Goal: Information Seeking & Learning: Learn about a topic

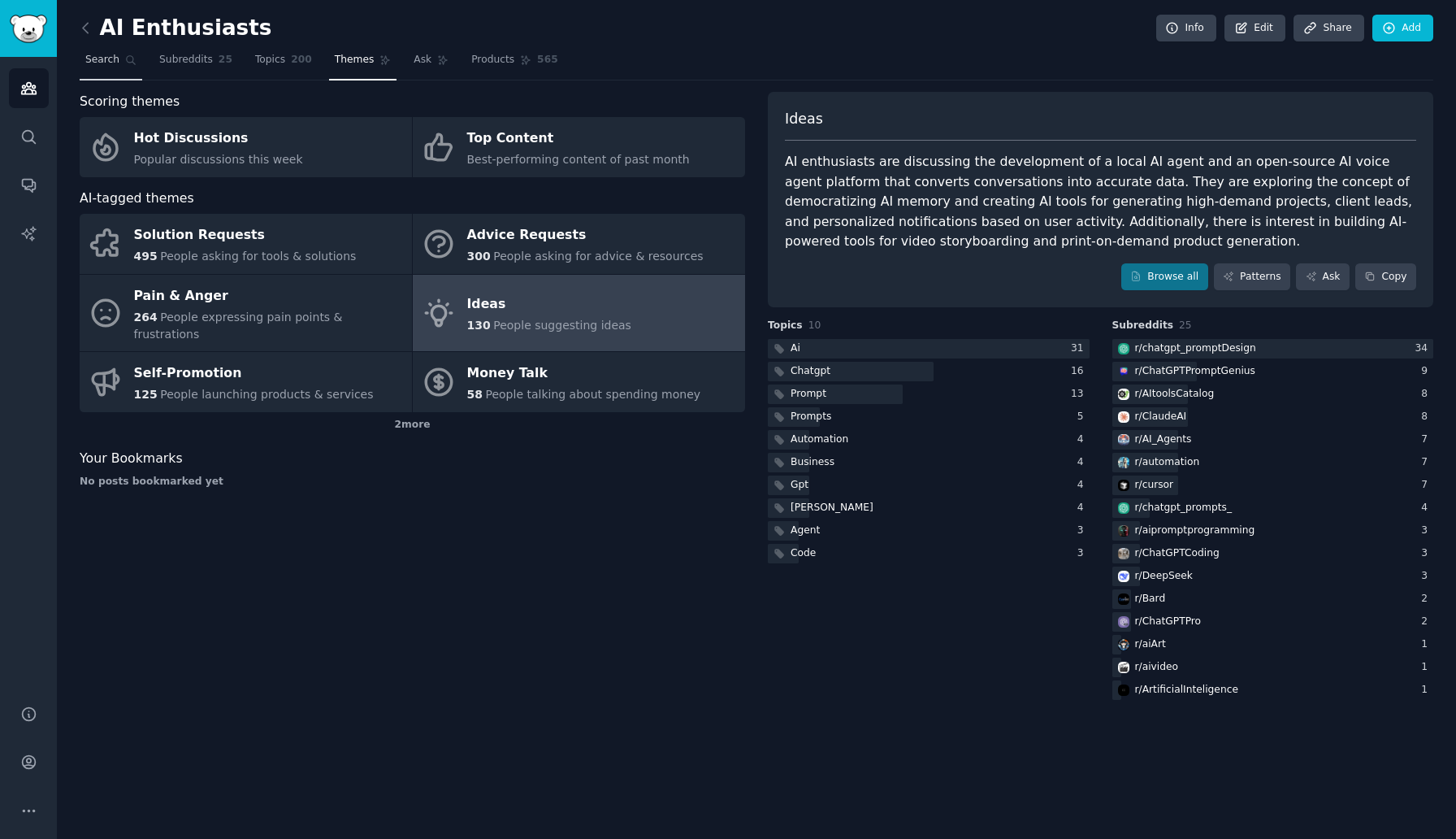
click at [98, 60] on span "Search" at bounding box center [102, 60] width 35 height 14
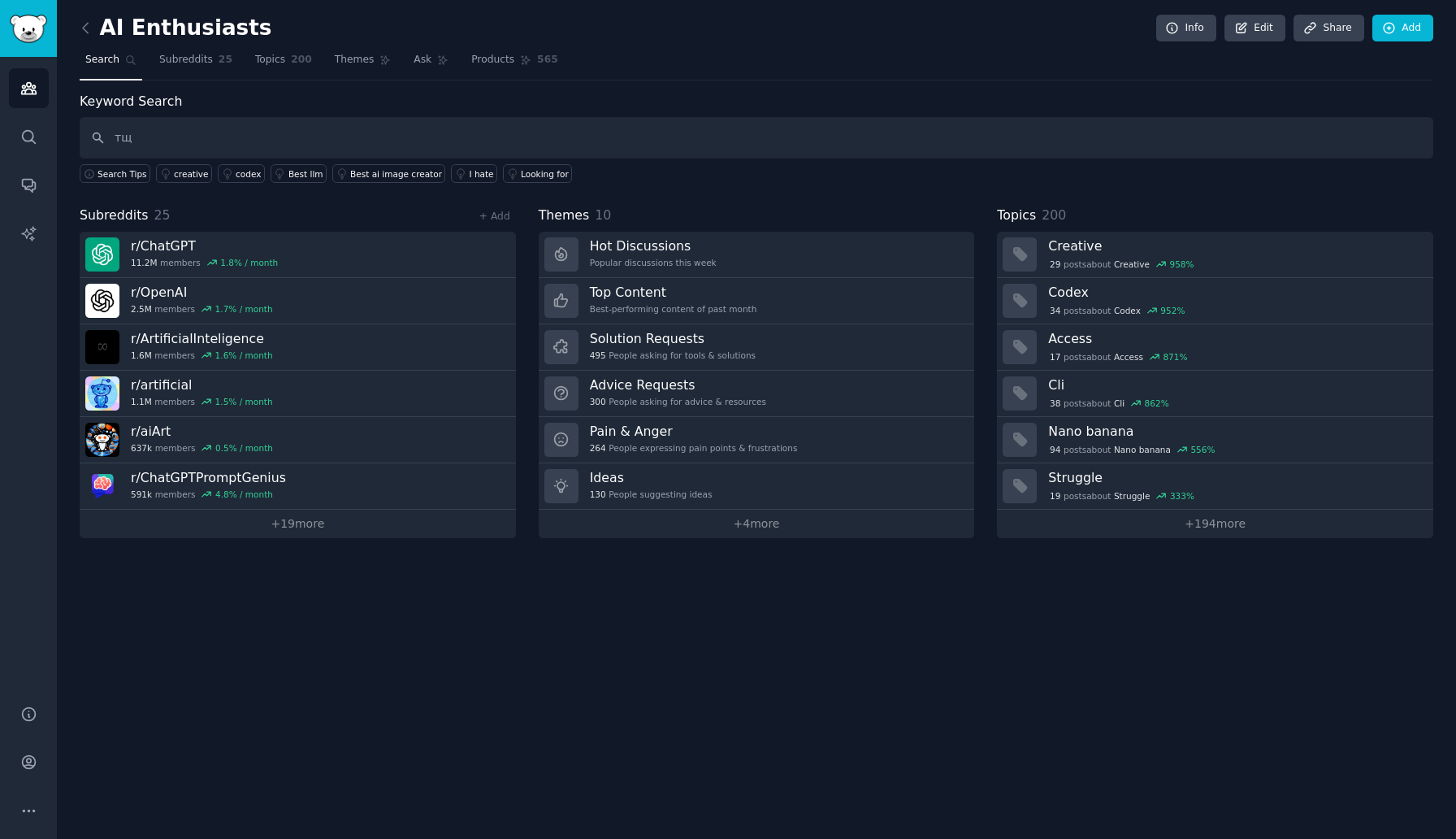
type input "т"
type input "[URL]"
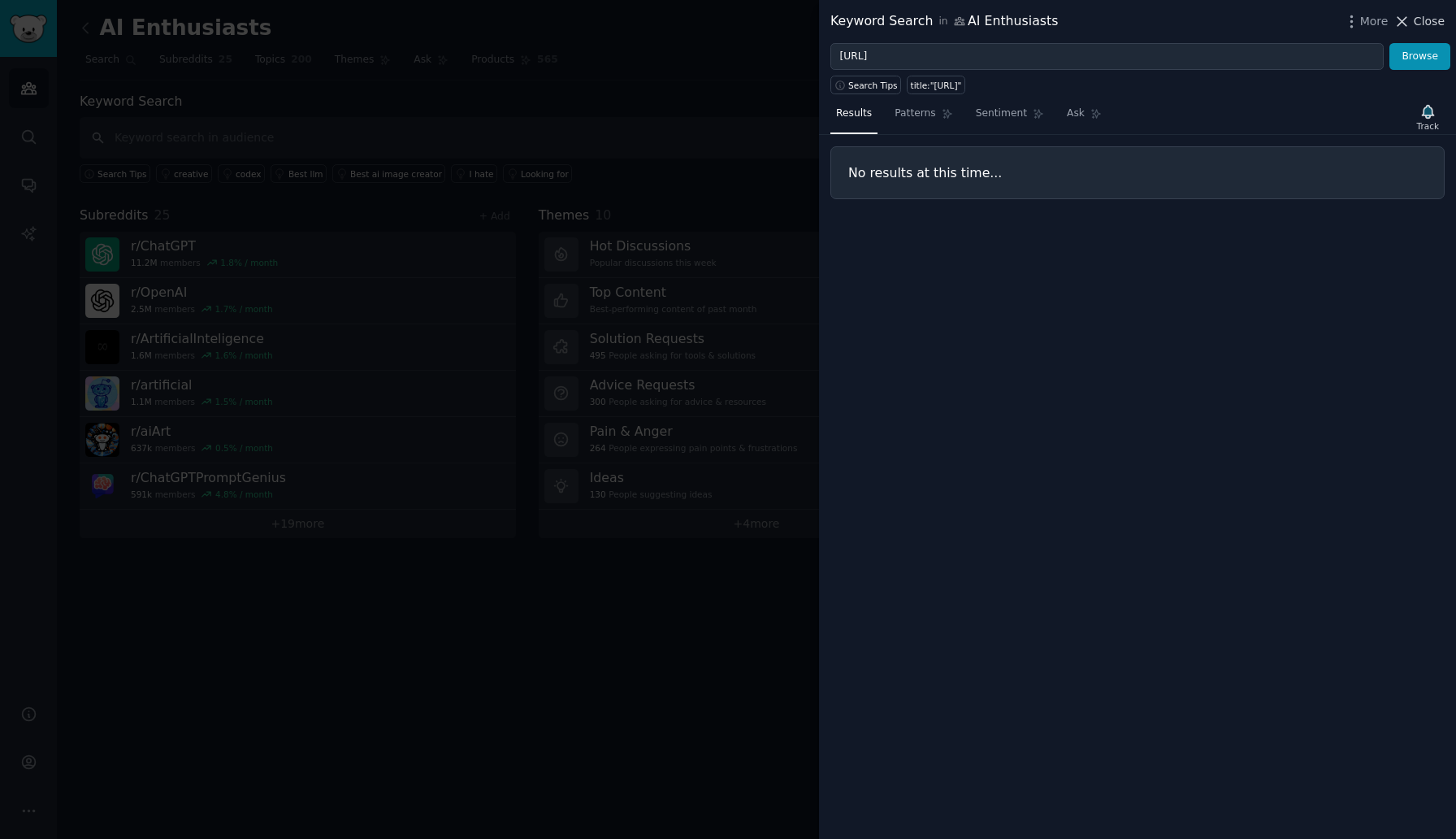
click at [1401, 13] on icon at bounding box center [1402, 21] width 17 height 17
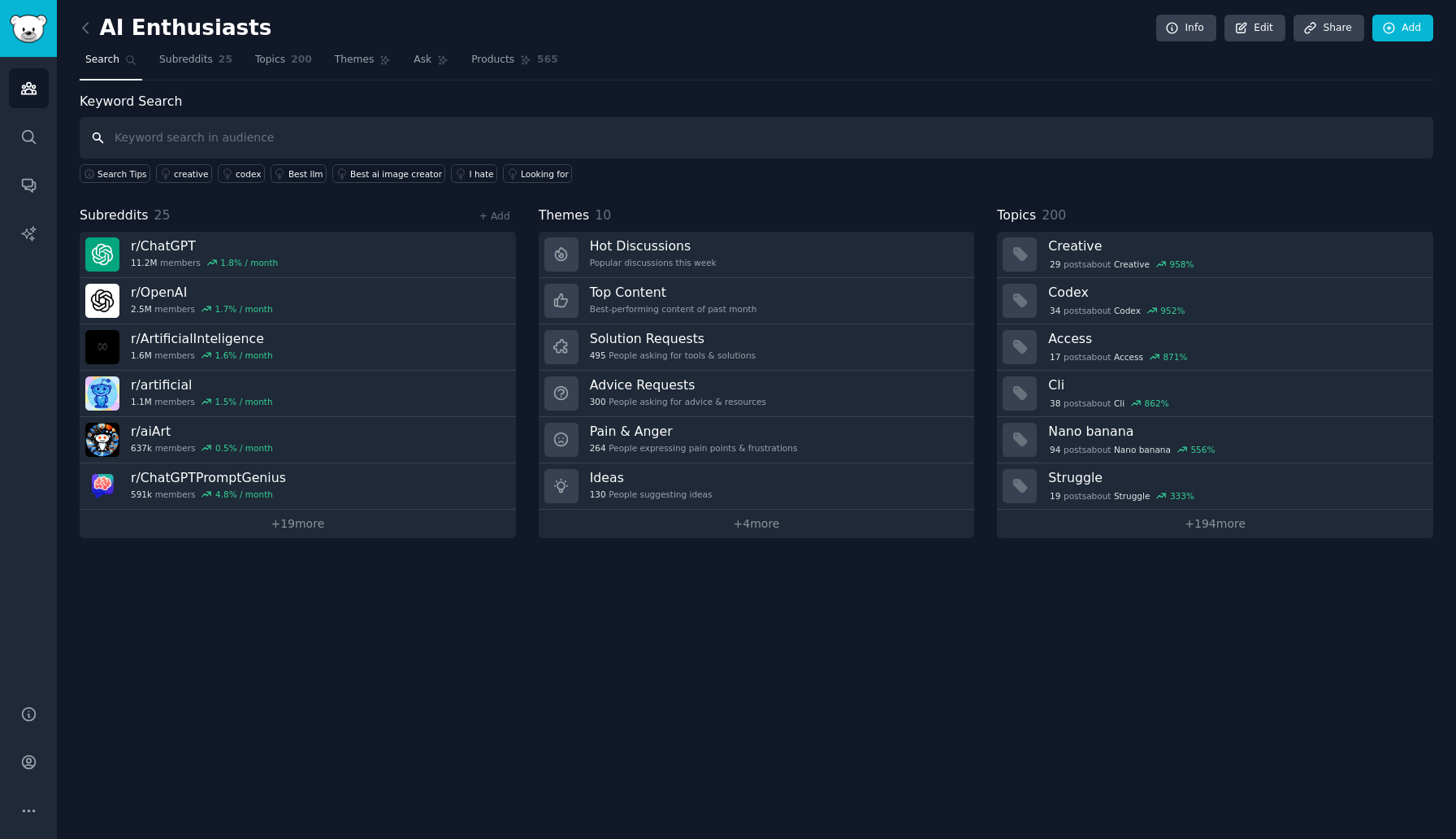
click at [687, 149] on input "text" at bounding box center [757, 137] width 1354 height 41
type input "unterview transcription AI"
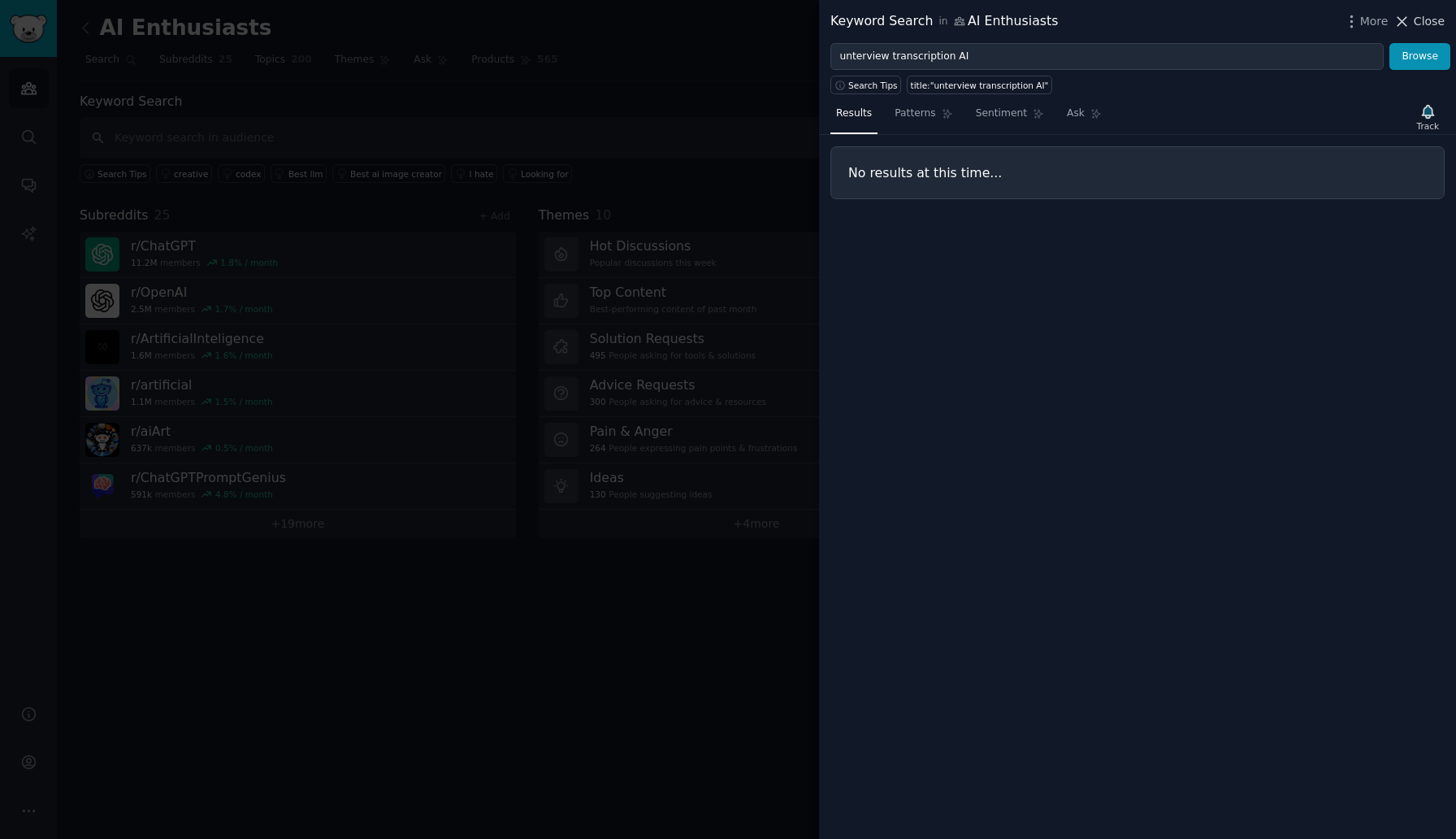
click at [1408, 14] on icon at bounding box center [1402, 21] width 17 height 17
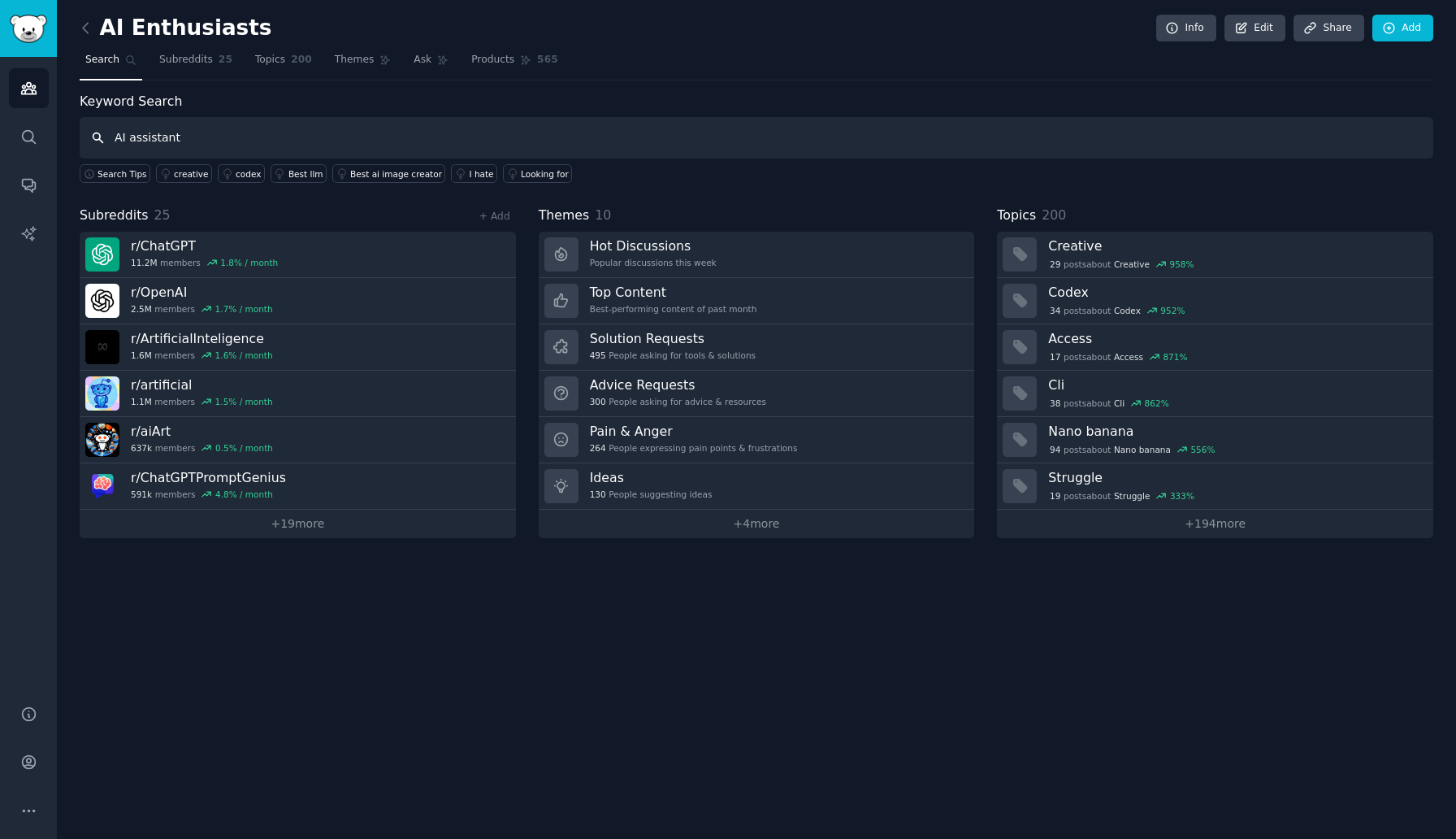
type input "AI assistant"
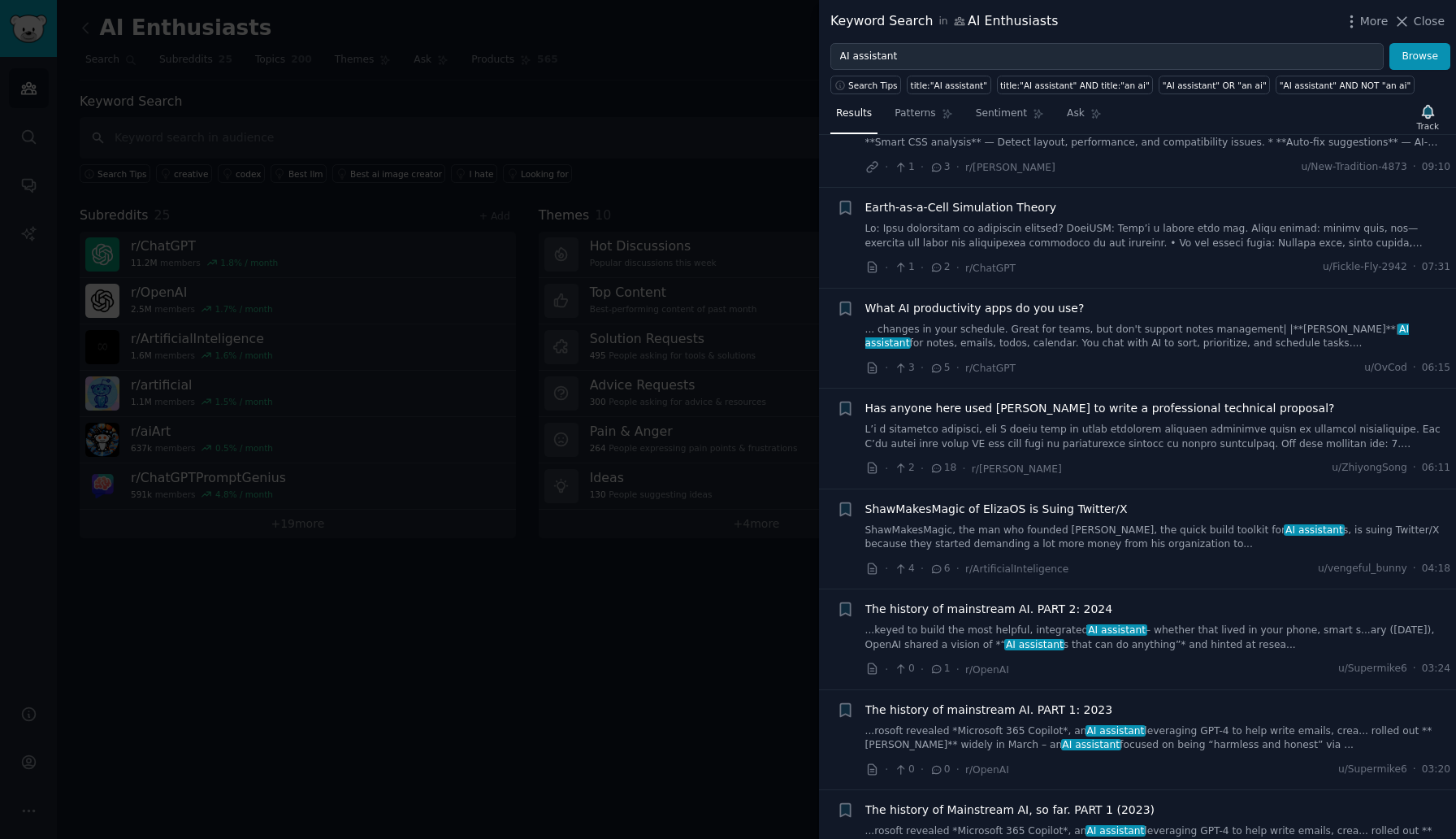
scroll to position [502, 0]
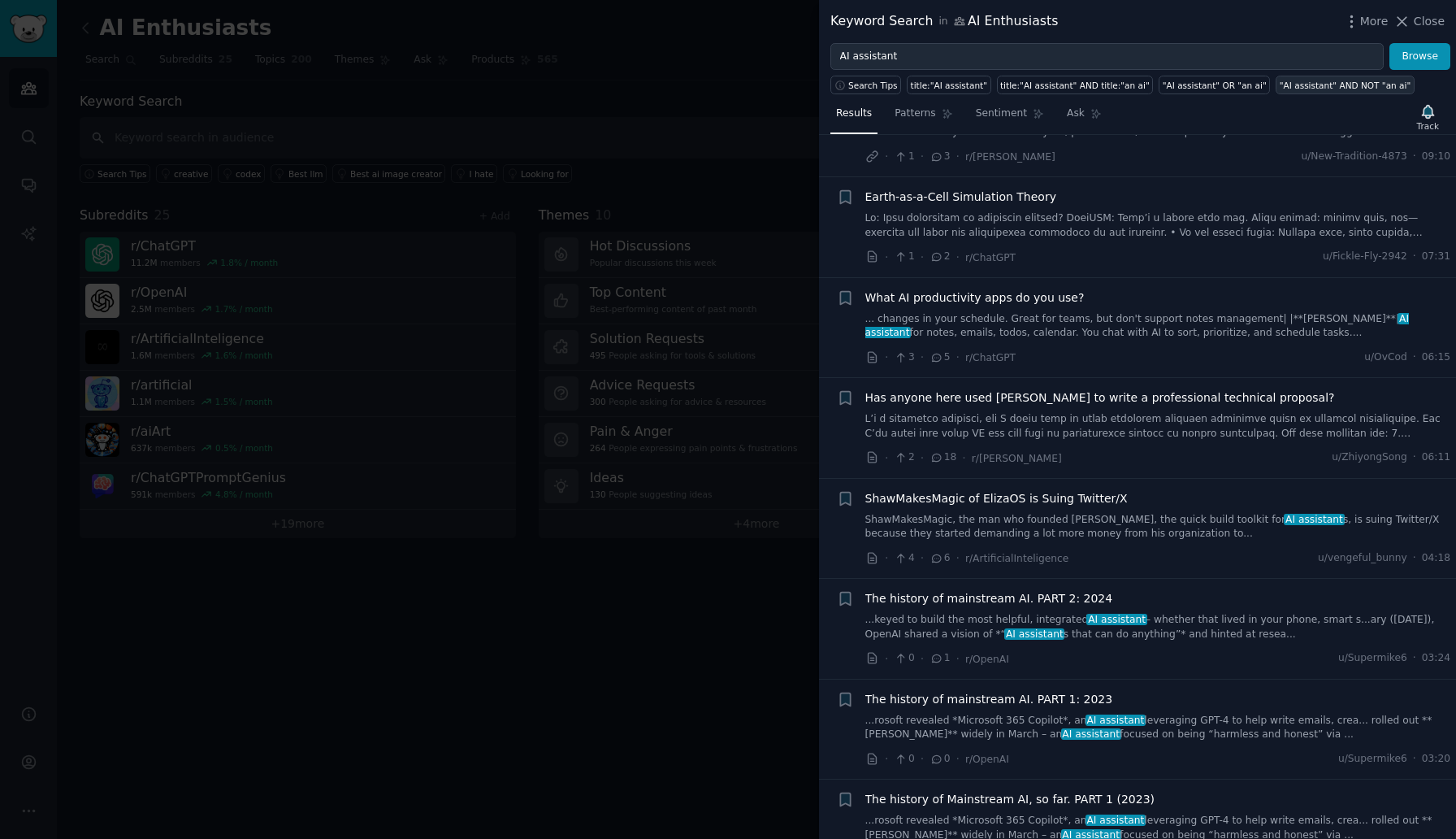
click at [1336, 92] on link ""AI assistant" AND NOT "an ai"" at bounding box center [1345, 85] width 138 height 19
type input ""AI assistant" AND NOT "an ai""
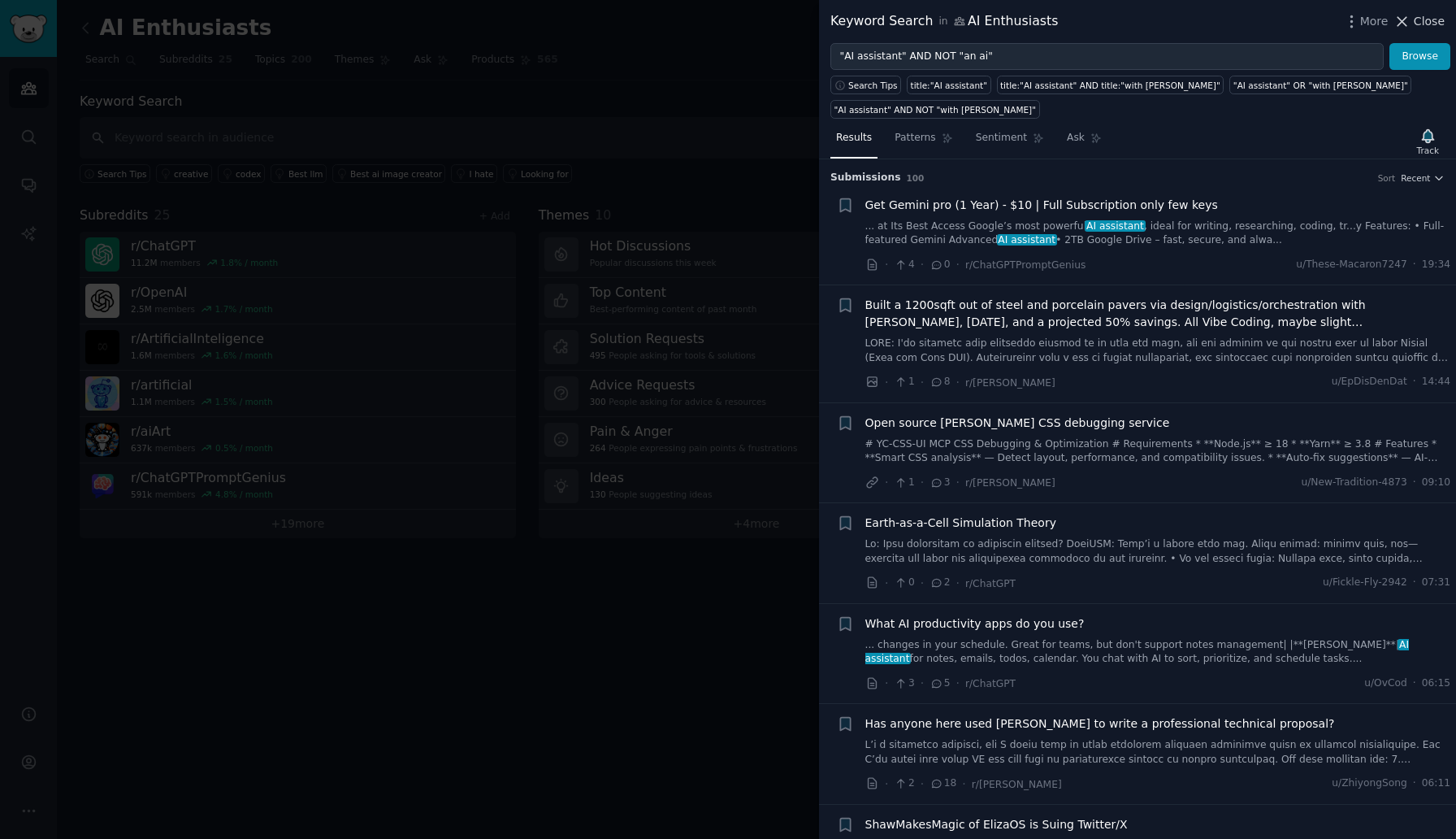
click at [1416, 24] on span "Close" at bounding box center [1429, 21] width 31 height 17
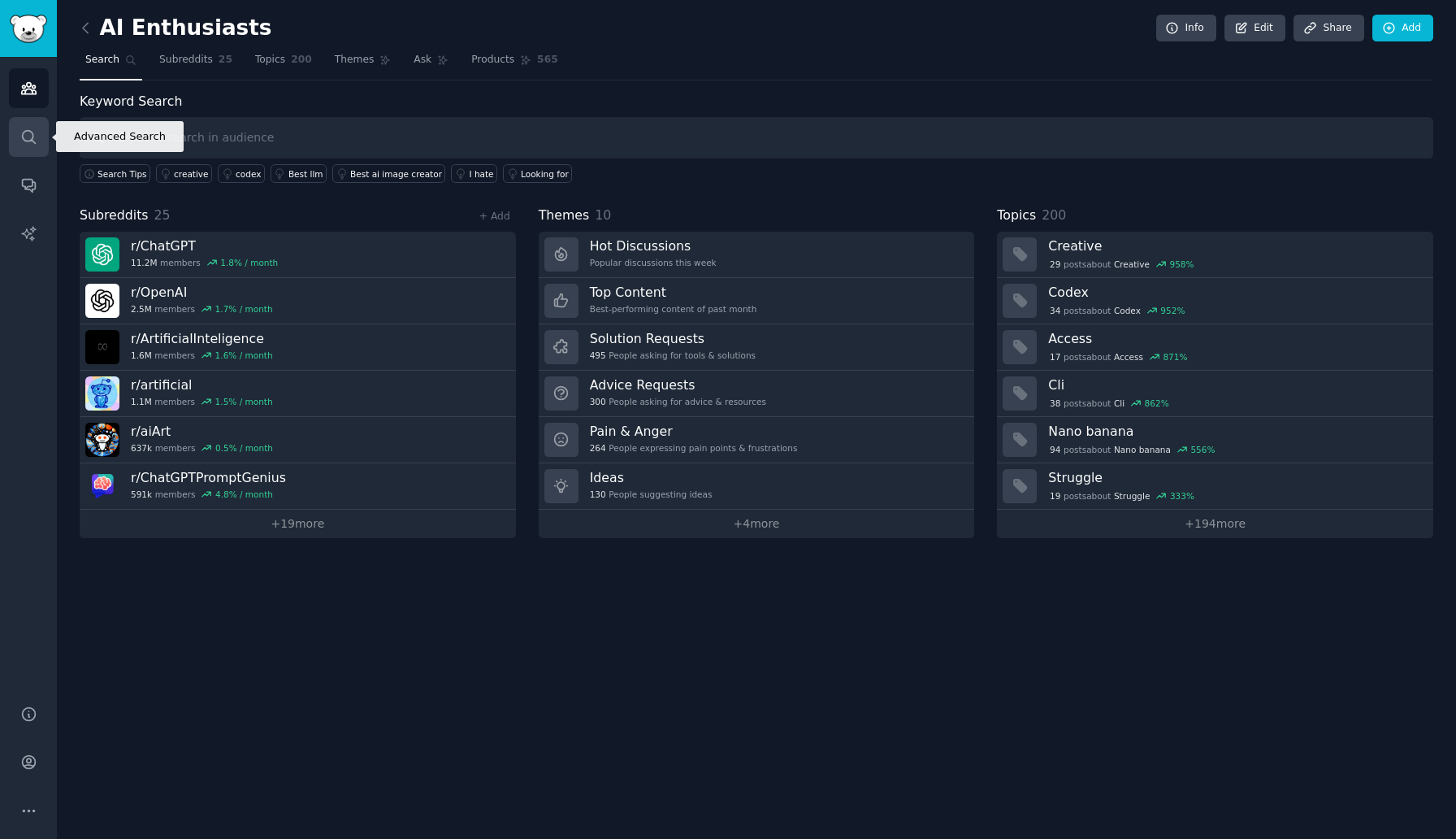
click at [26, 150] on link "Search" at bounding box center [29, 136] width 40 height 40
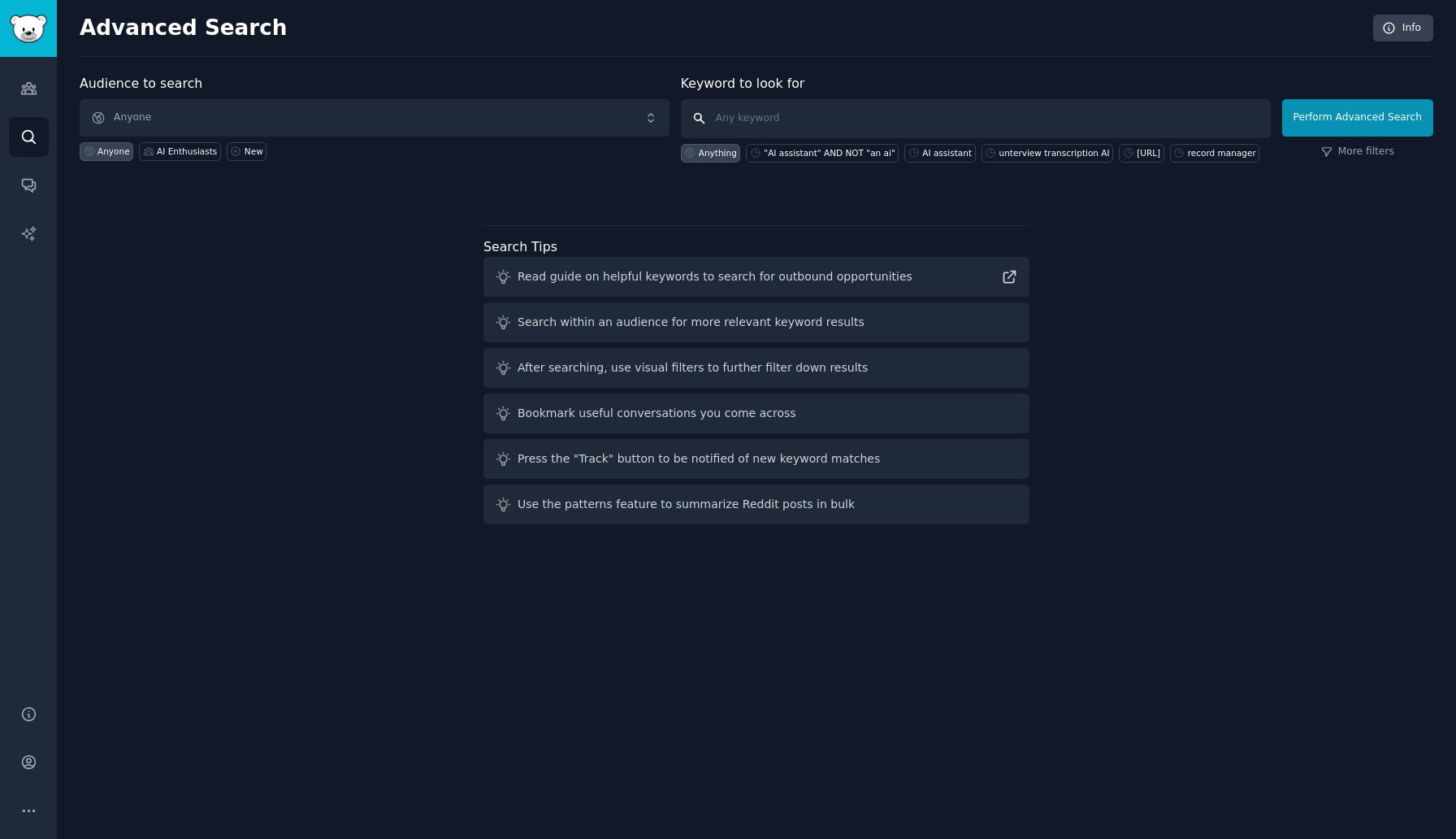
click at [755, 112] on input "text" at bounding box center [976, 119] width 590 height 39
type input "interview"
click button "Perform Advanced Search" at bounding box center [1357, 118] width 151 height 37
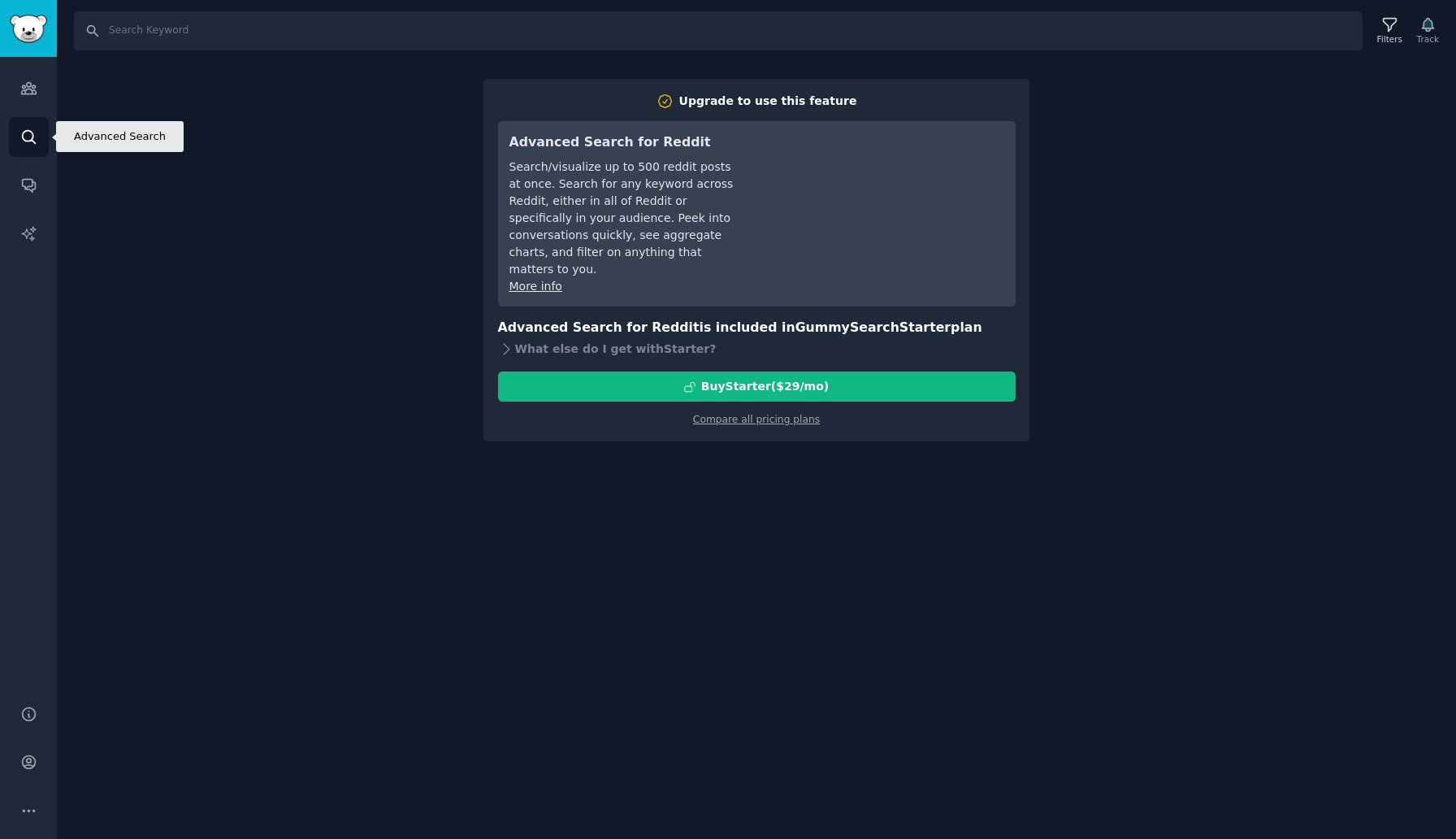
click at [28, 130] on icon "Sidebar" at bounding box center [28, 136] width 13 height 13
click at [15, 35] on img "Sidebar" at bounding box center [29, 29] width 37 height 29
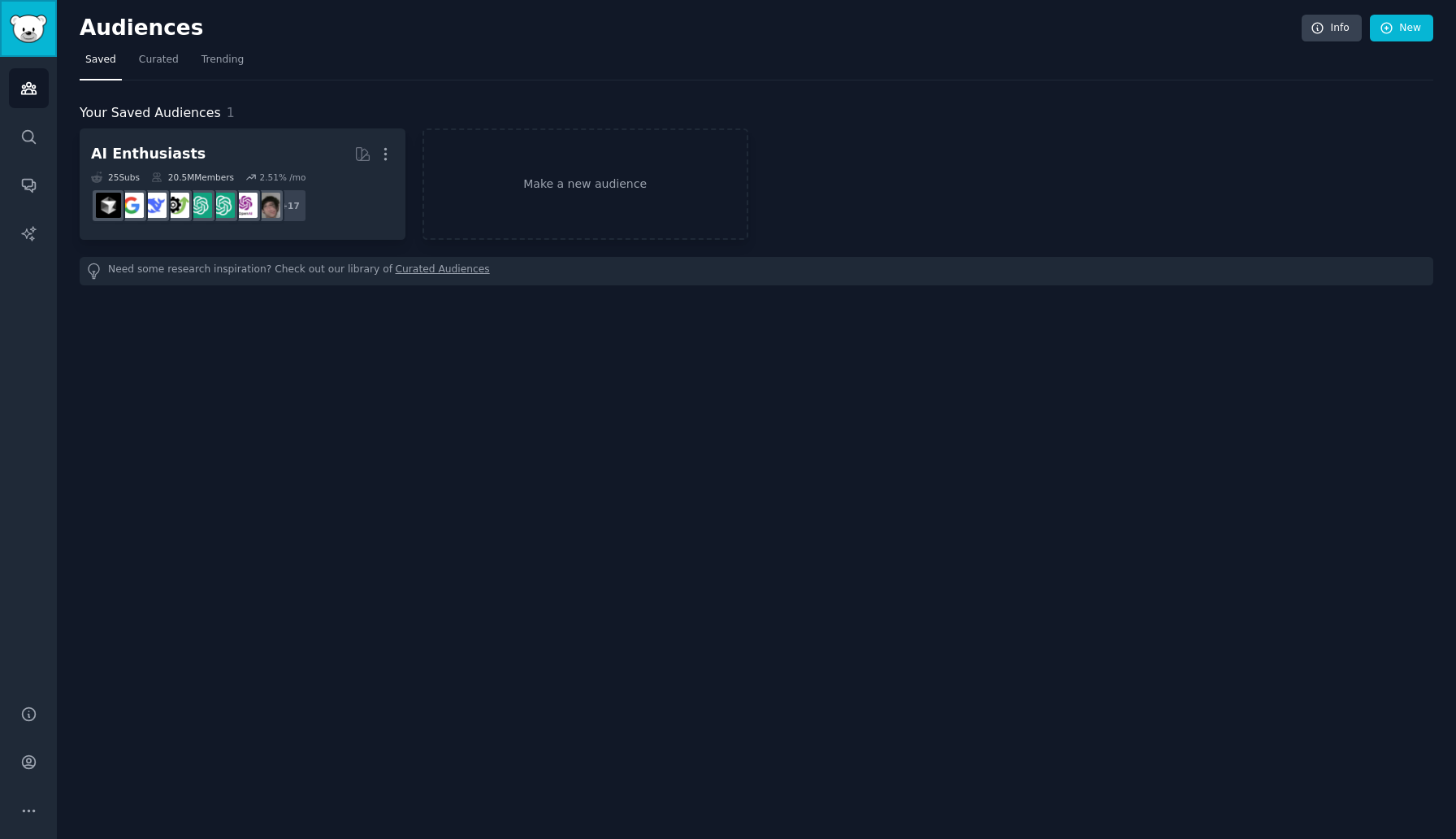
click at [15, 35] on img "Sidebar" at bounding box center [29, 29] width 37 height 29
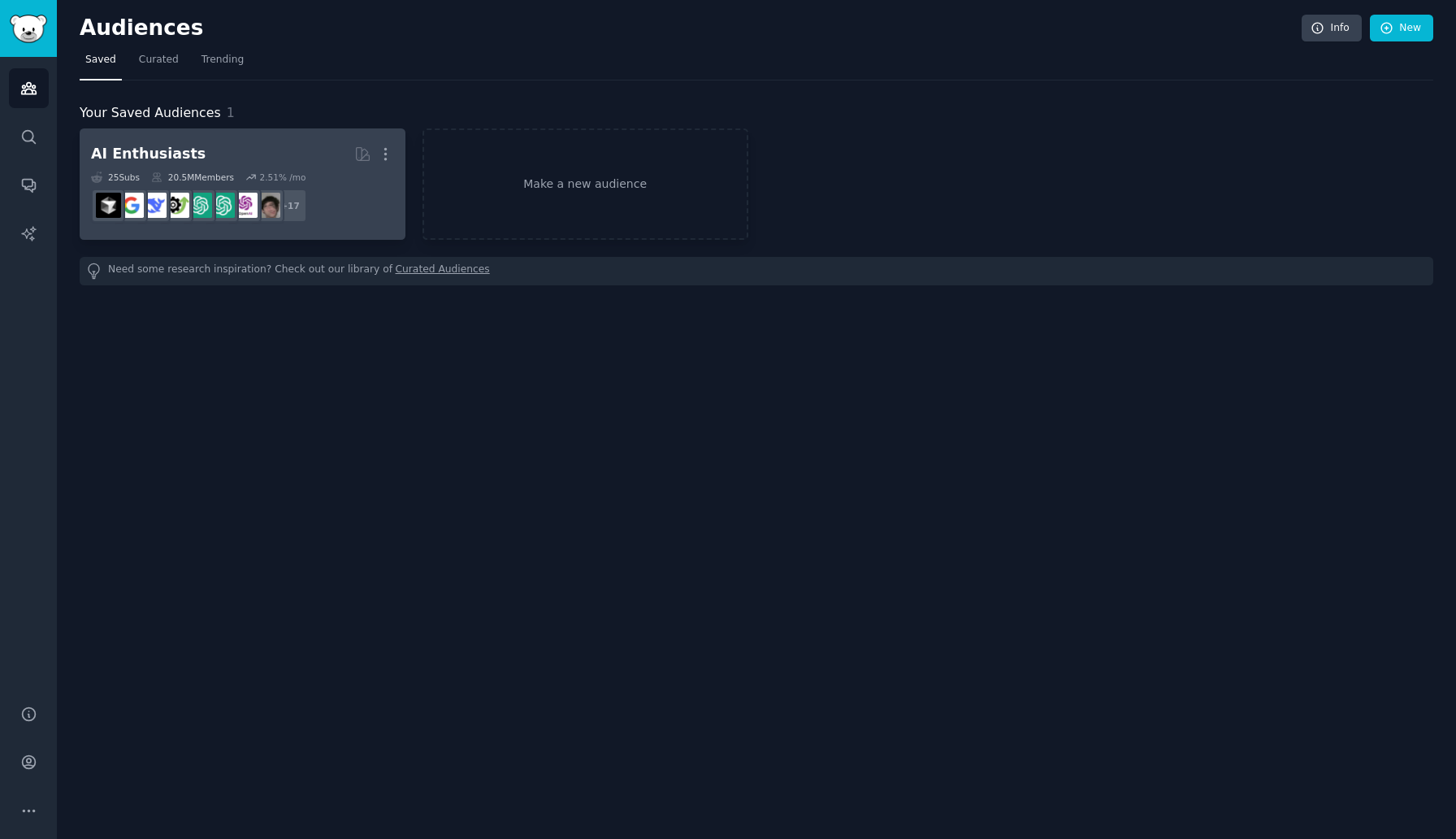
click at [356, 218] on dd "r/chatgpt_prompts_ + 17" at bounding box center [243, 206] width 303 height 45
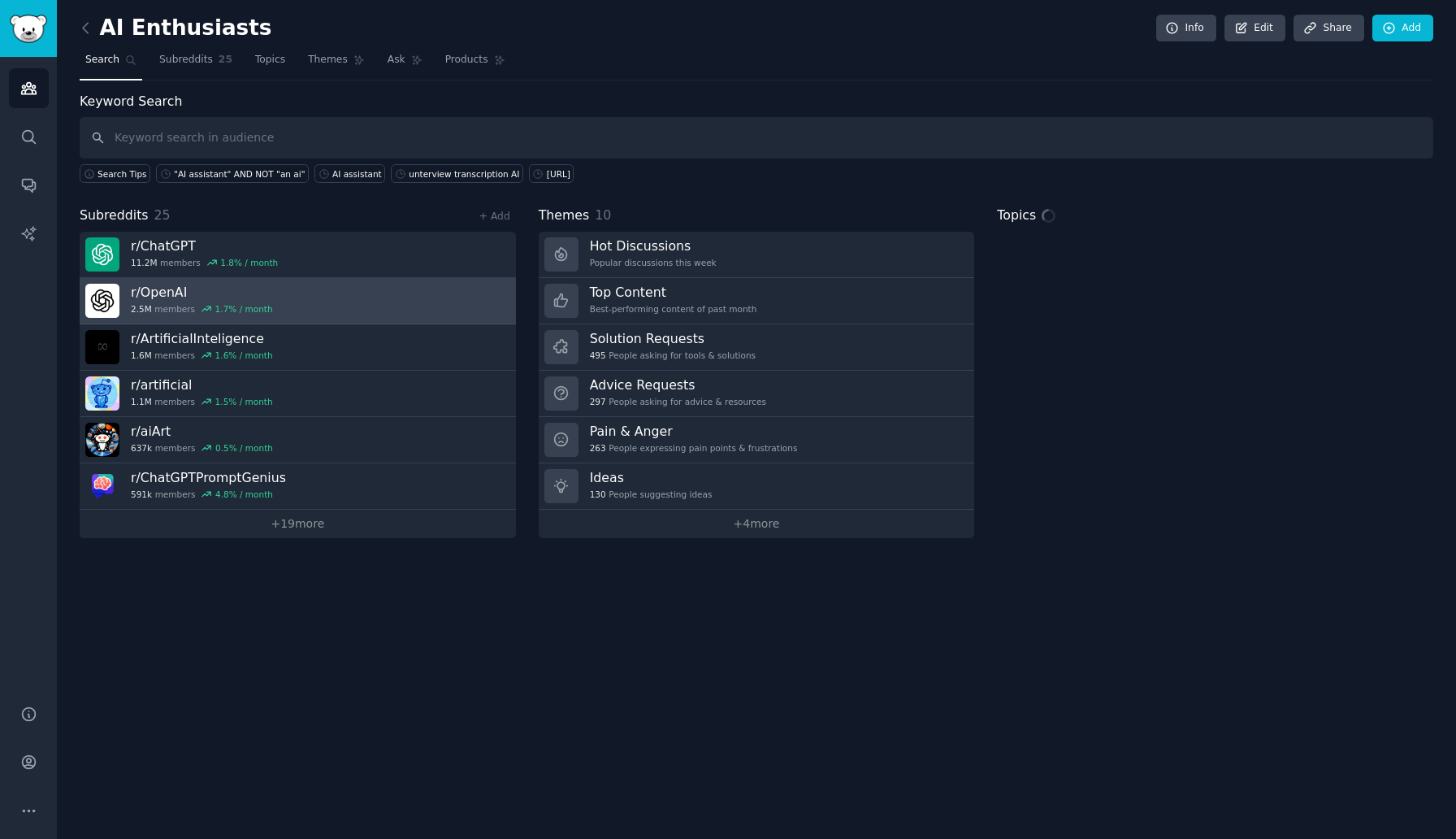
click at [172, 290] on h3 "r/ OpenAI" at bounding box center [201, 292] width 142 height 17
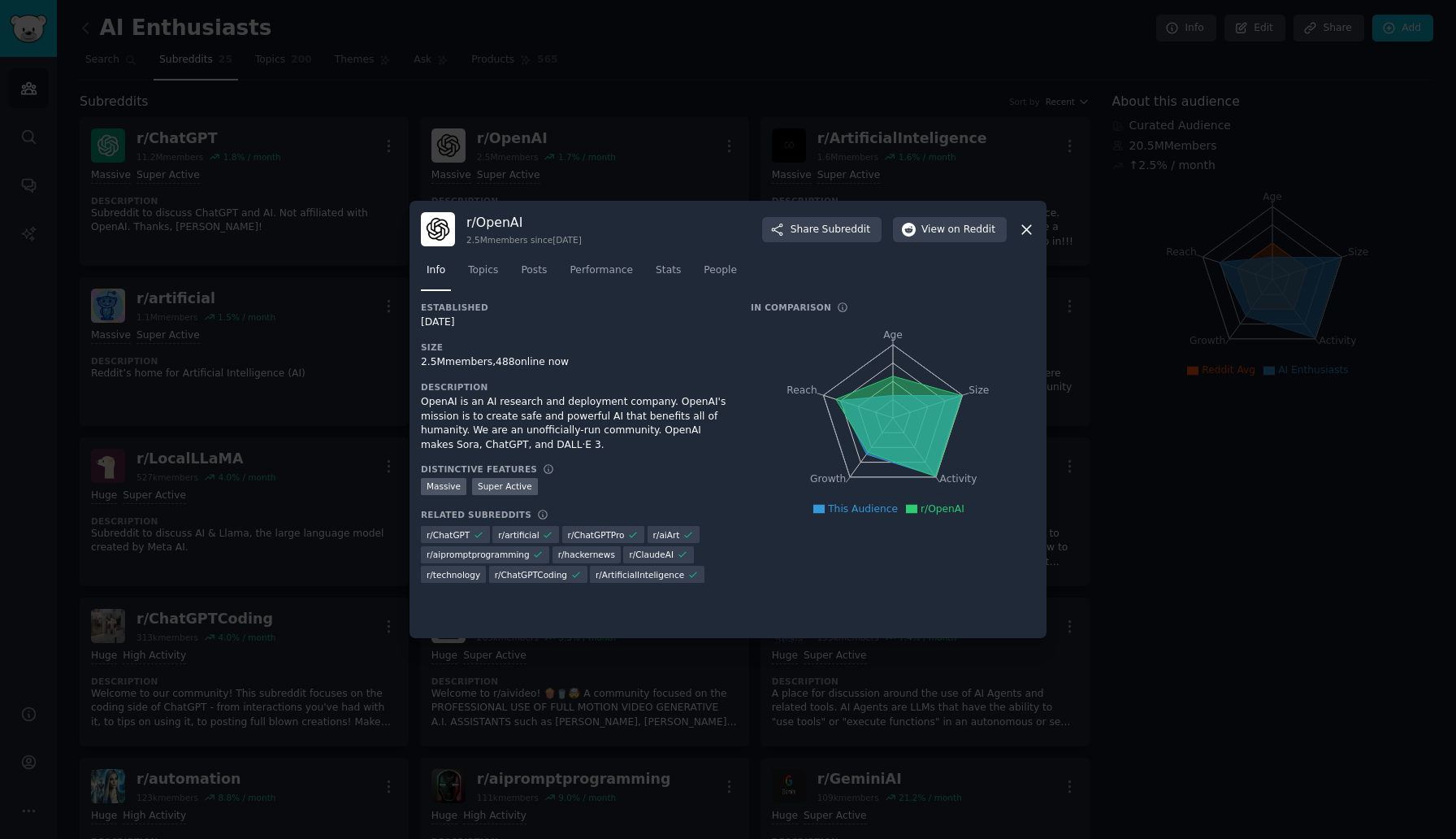
click at [1033, 230] on icon at bounding box center [1027, 229] width 17 height 17
click at [1026, 229] on icon at bounding box center [1027, 229] width 9 height 9
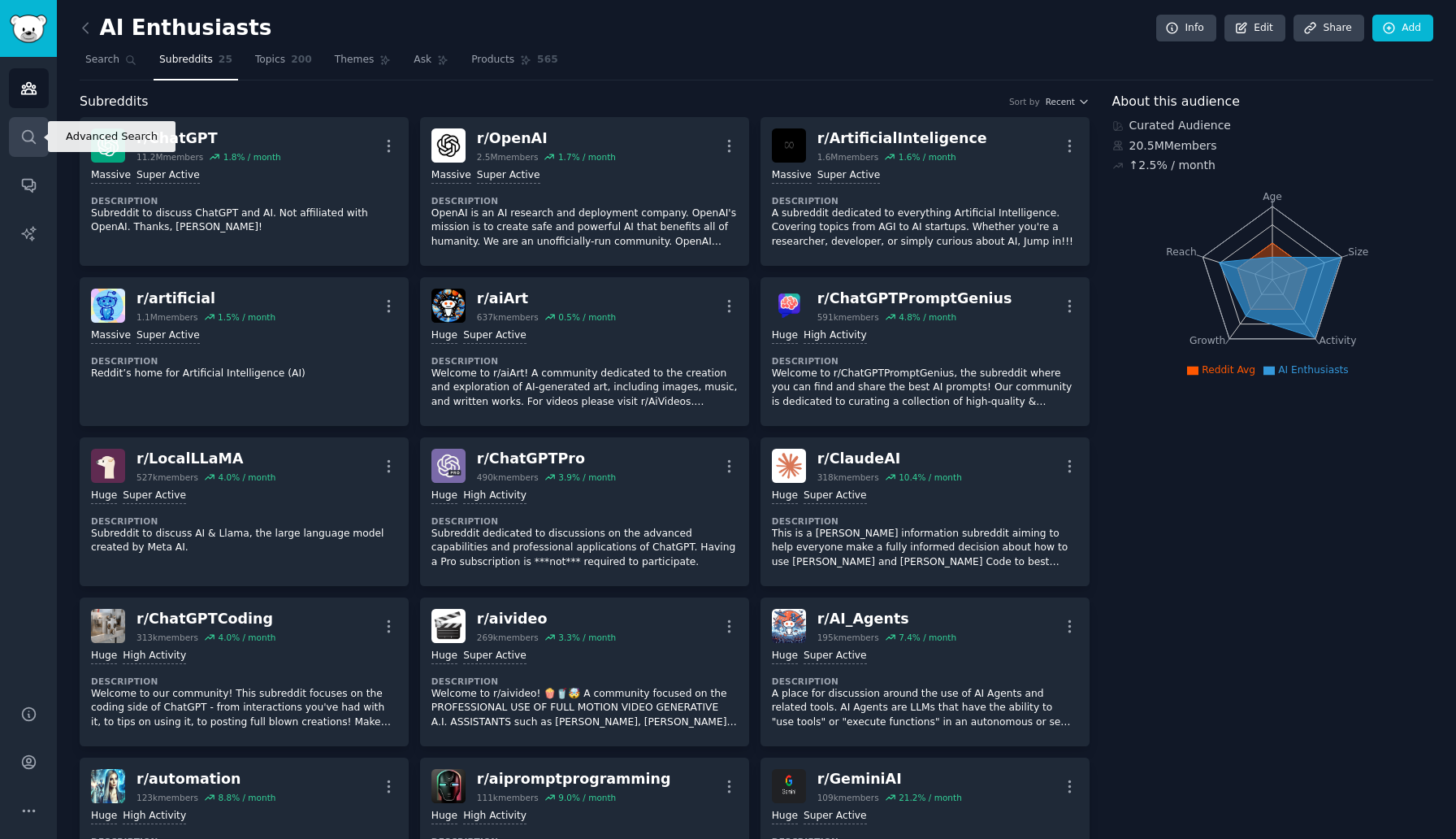
click at [31, 135] on icon "Sidebar" at bounding box center [29, 136] width 17 height 17
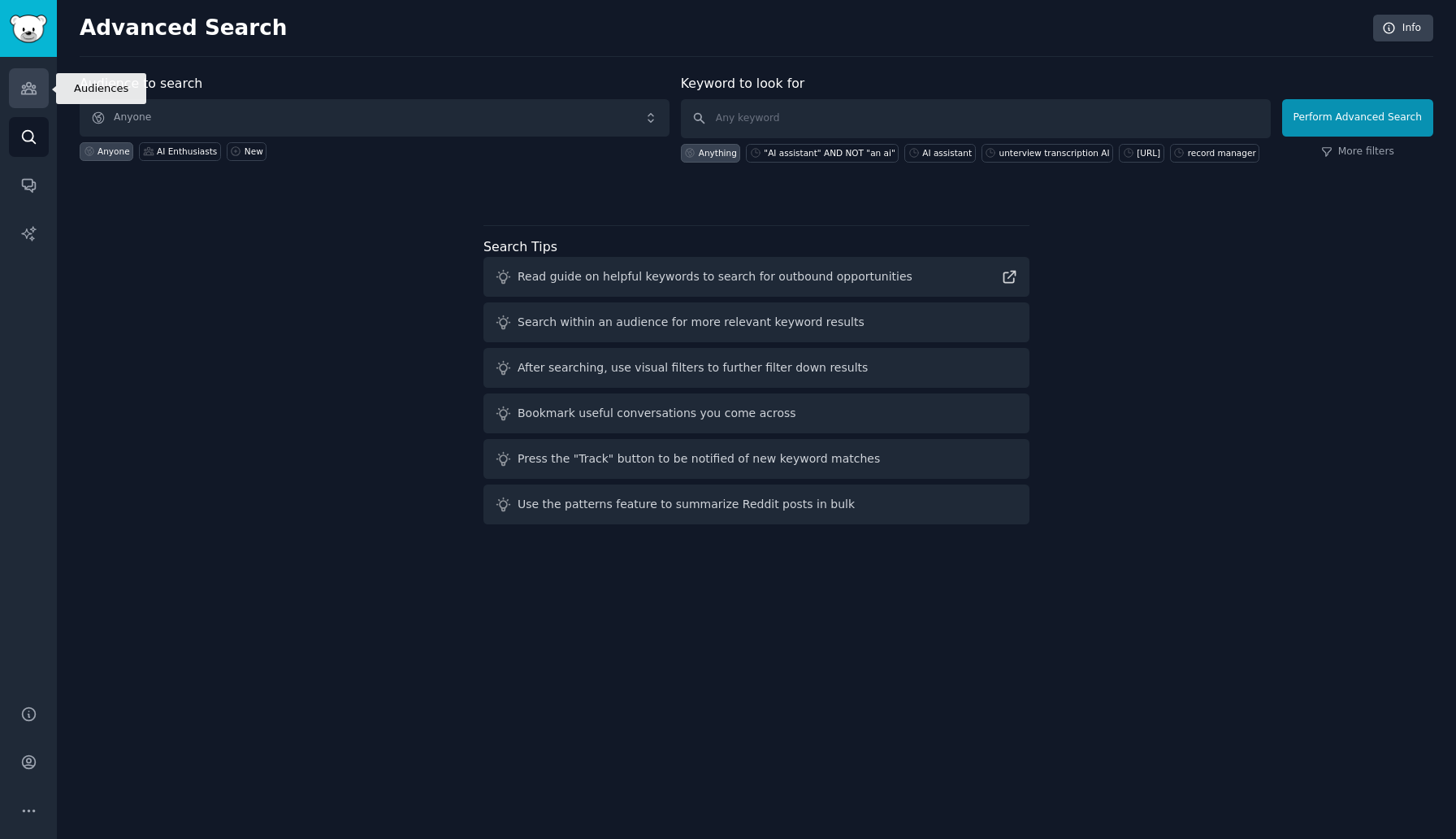
click at [35, 94] on icon "Sidebar" at bounding box center [29, 88] width 17 height 17
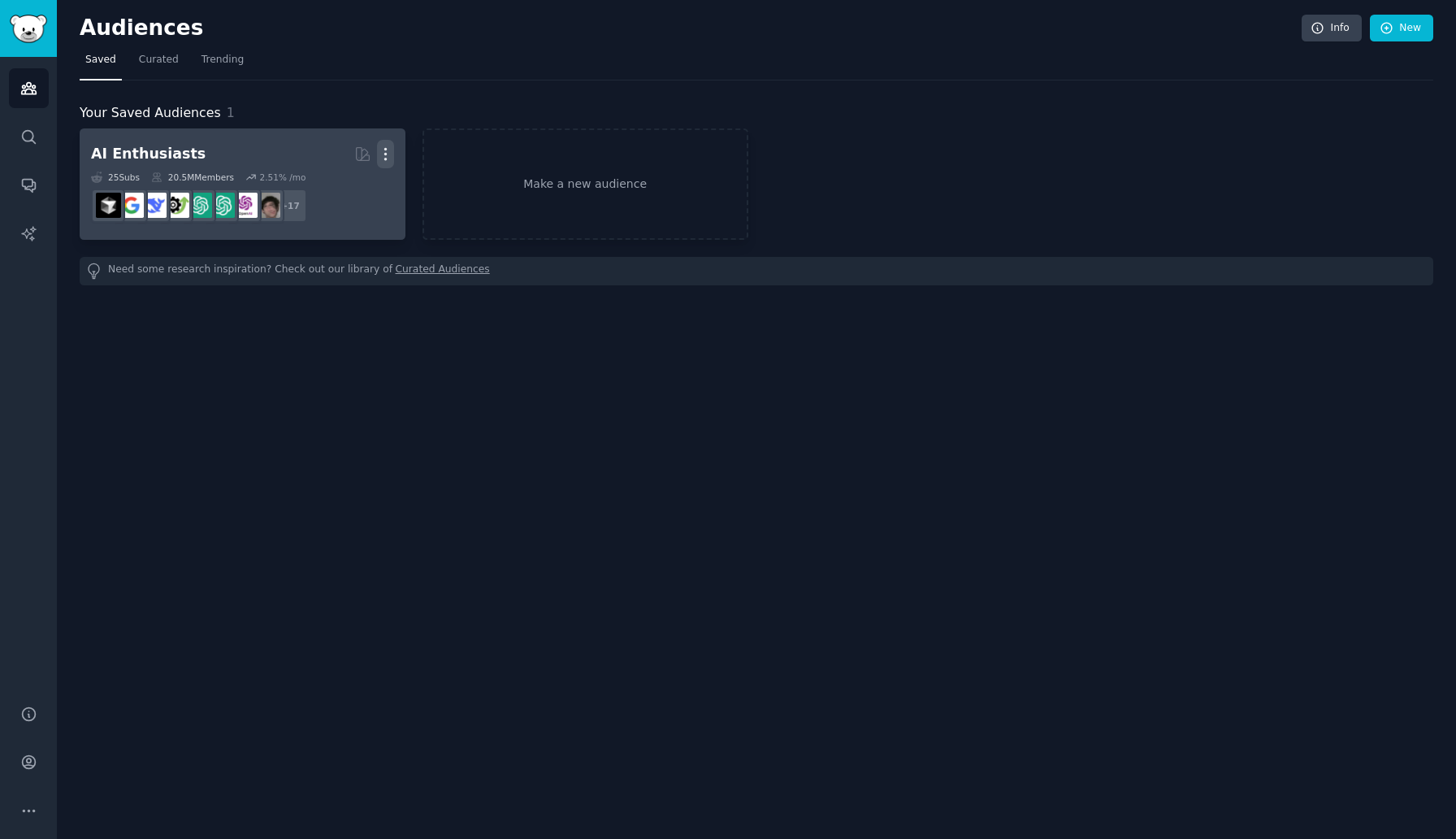
click at [391, 152] on icon "button" at bounding box center [386, 154] width 17 height 17
click at [333, 193] on p "Delete" at bounding box center [341, 188] width 37 height 17
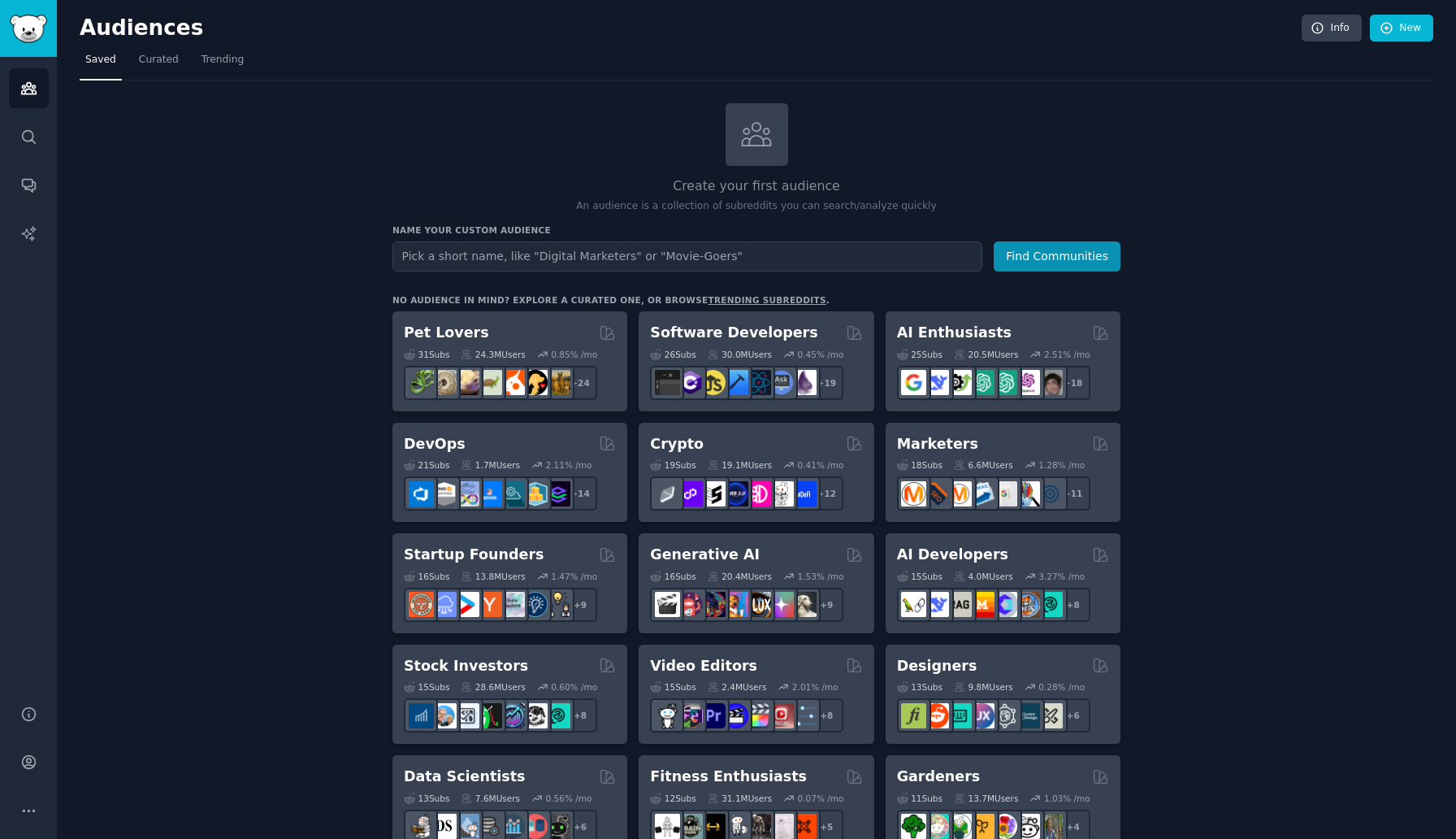
click at [531, 263] on input "text" at bounding box center [687, 257] width 590 height 30
click at [994, 242] on button "Find Communities" at bounding box center [1057, 257] width 127 height 30
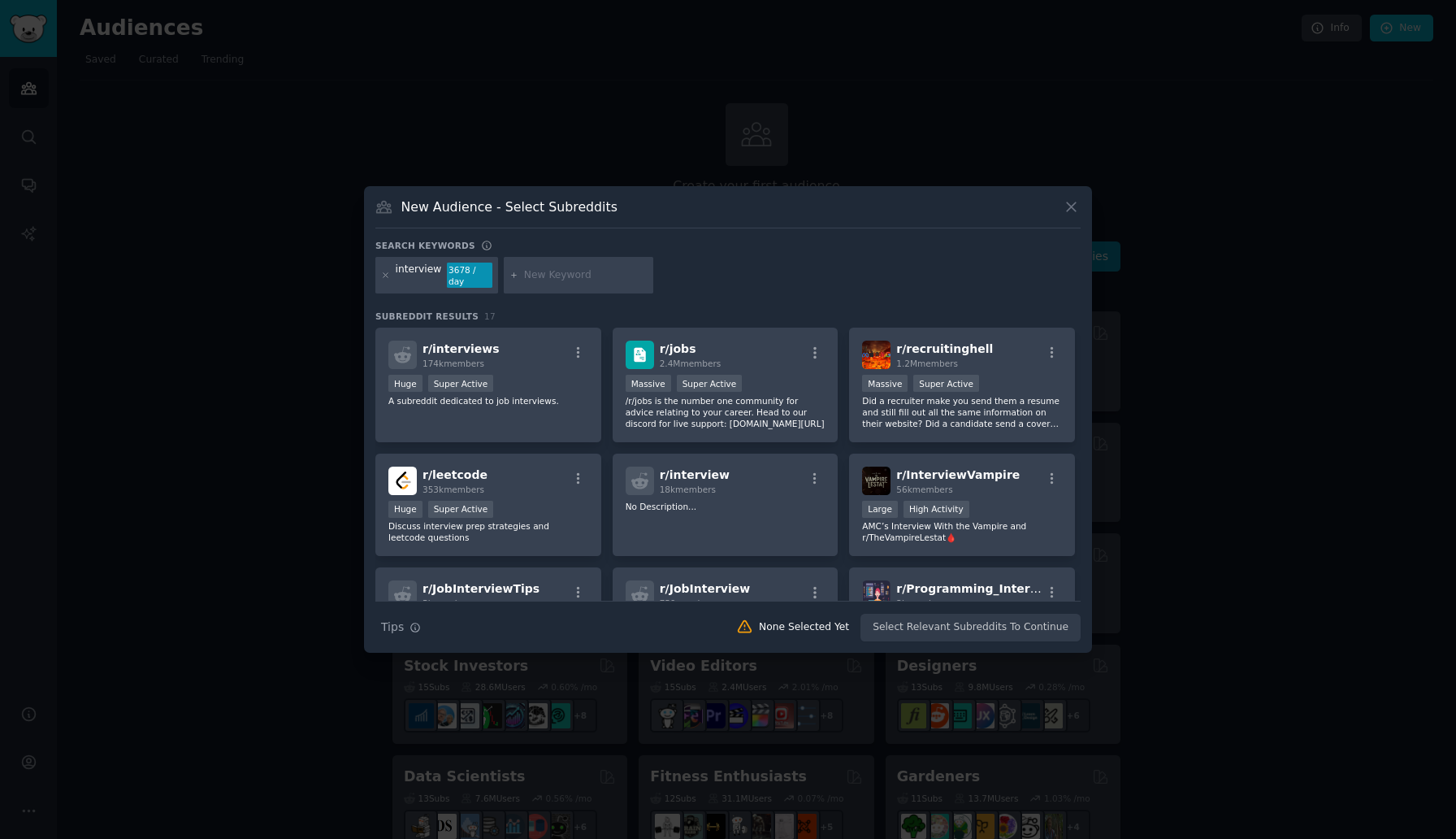
click at [1075, 202] on icon at bounding box center [1071, 206] width 9 height 9
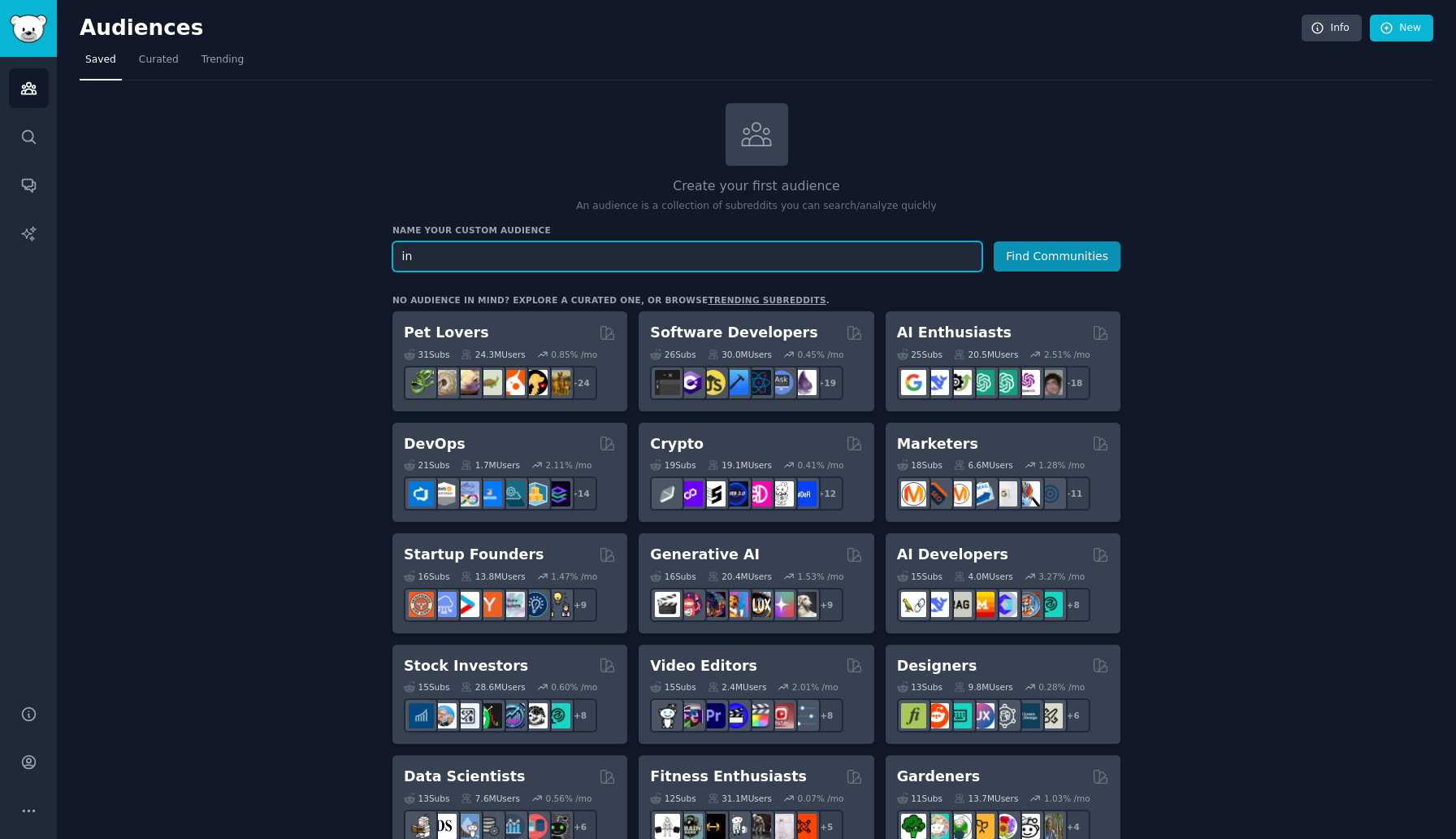
type input "i"
click at [216, 63] on span "Trending" at bounding box center [222, 60] width 42 height 14
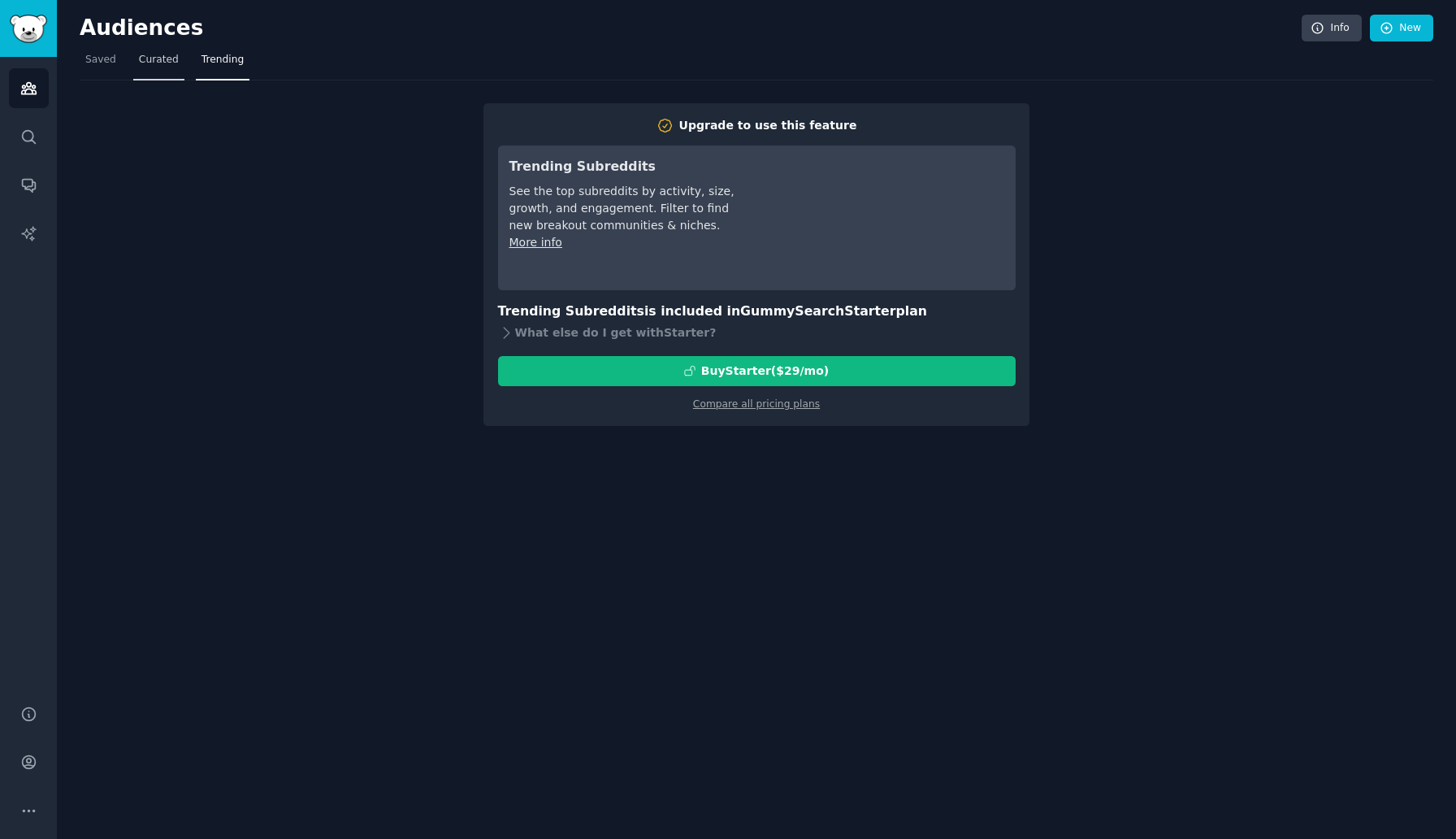
click at [156, 66] on span "Curated" at bounding box center [158, 60] width 40 height 14
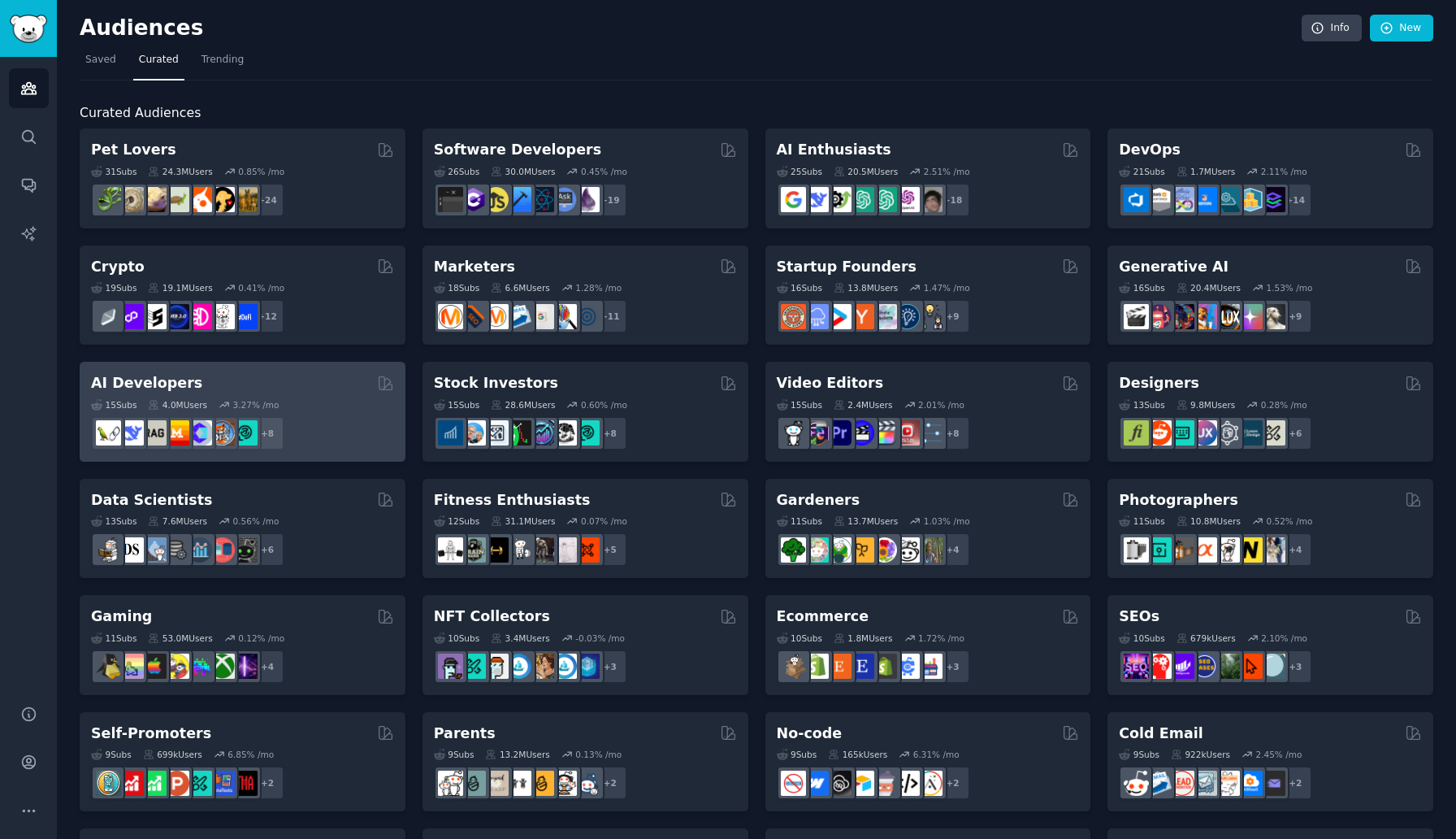
click at [291, 387] on div "AI Developers" at bounding box center [243, 383] width 303 height 20
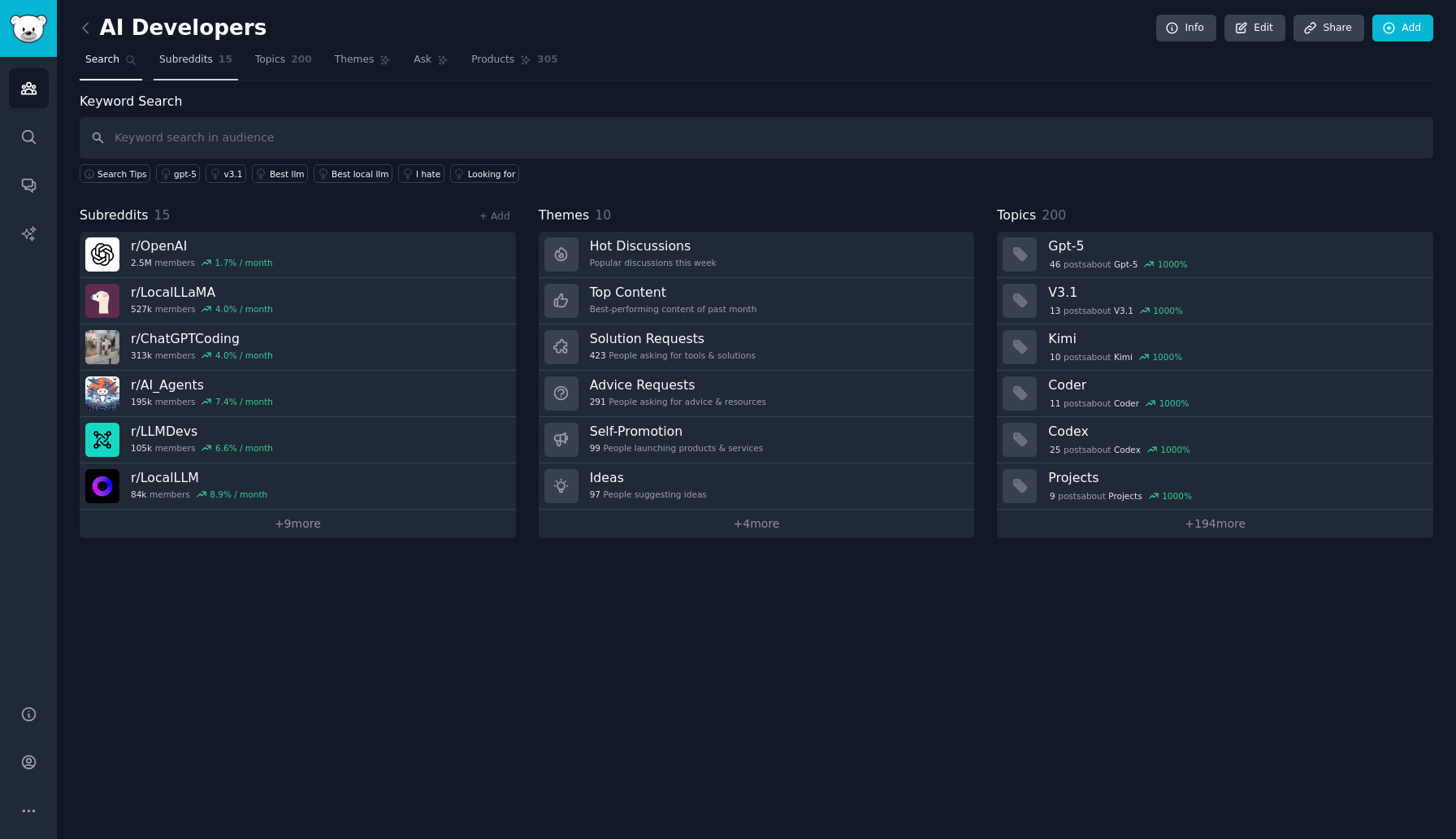
click at [199, 68] on link "Subreddits 15" at bounding box center [195, 64] width 84 height 34
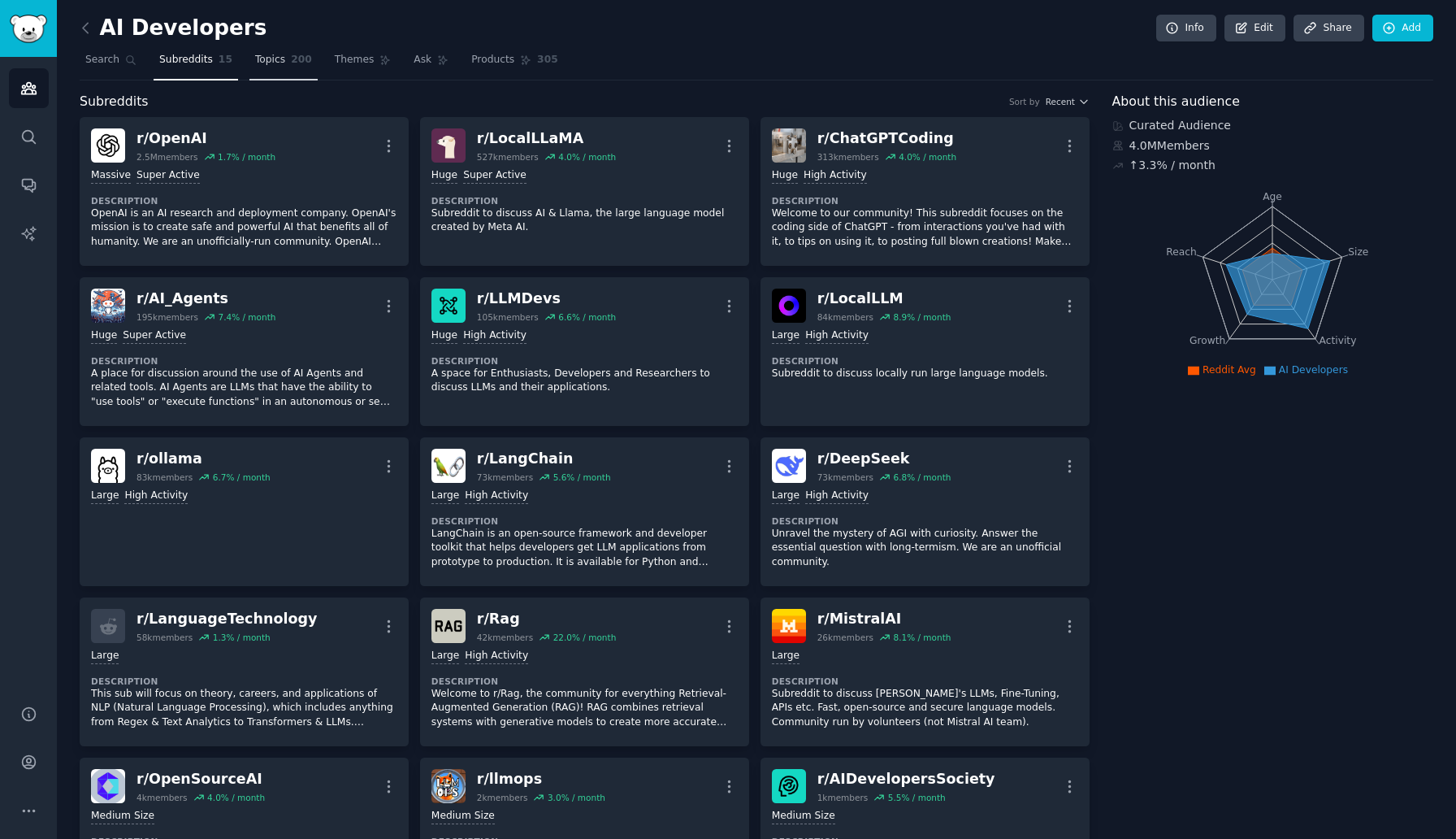
click at [269, 71] on link "Topics 200" at bounding box center [283, 64] width 68 height 34
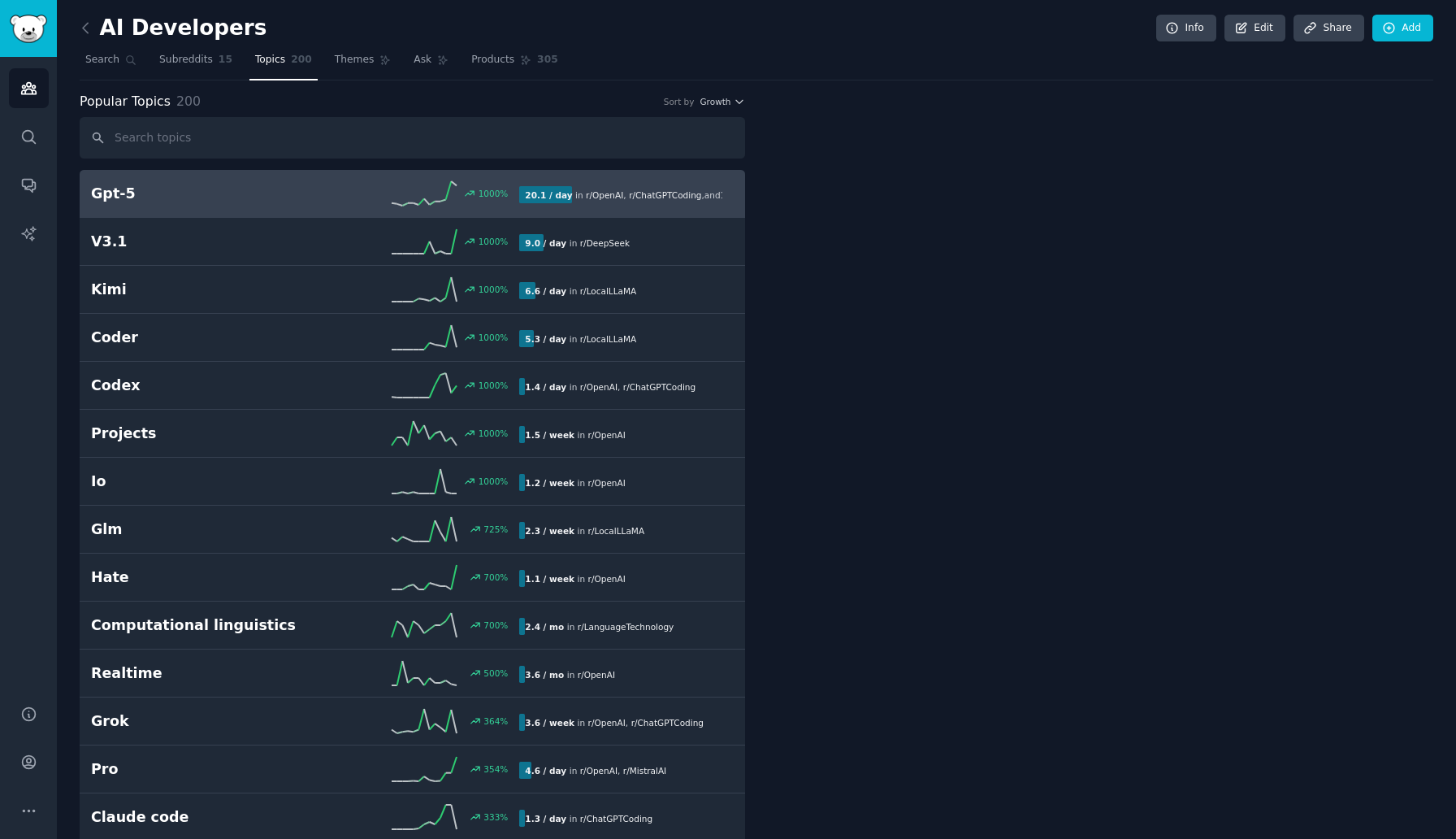
click at [269, 71] on link "Topics 200" at bounding box center [283, 64] width 68 height 34
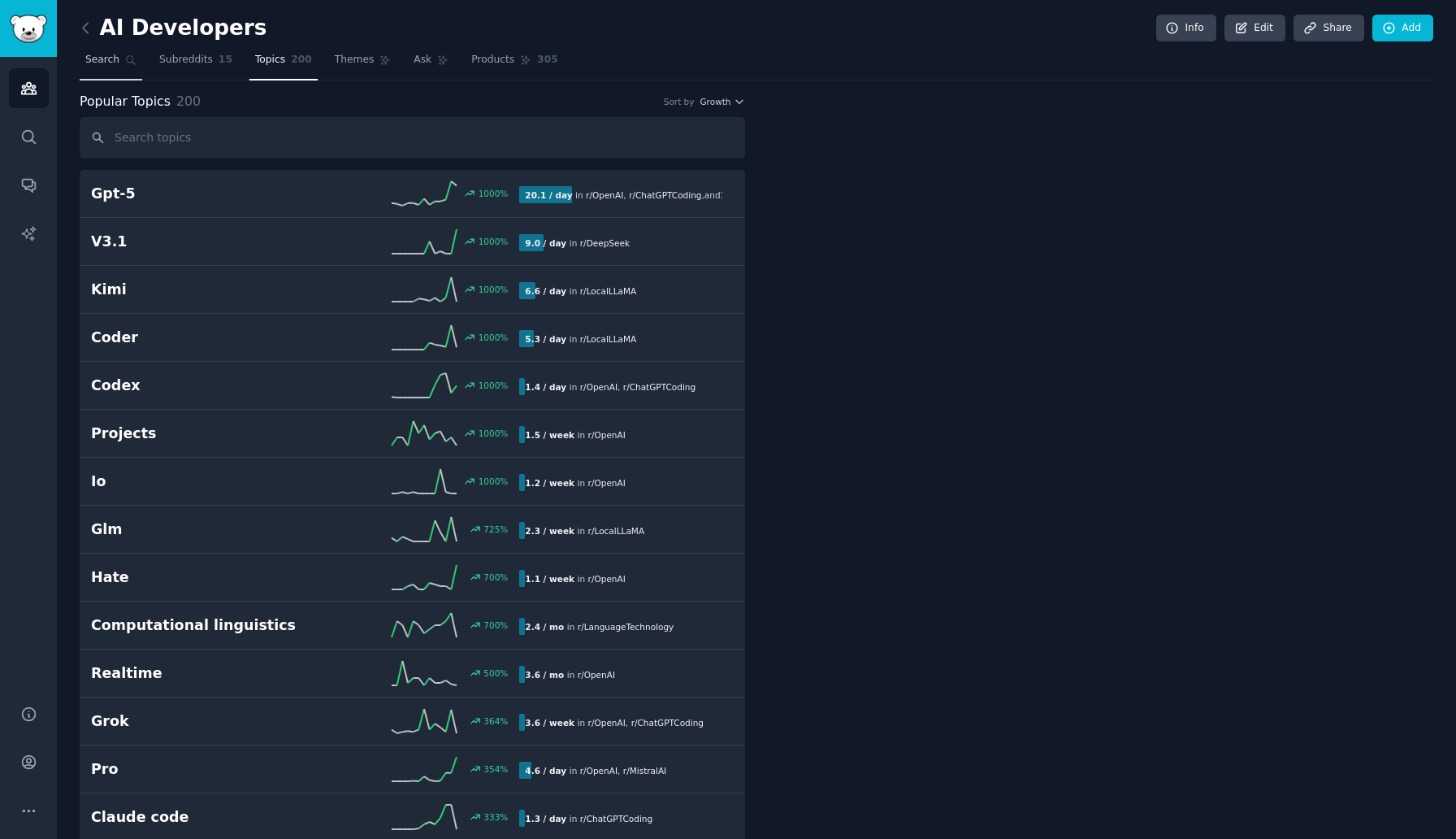
click at [120, 67] on link "Search" at bounding box center [111, 64] width 62 height 34
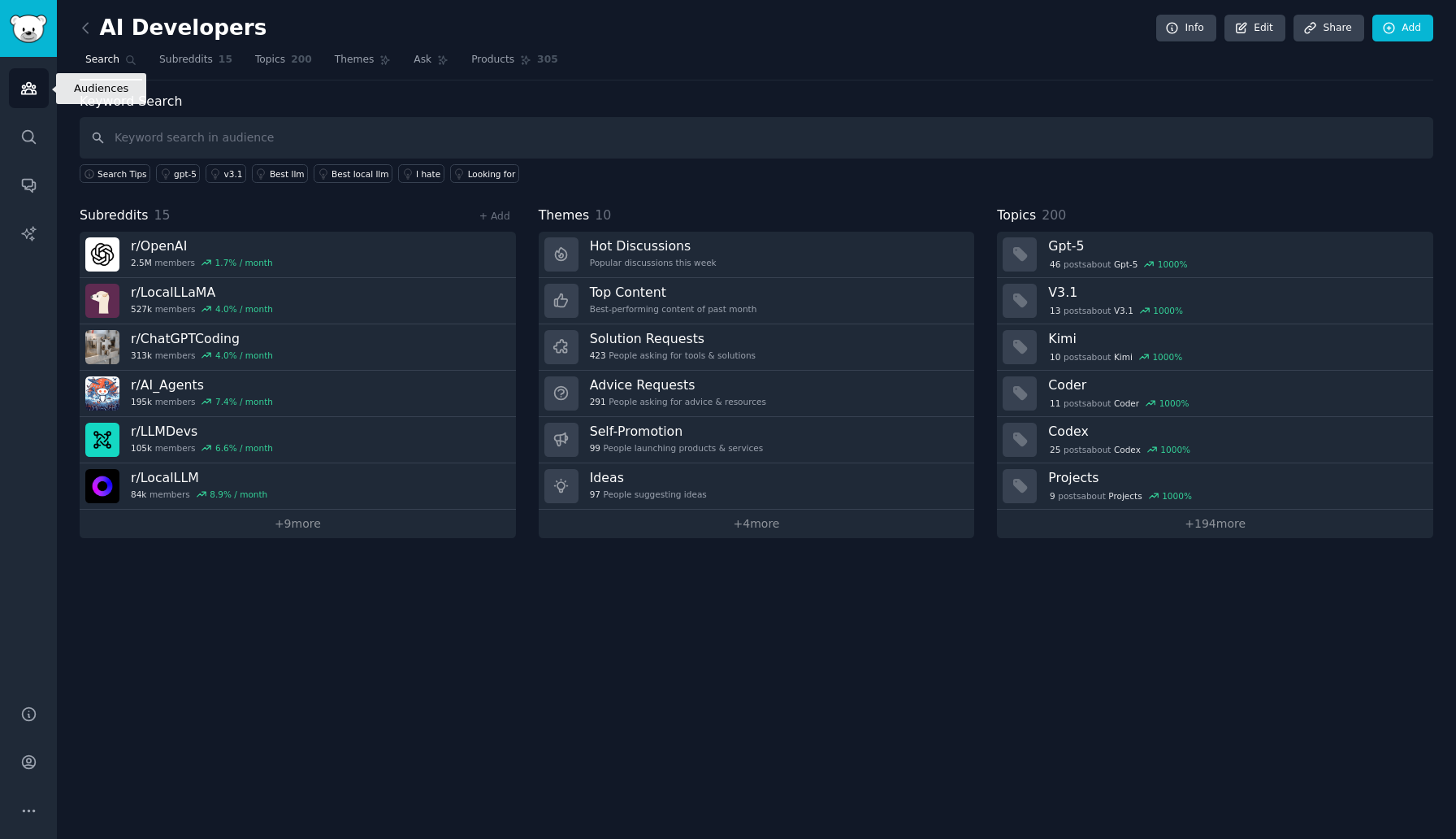
click at [22, 107] on link "Audiences" at bounding box center [29, 88] width 40 height 40
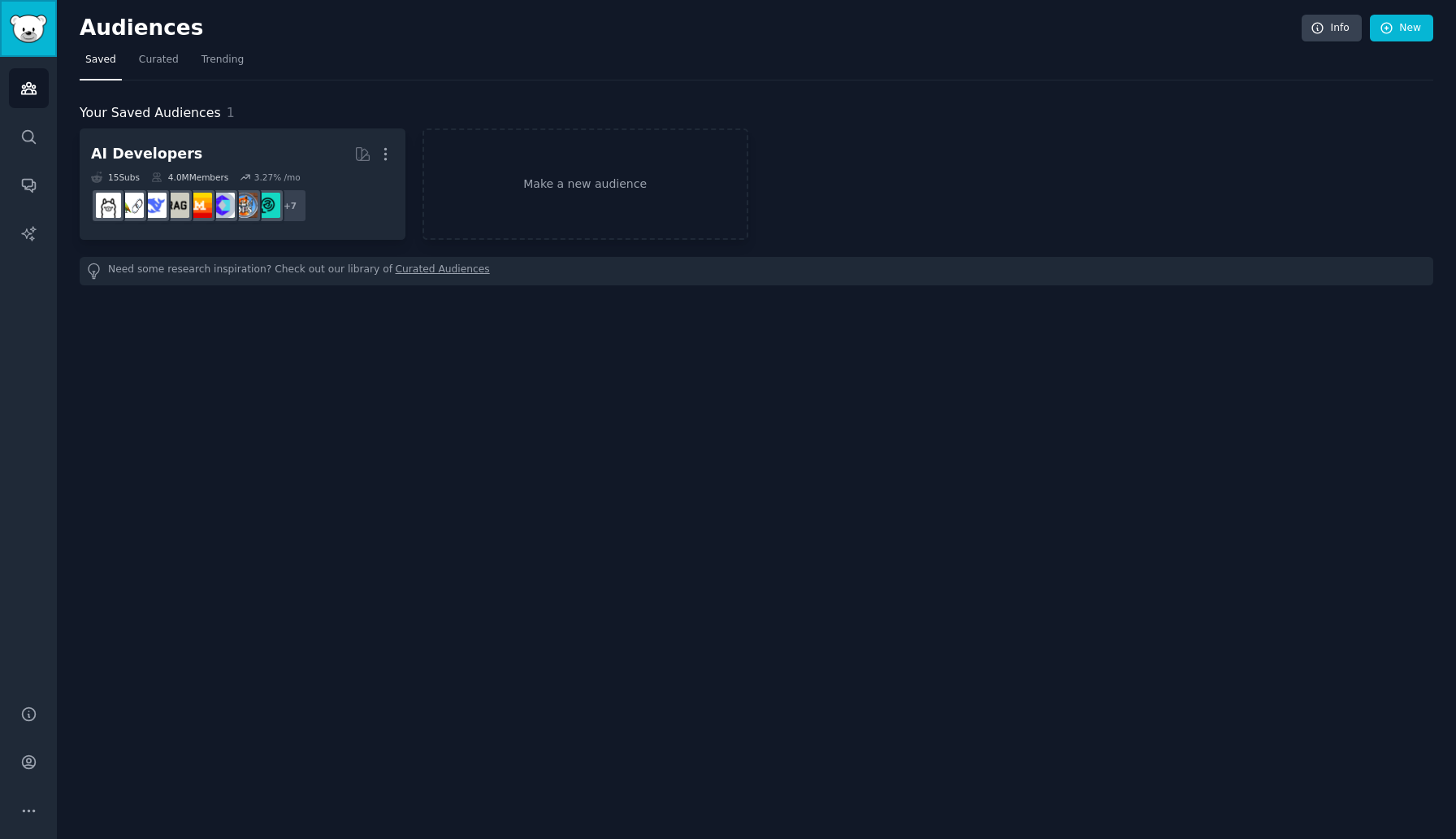
click at [30, 37] on img "Sidebar" at bounding box center [29, 29] width 37 height 29
click at [26, 141] on icon "Sidebar" at bounding box center [28, 136] width 13 height 13
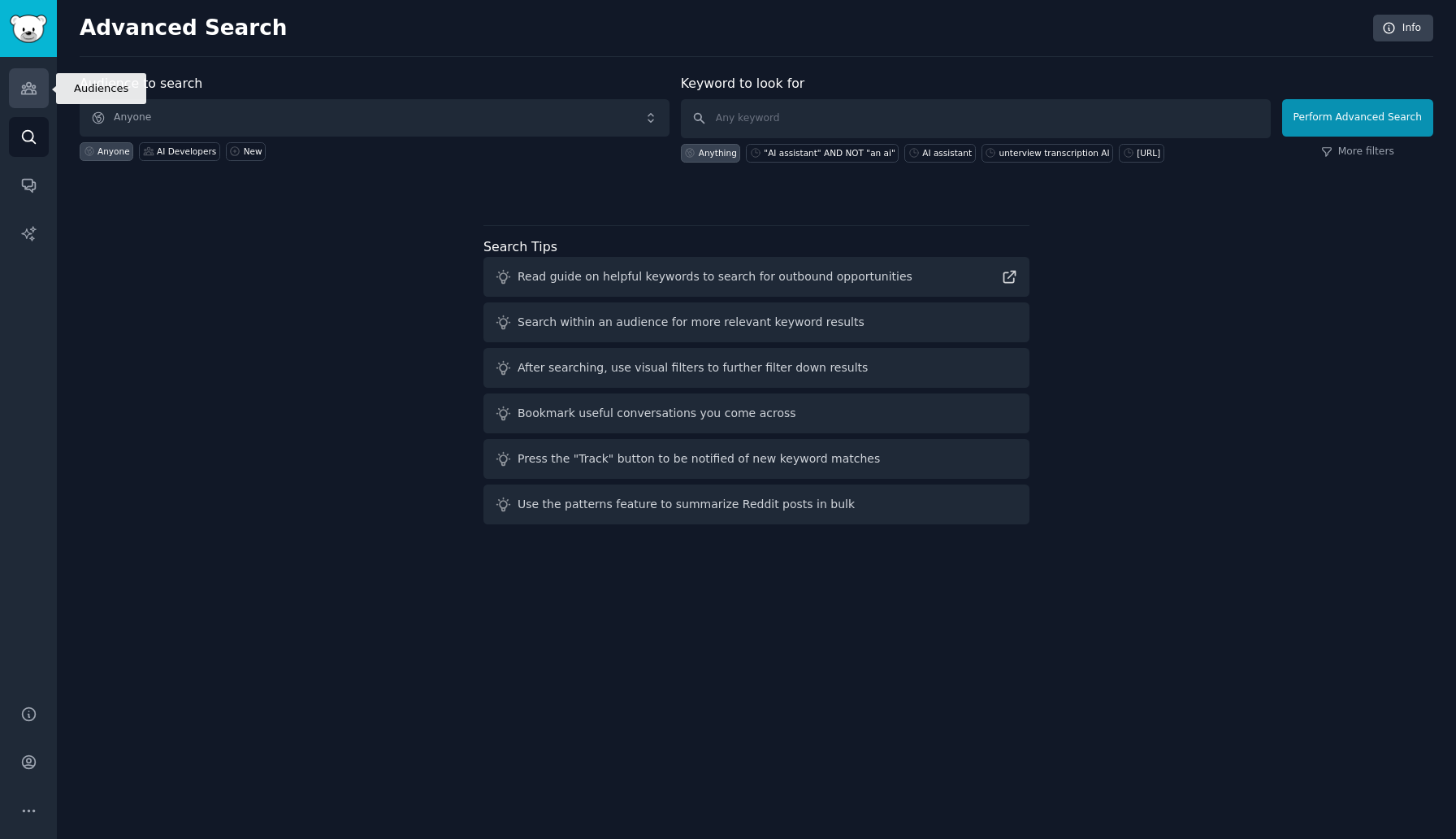
click at [24, 98] on link "Audiences" at bounding box center [29, 88] width 40 height 40
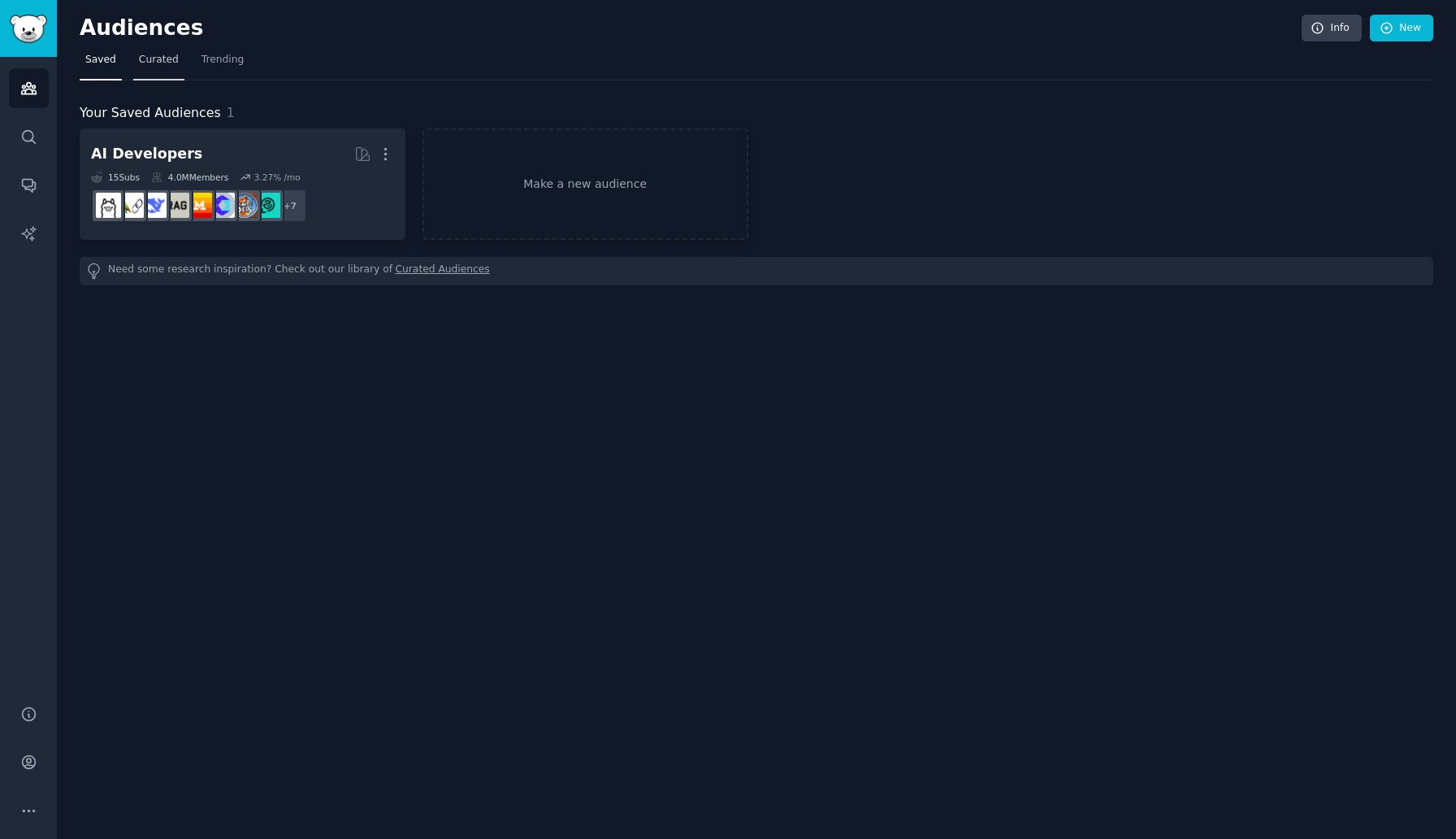
click at [168, 63] on span "Curated" at bounding box center [158, 60] width 40 height 14
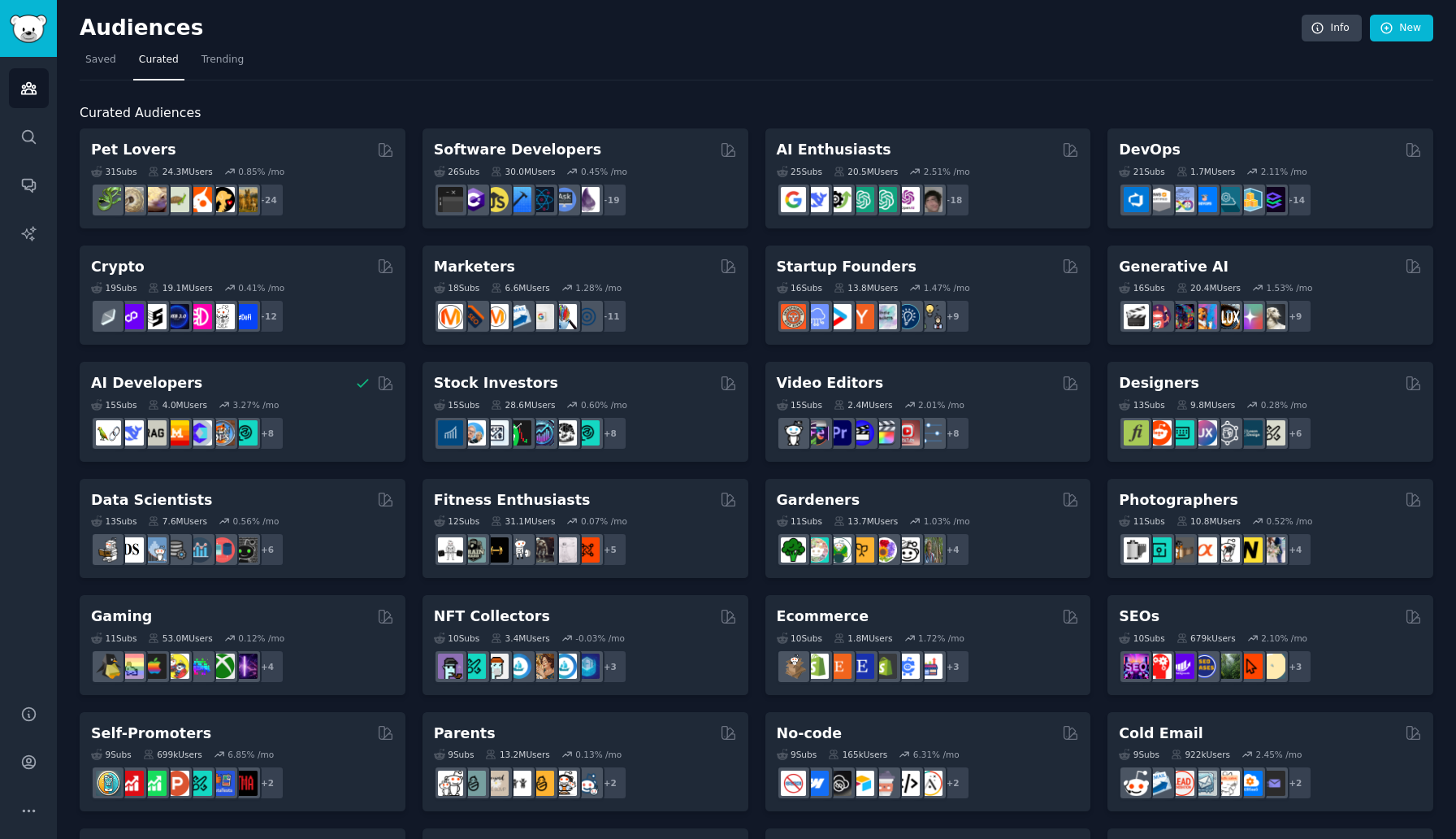
click at [228, 46] on div "Audiences Info New" at bounding box center [757, 31] width 1354 height 34
click at [227, 49] on link "Trending" at bounding box center [223, 64] width 54 height 34
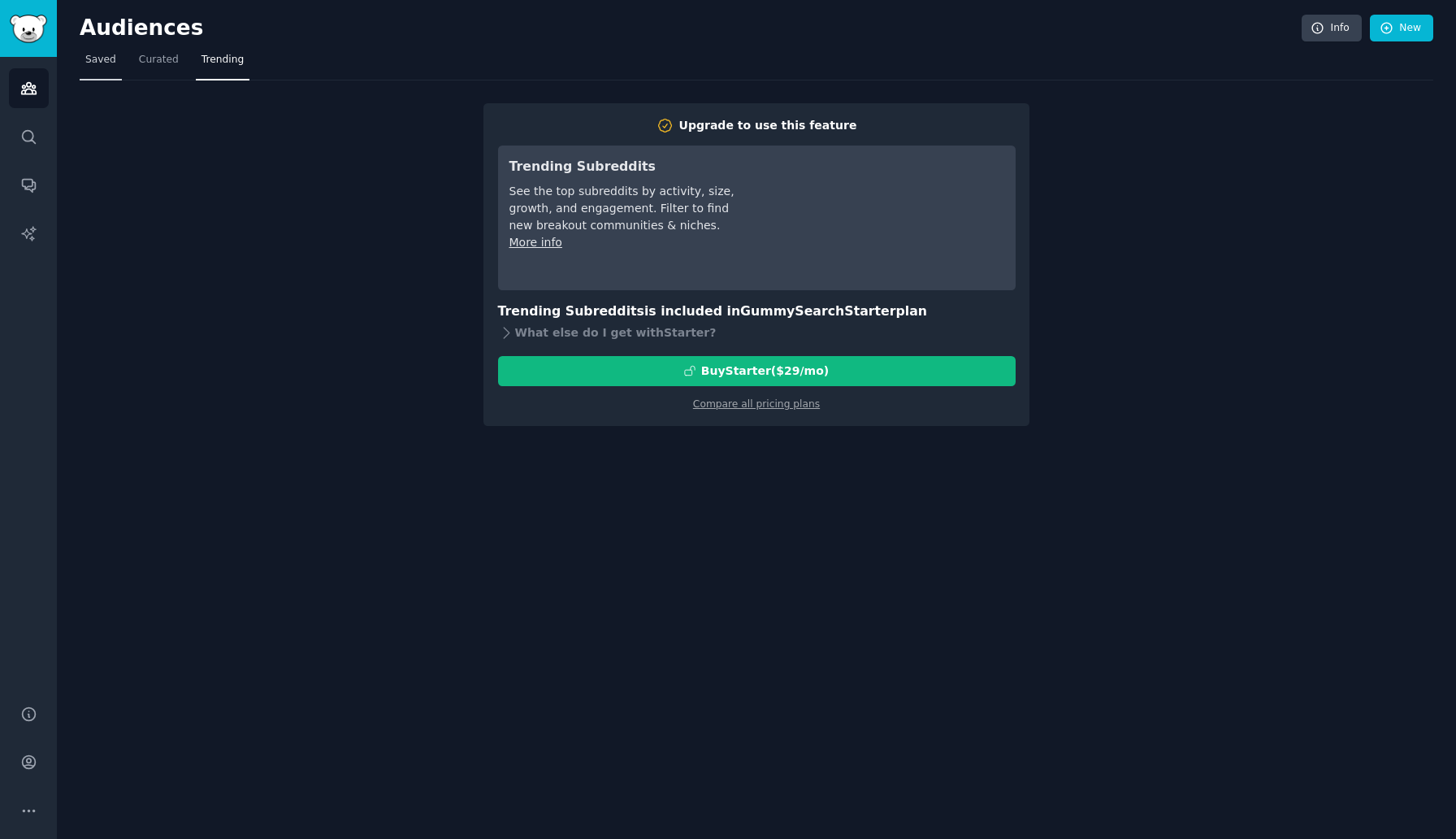
click at [111, 60] on span "Saved" at bounding box center [100, 60] width 31 height 14
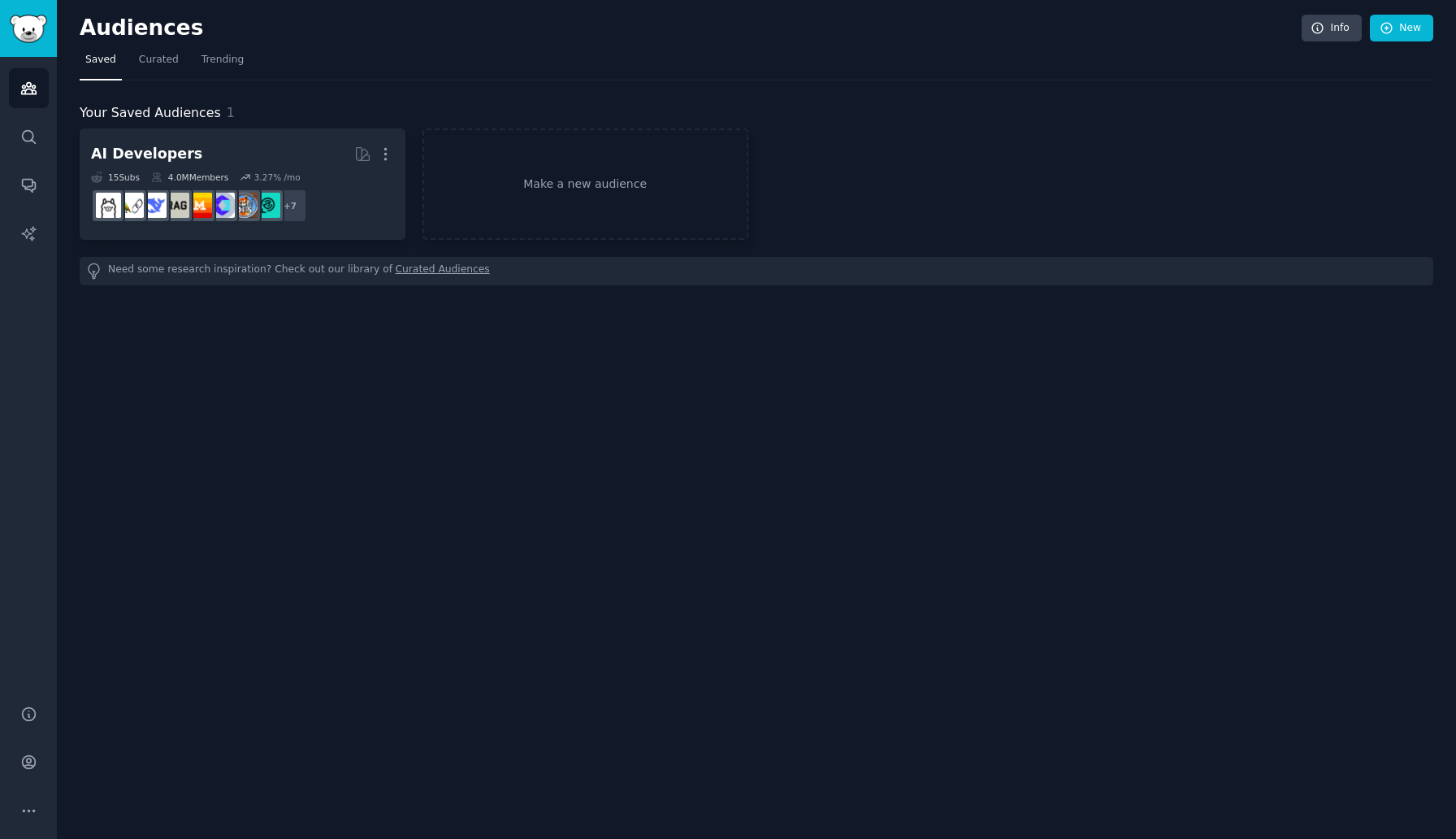
click at [103, 33] on h2 "Audiences" at bounding box center [691, 28] width 1222 height 26
click at [26, 27] on img "Sidebar" at bounding box center [29, 29] width 37 height 29
click at [26, 78] on link "Audiences" at bounding box center [29, 88] width 40 height 40
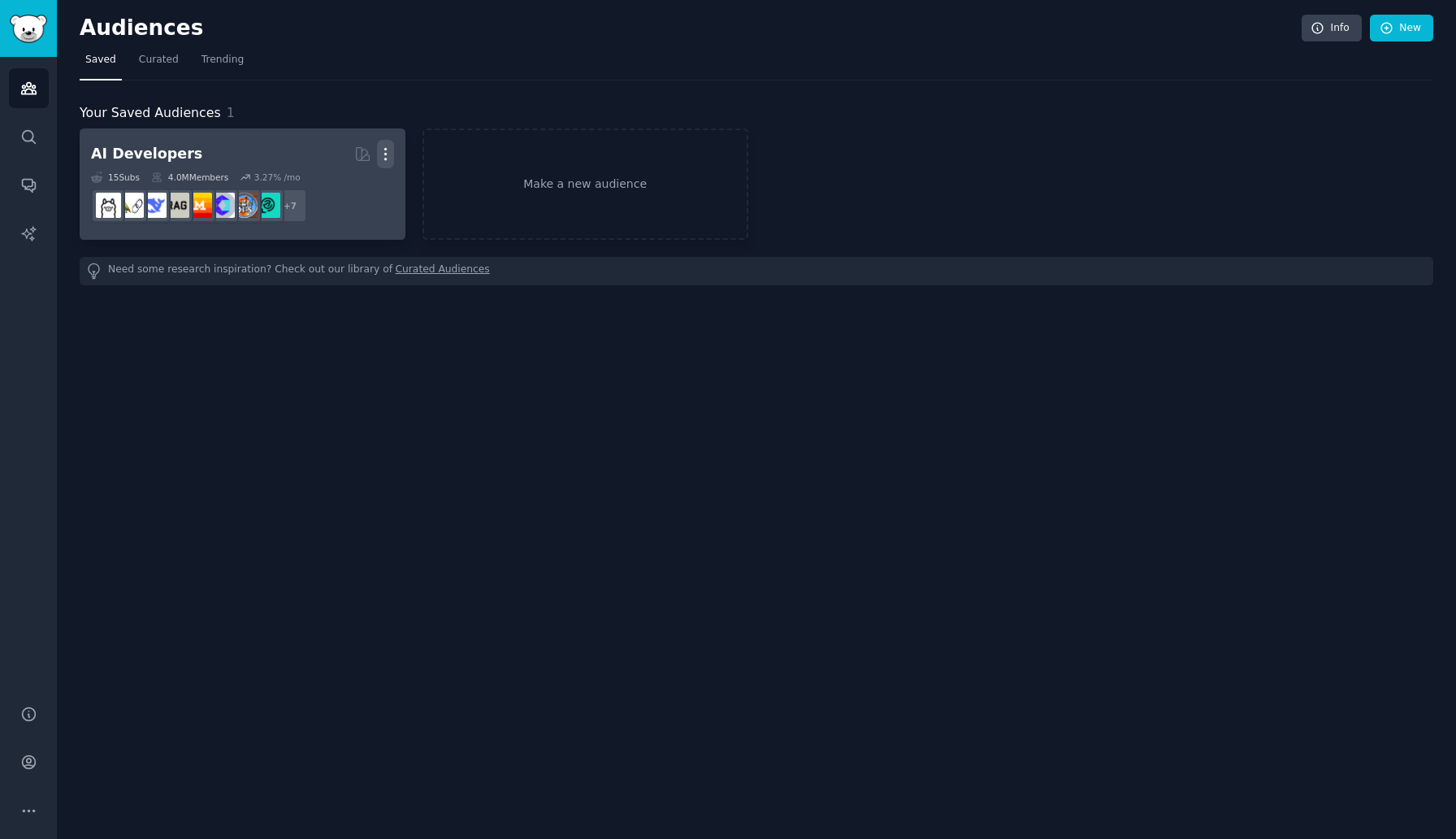
click at [388, 157] on icon "button" at bounding box center [386, 154] width 17 height 17
click at [349, 182] on p "Delete" at bounding box center [341, 188] width 37 height 17
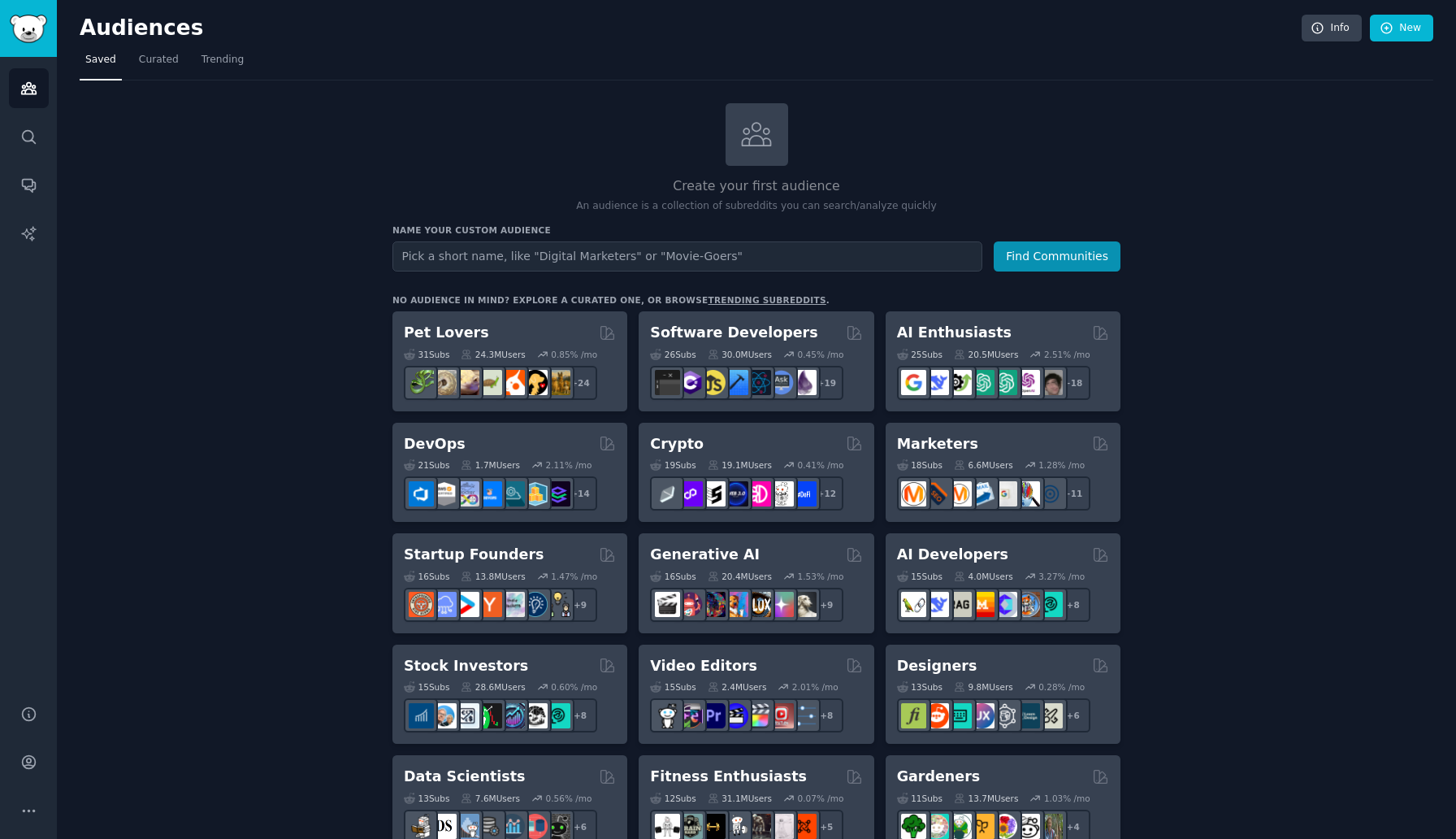
click at [574, 254] on input "text" at bounding box center [687, 257] width 590 height 30
click at [994, 242] on button "Find Communities" at bounding box center [1057, 257] width 127 height 30
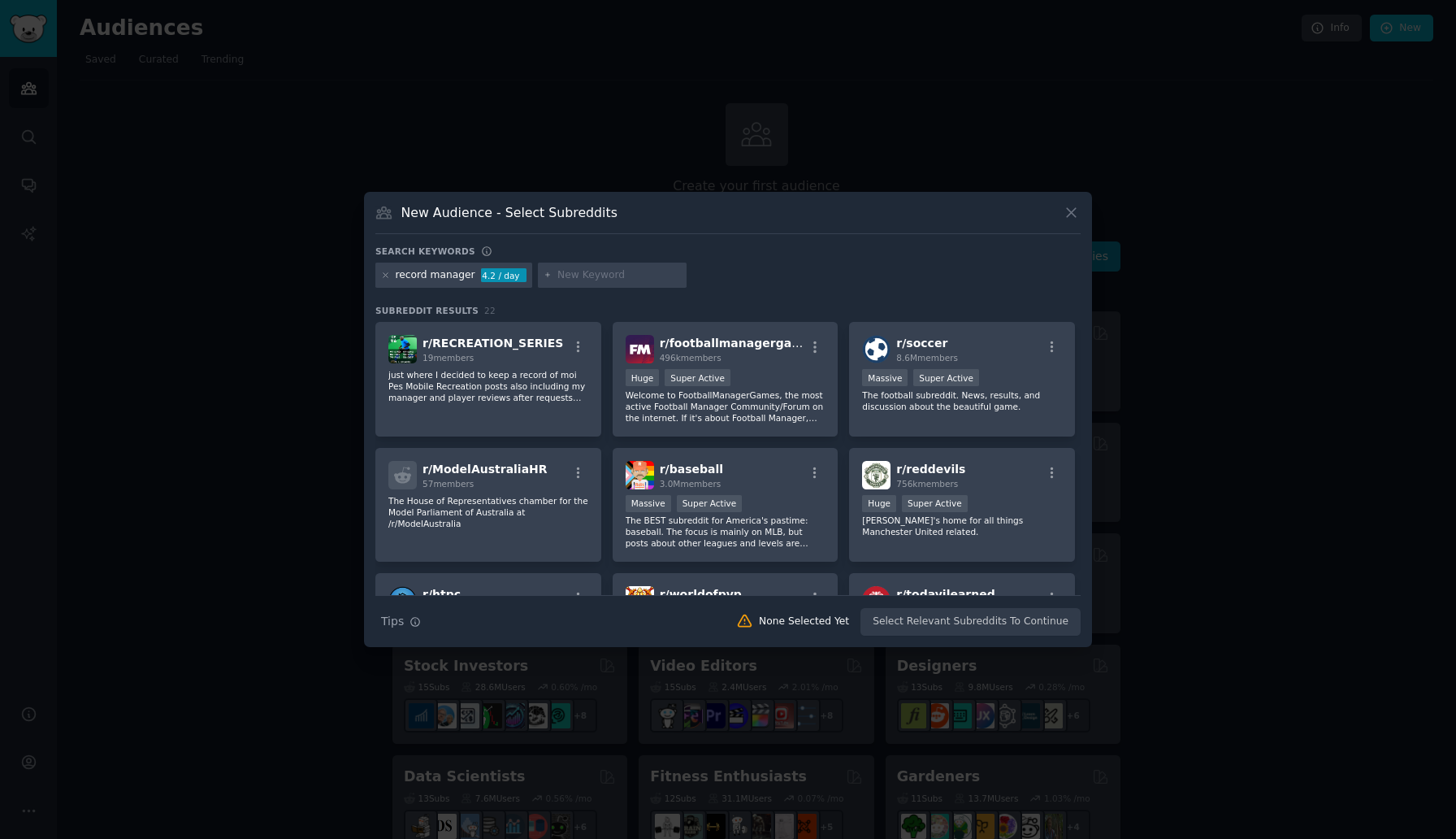
click at [1075, 211] on icon at bounding box center [1071, 212] width 17 height 17
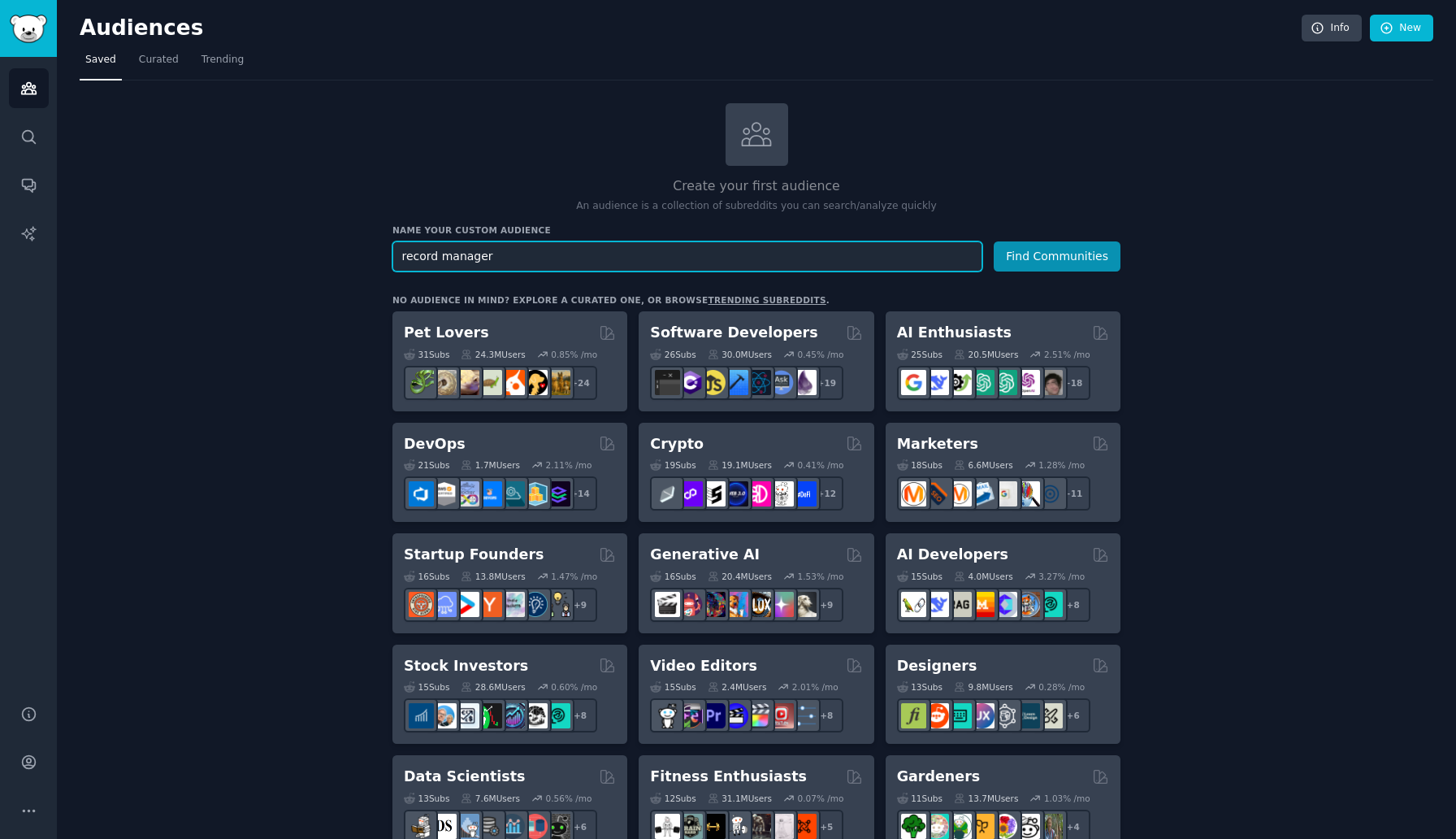
drag, startPoint x: 499, startPoint y: 255, endPoint x: 385, endPoint y: 262, distance: 114.2
type input "AI assistant"
click at [994, 242] on button "Find Communities" at bounding box center [1057, 257] width 127 height 30
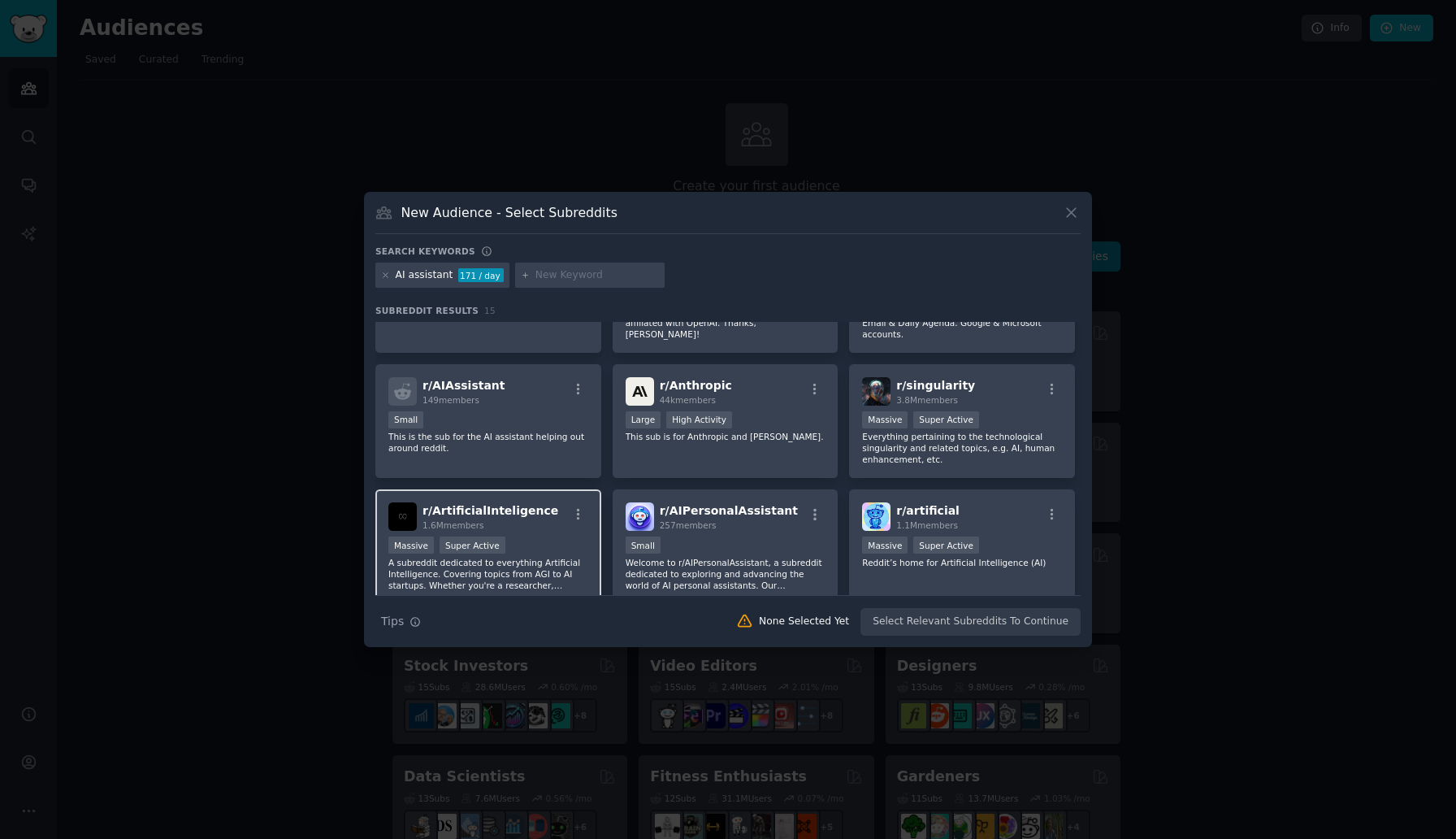
scroll to position [81, 0]
click at [523, 393] on div "r/ AIAssistant 149 members" at bounding box center [488, 394] width 200 height 29
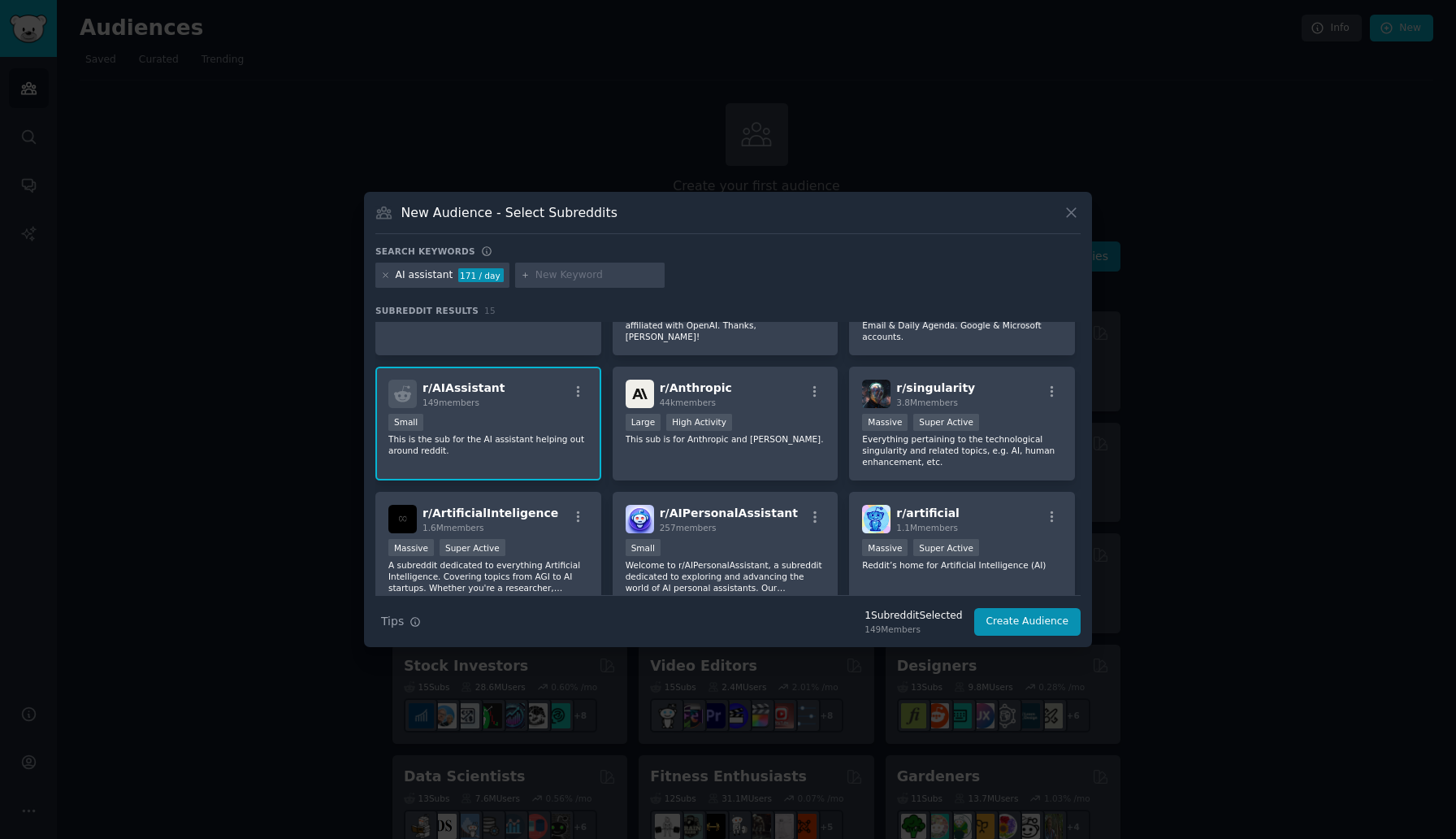
scroll to position [0, 0]
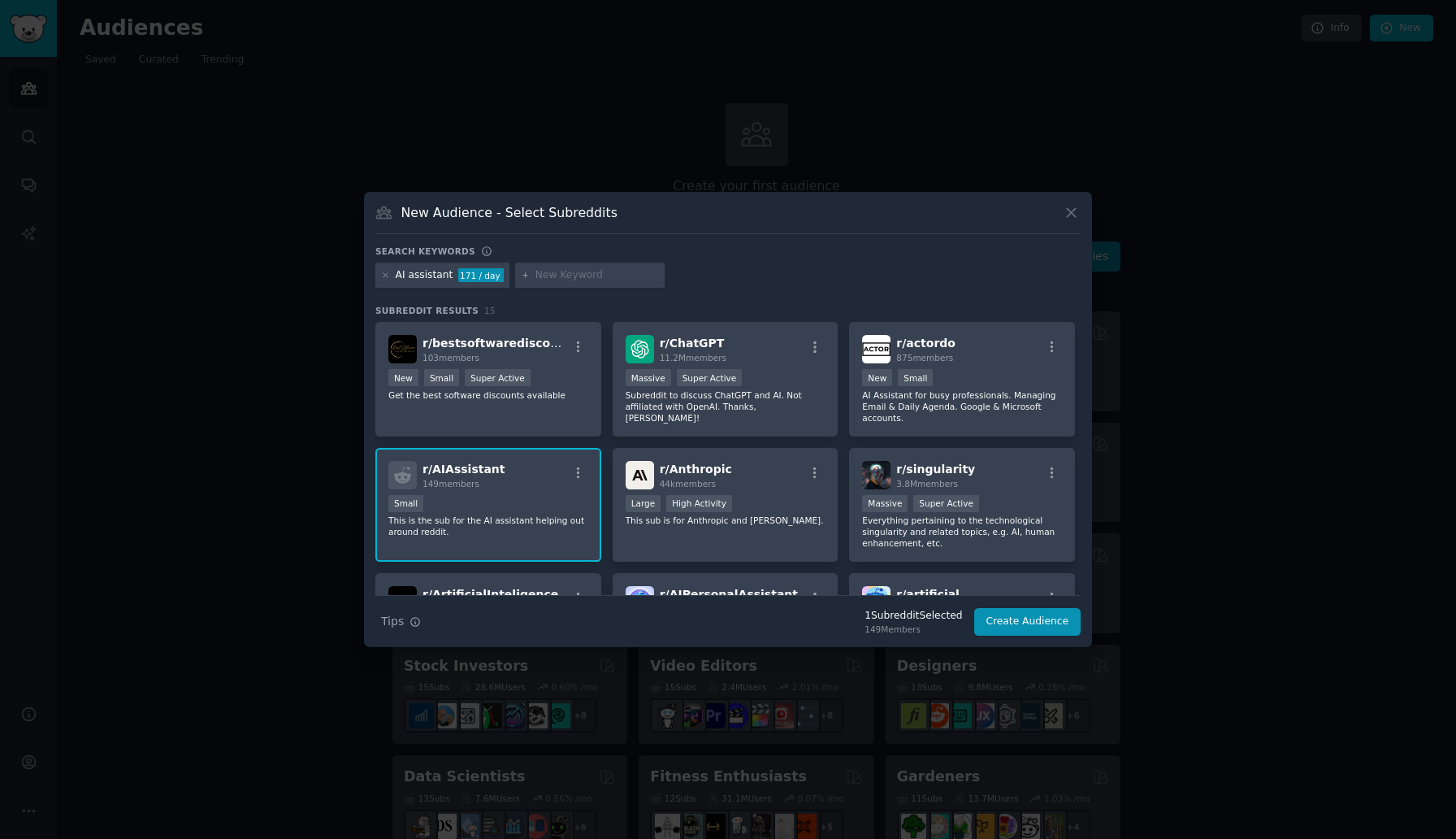
click at [490, 522] on p "This is the sub for the AI assistant helping out around reddit." at bounding box center [488, 526] width 200 height 23
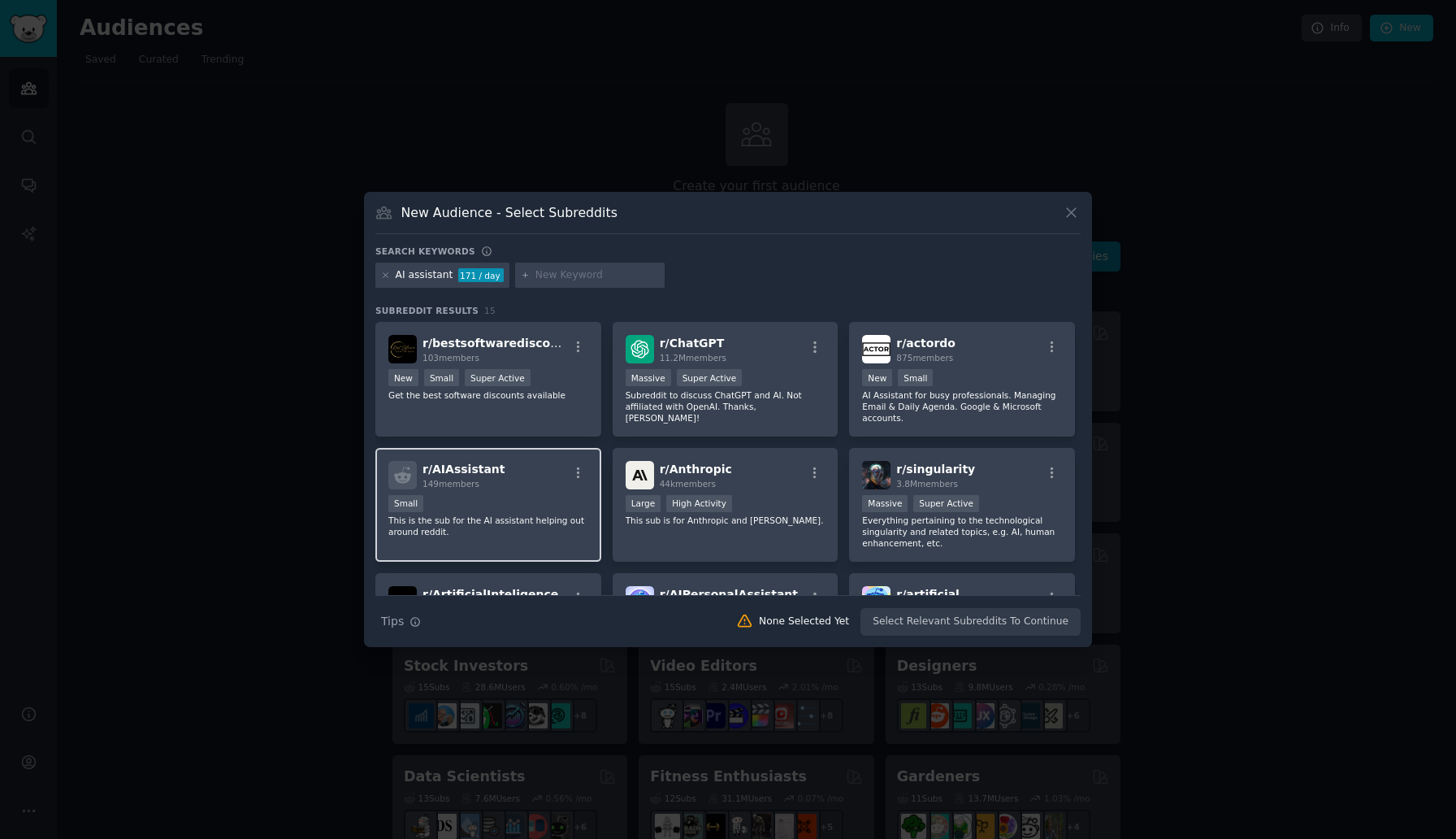
click at [546, 500] on div "Small" at bounding box center [488, 505] width 200 height 20
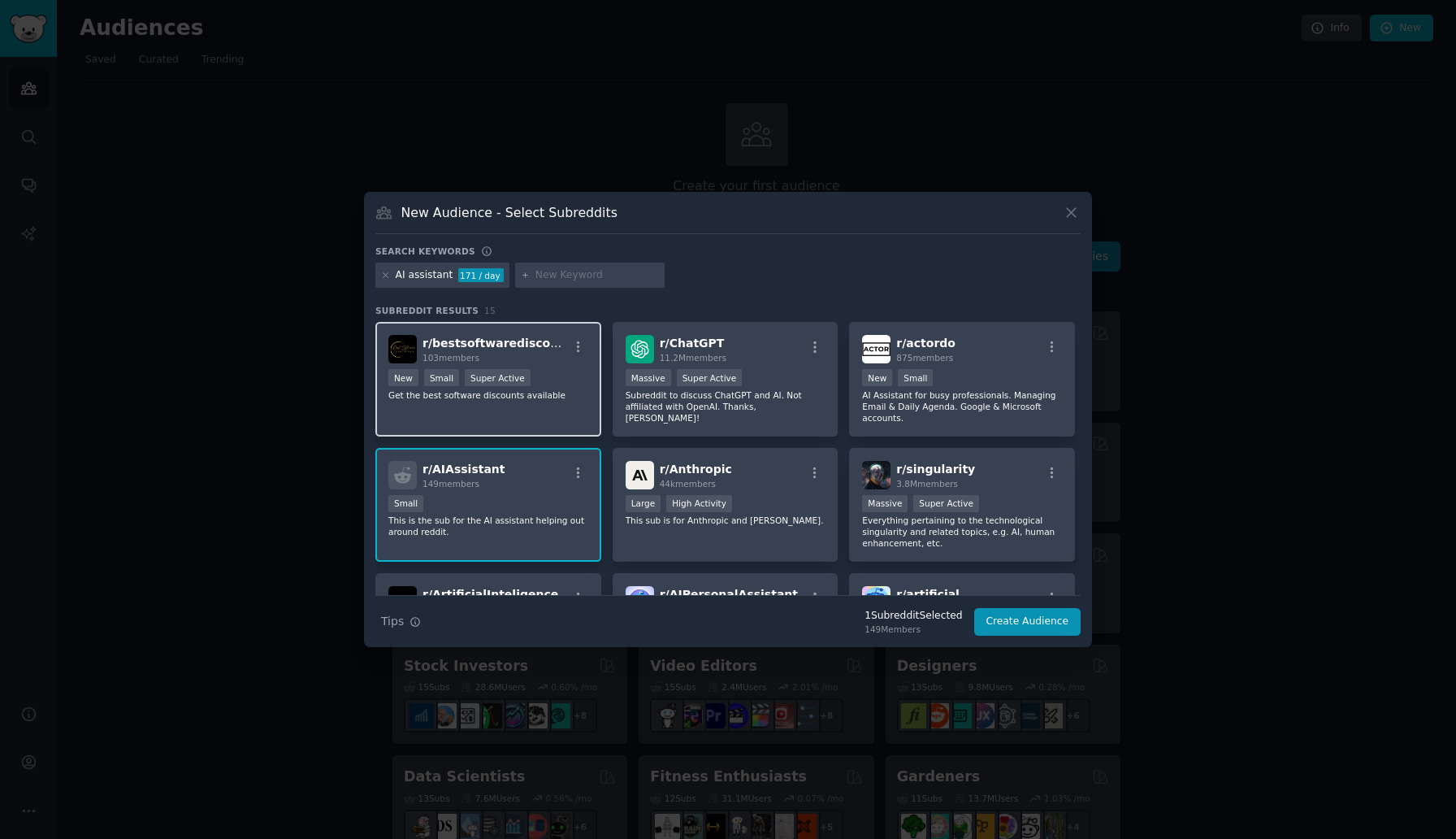
click at [546, 349] on span "r/ bestsoftwarediscounts" at bounding box center [500, 343] width 156 height 13
click at [574, 371] on div "New Small Super Active" at bounding box center [488, 379] width 200 height 20
click at [1063, 212] on icon at bounding box center [1071, 212] width 17 height 17
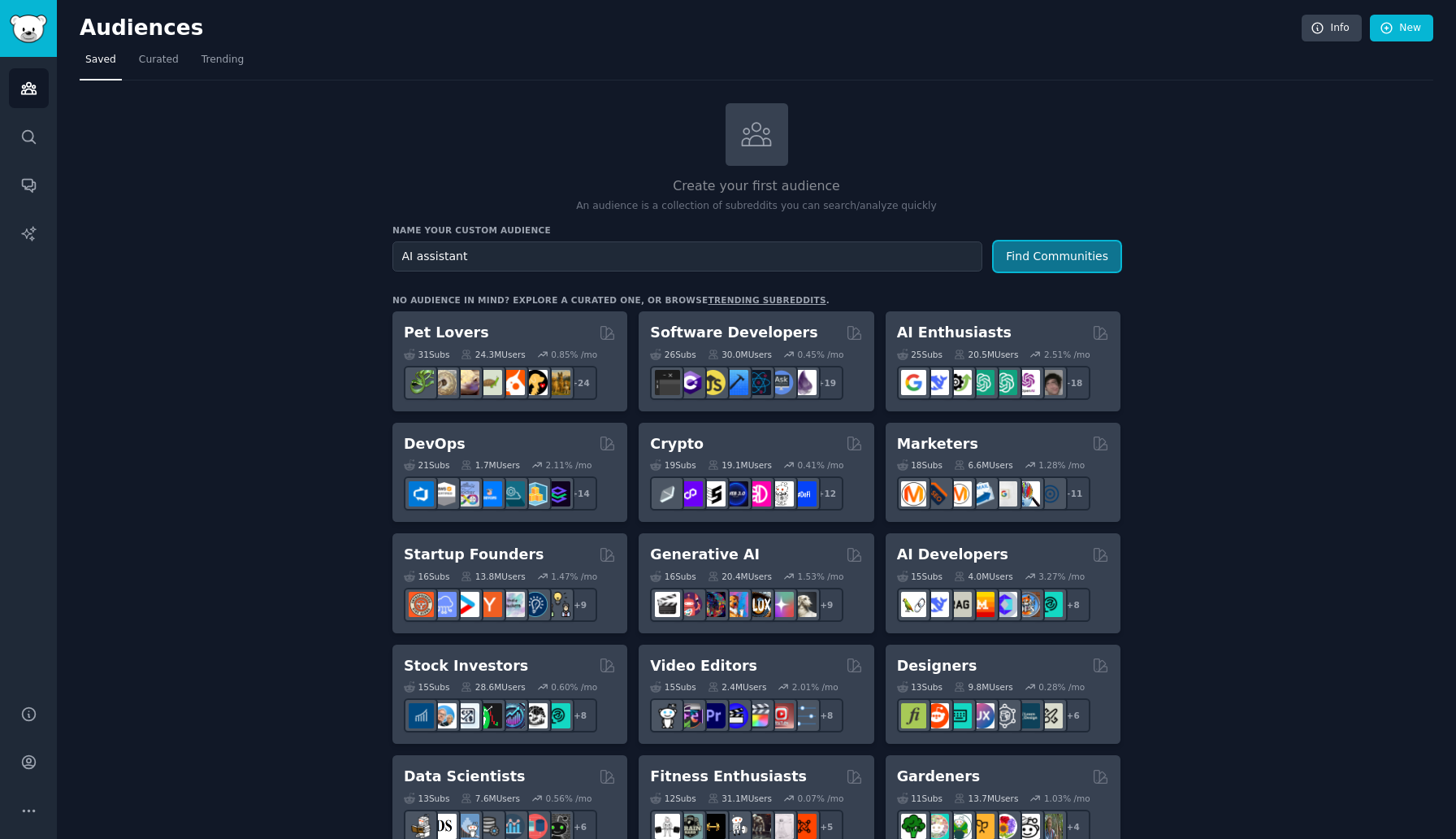
click at [1099, 266] on button "Find Communities" at bounding box center [1057, 257] width 127 height 30
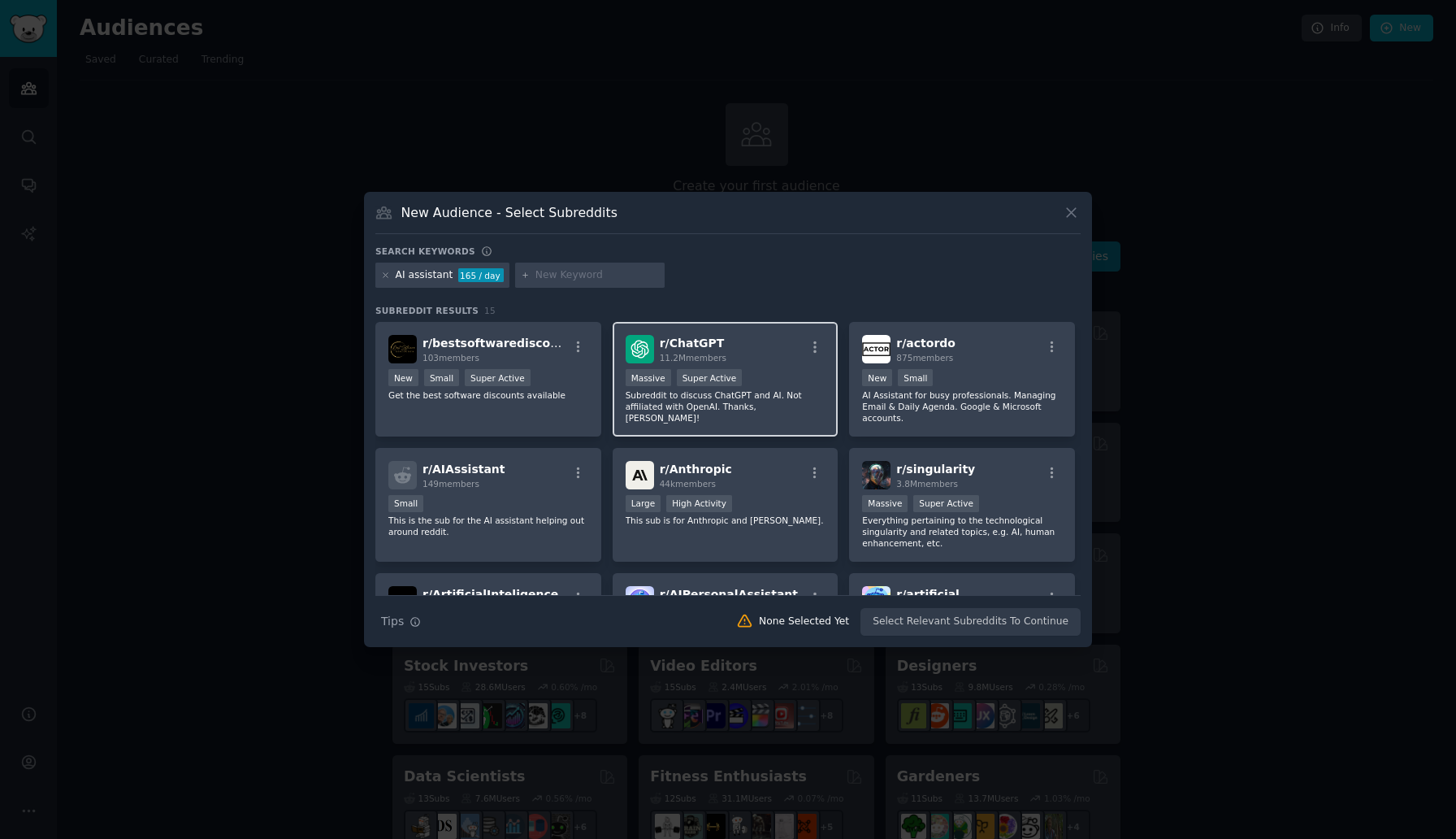
click at [766, 347] on div "r/ ChatGPT 11.2M members" at bounding box center [725, 350] width 200 height 29
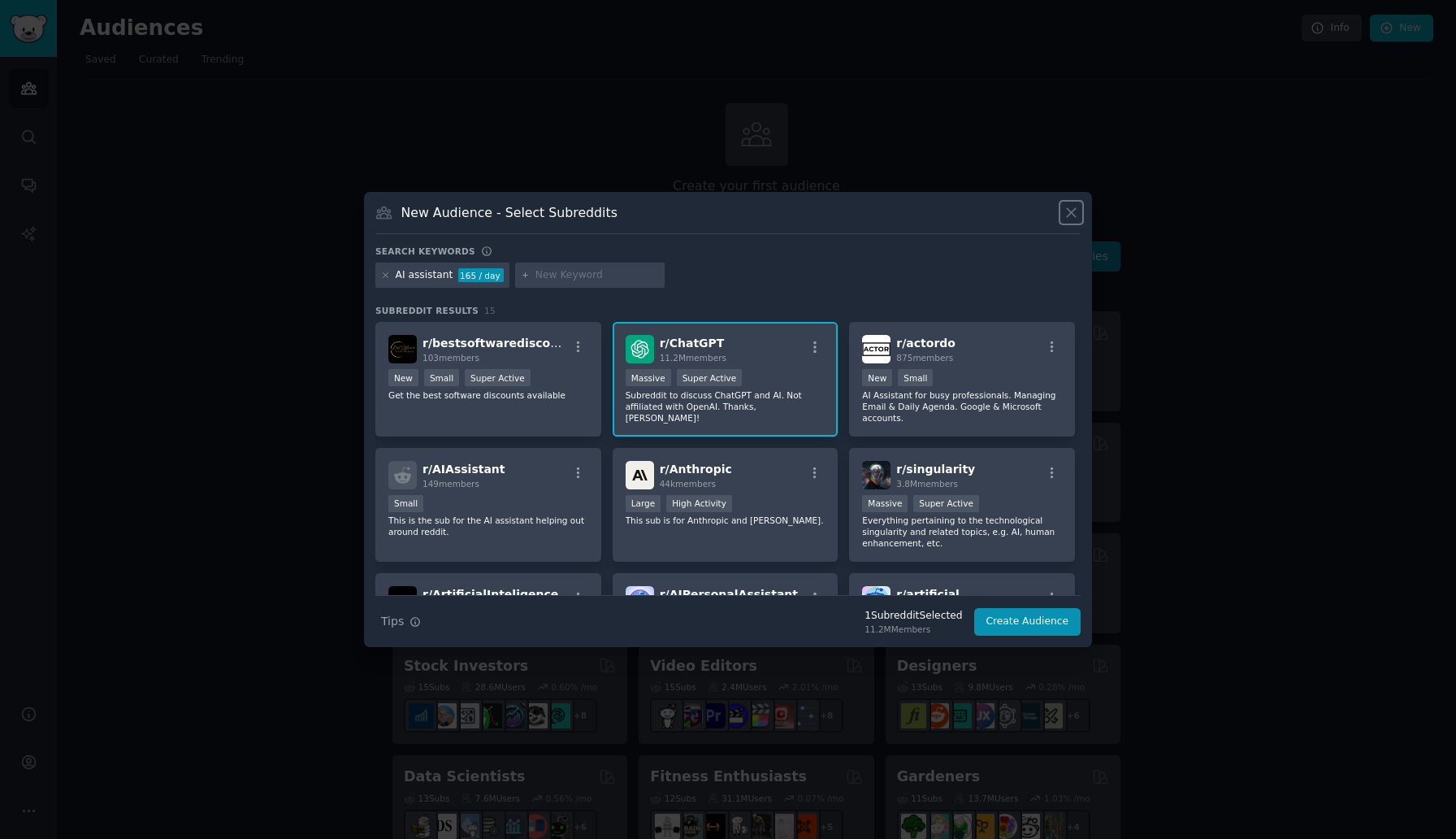
click at [1070, 209] on icon at bounding box center [1071, 212] width 17 height 17
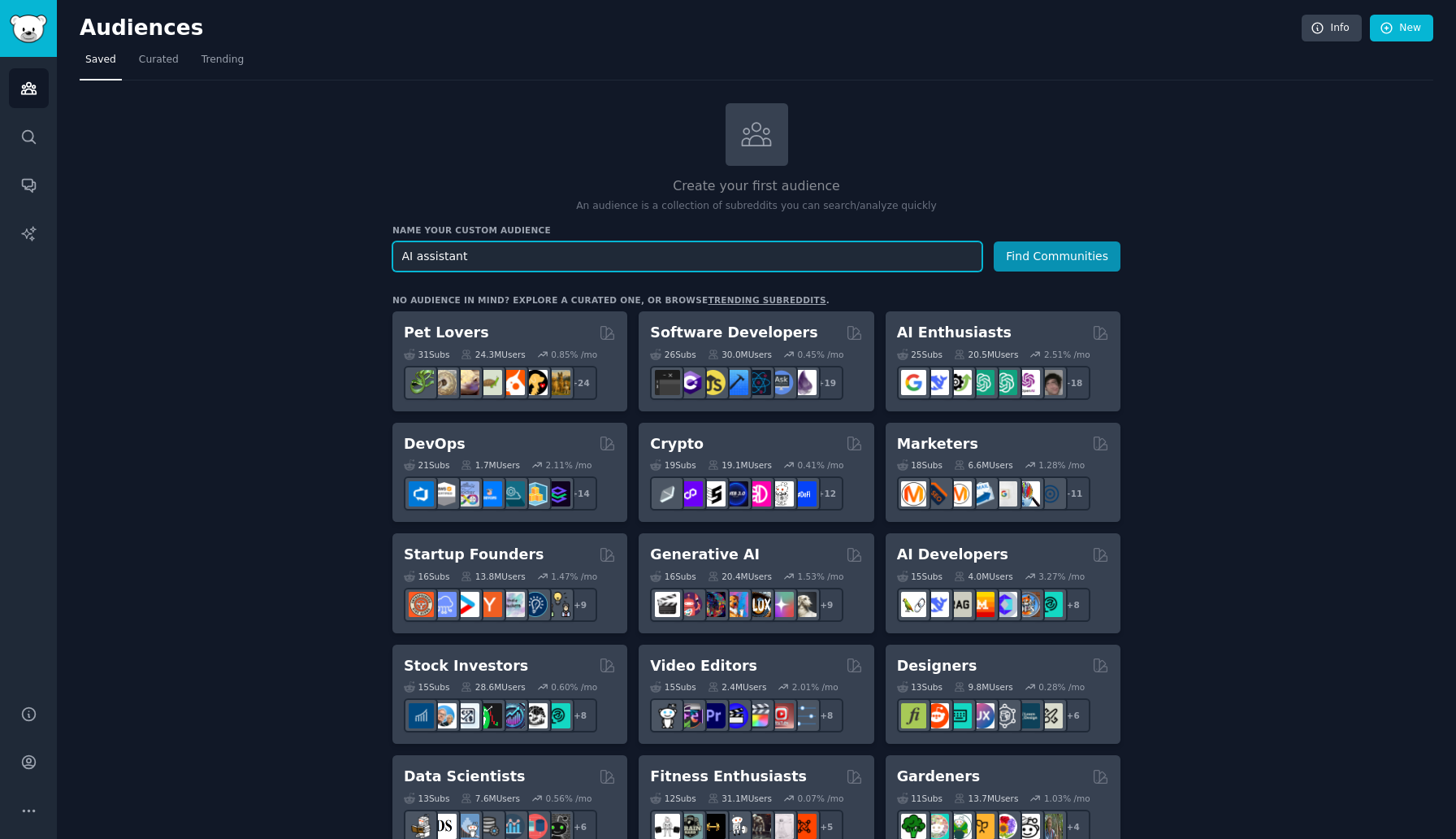
drag, startPoint x: 490, startPoint y: 254, endPoint x: 331, endPoint y: 259, distance: 159.1
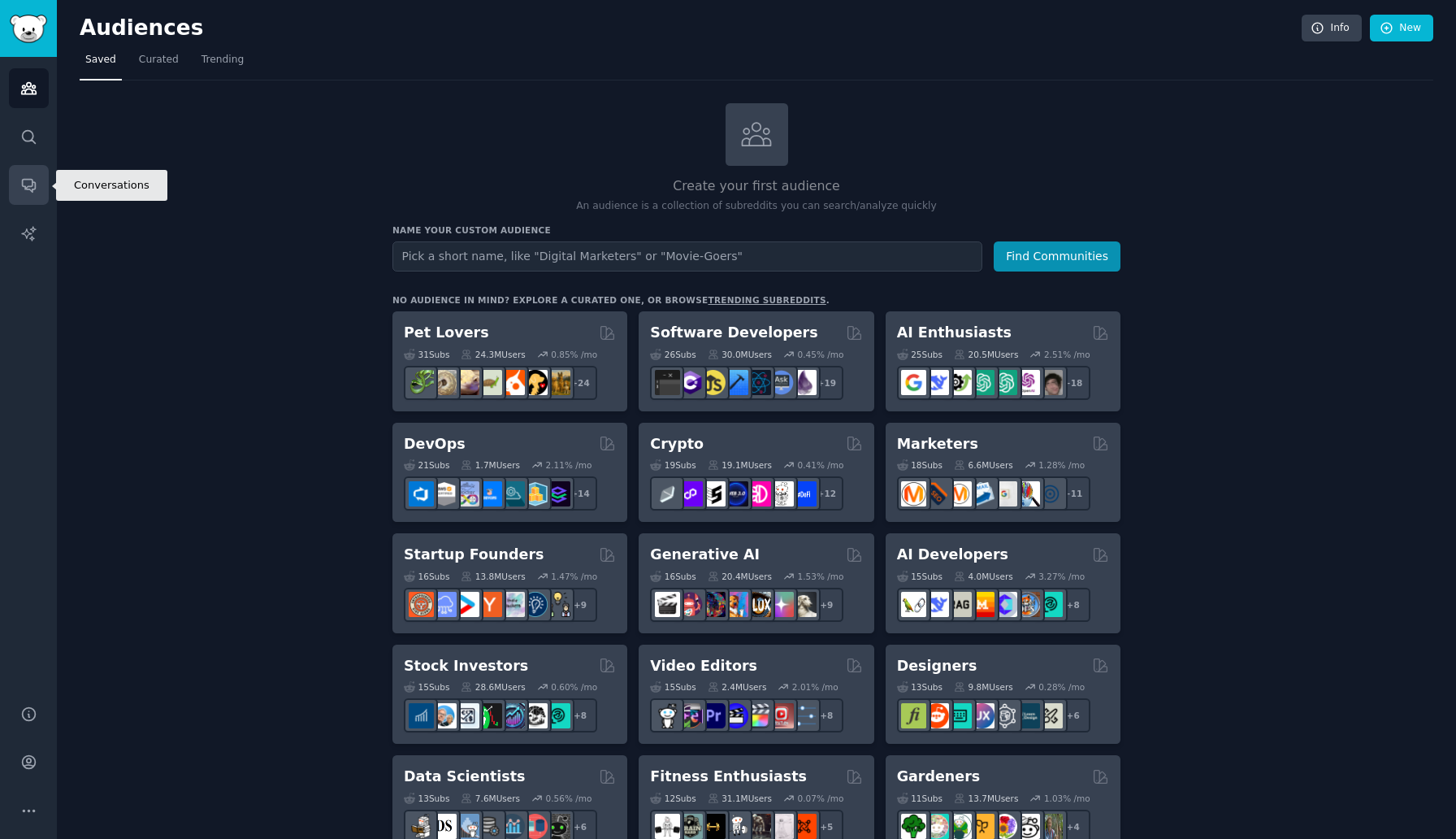
click at [23, 193] on icon "Sidebar" at bounding box center [29, 184] width 17 height 17
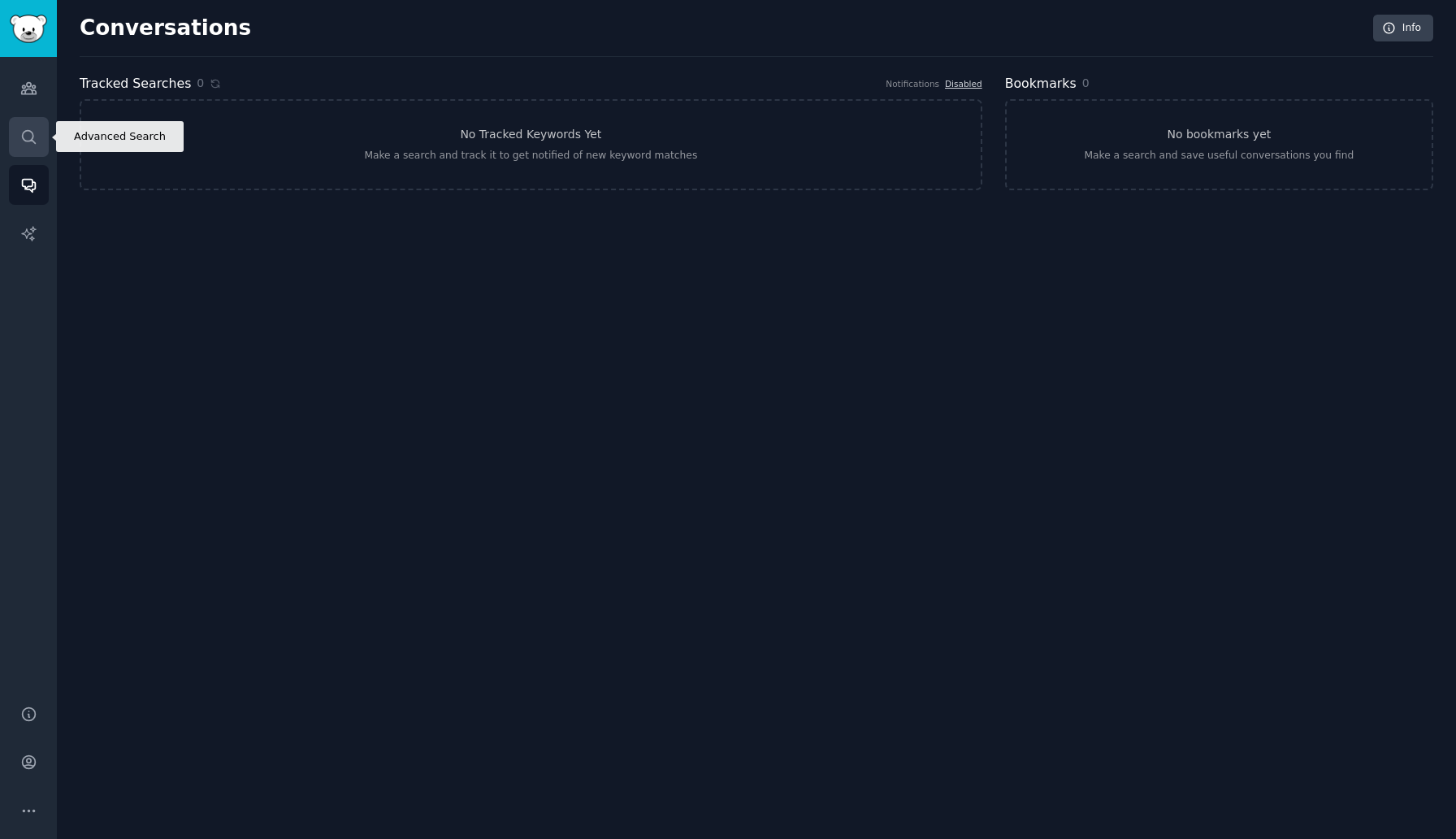
click at [40, 123] on link "Search" at bounding box center [29, 136] width 40 height 40
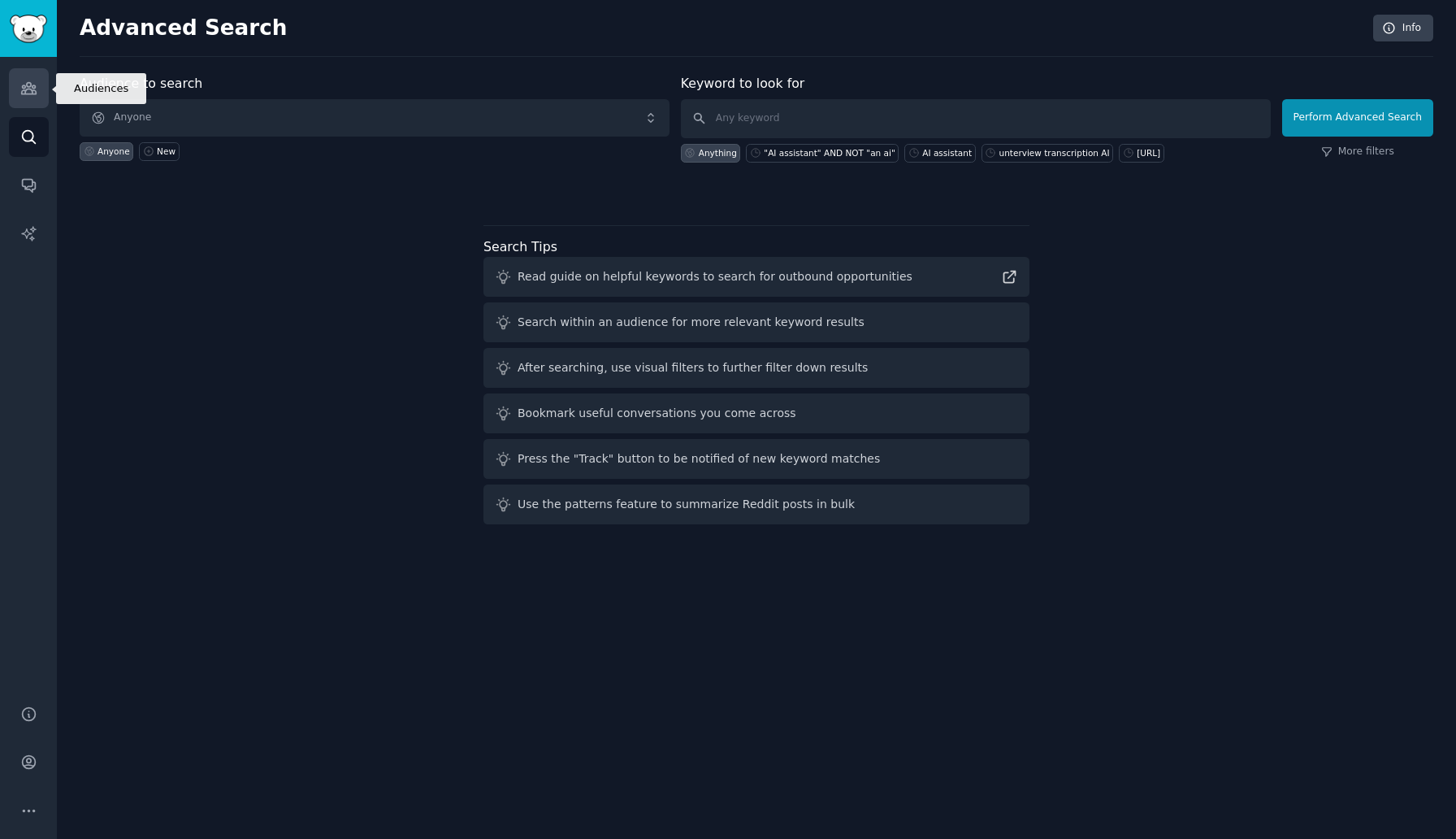
click at [23, 92] on icon "Sidebar" at bounding box center [29, 88] width 17 height 17
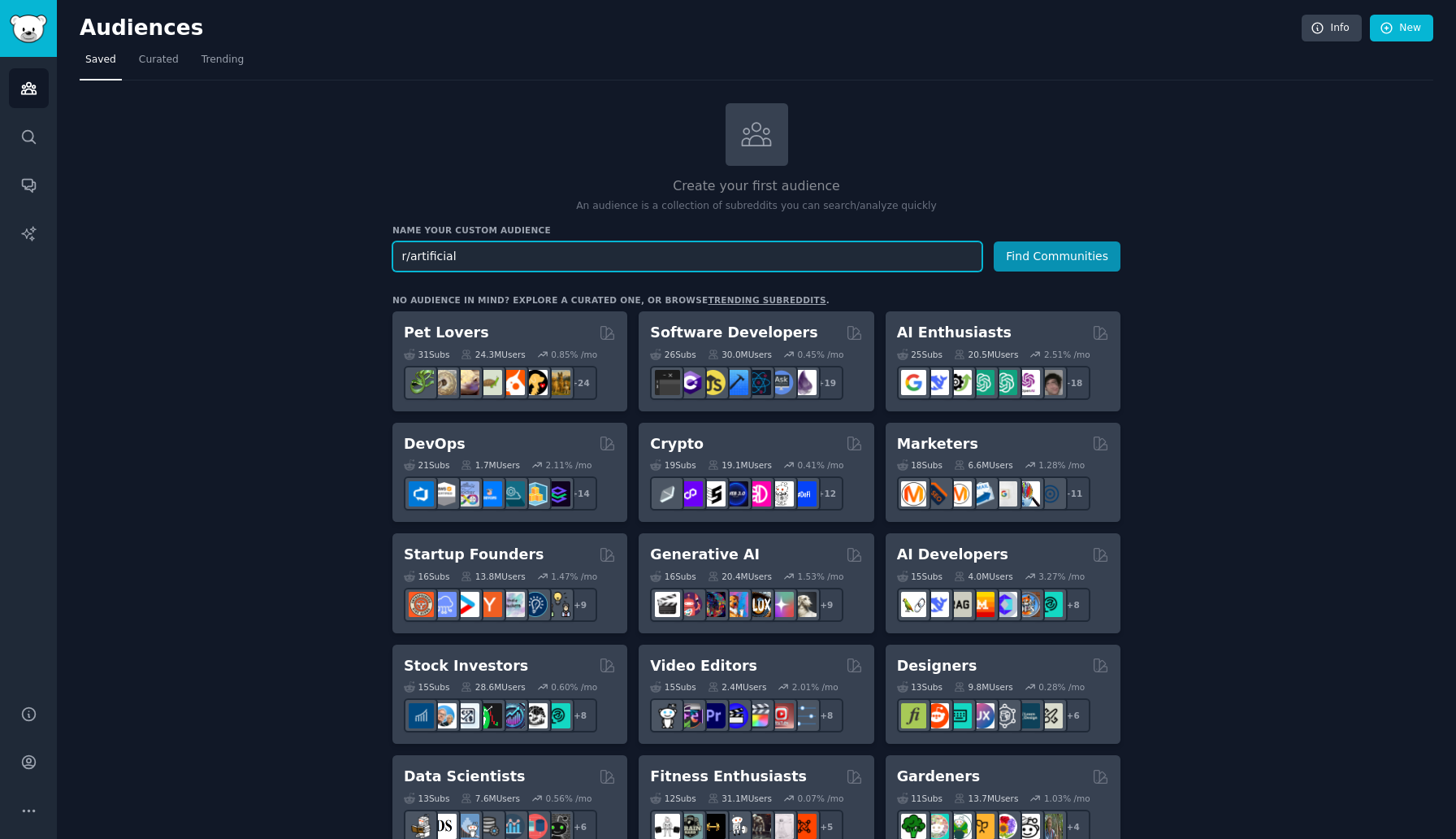
type input "r/artificial"
click at [994, 242] on button "Find Communities" at bounding box center [1057, 257] width 127 height 30
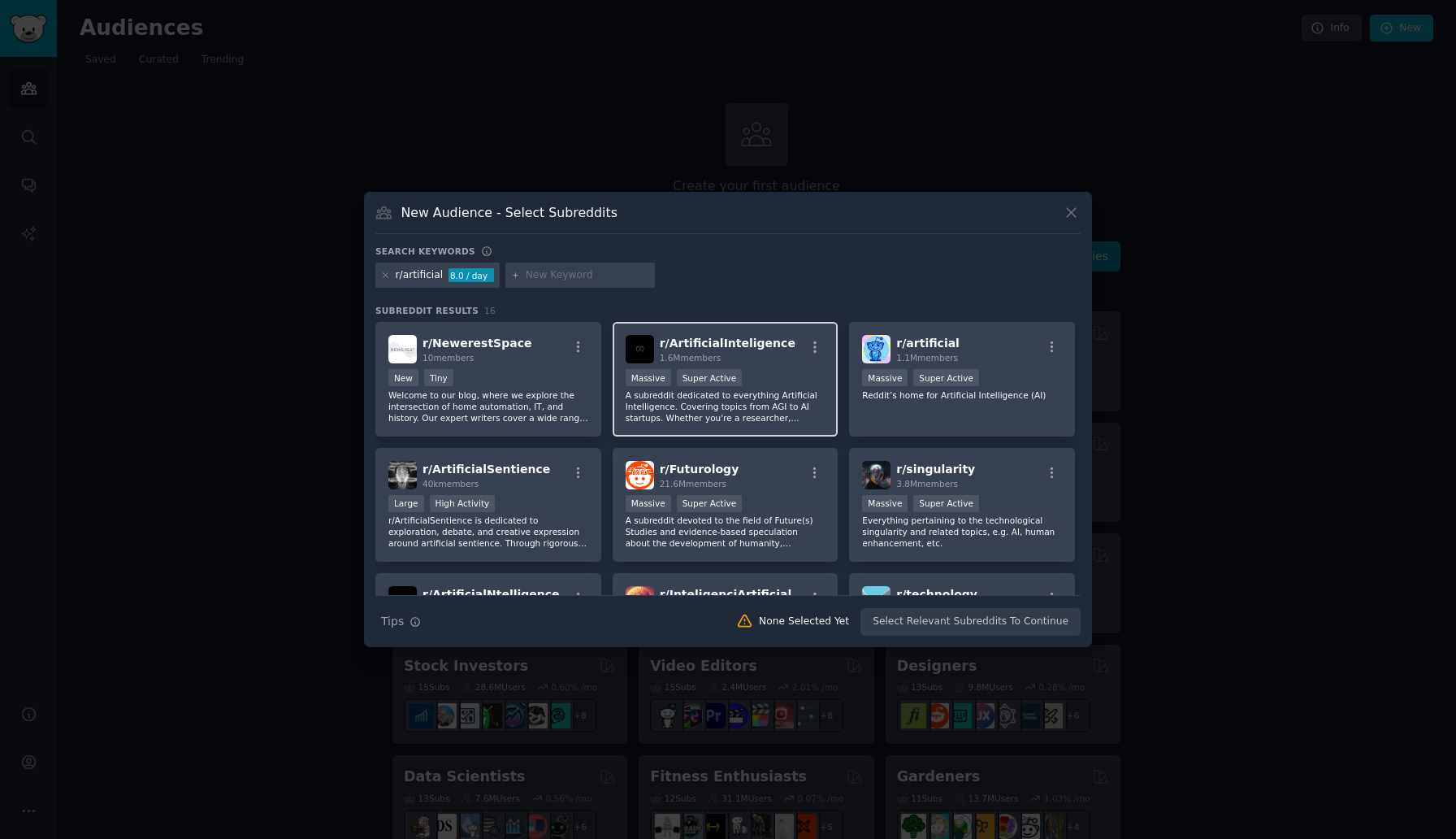
click at [756, 415] on p "A subreddit dedicated to everything Artificial Intelligence. Covering topics fr…" at bounding box center [725, 406] width 200 height 35
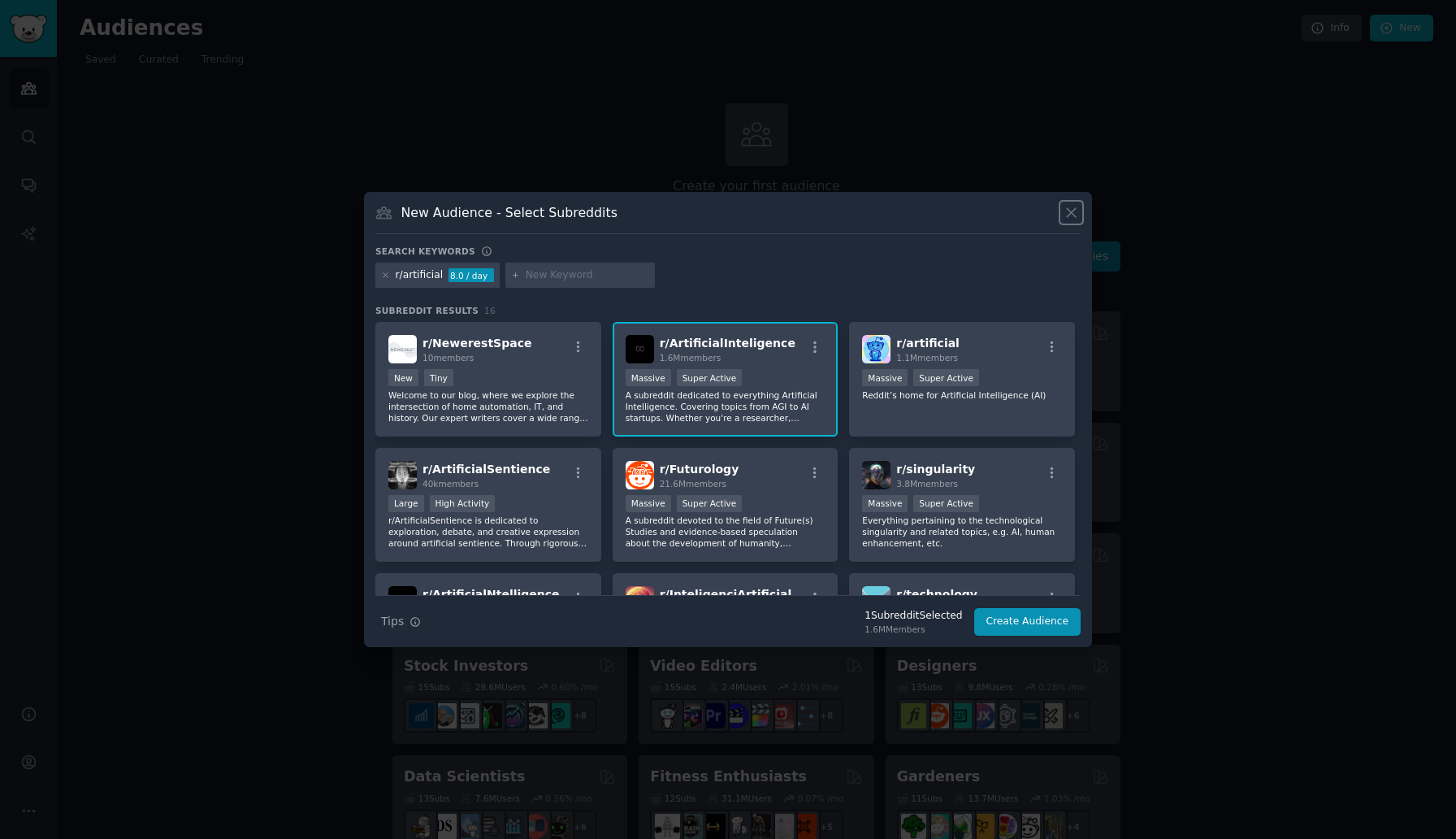
click at [1076, 217] on icon at bounding box center [1071, 212] width 17 height 17
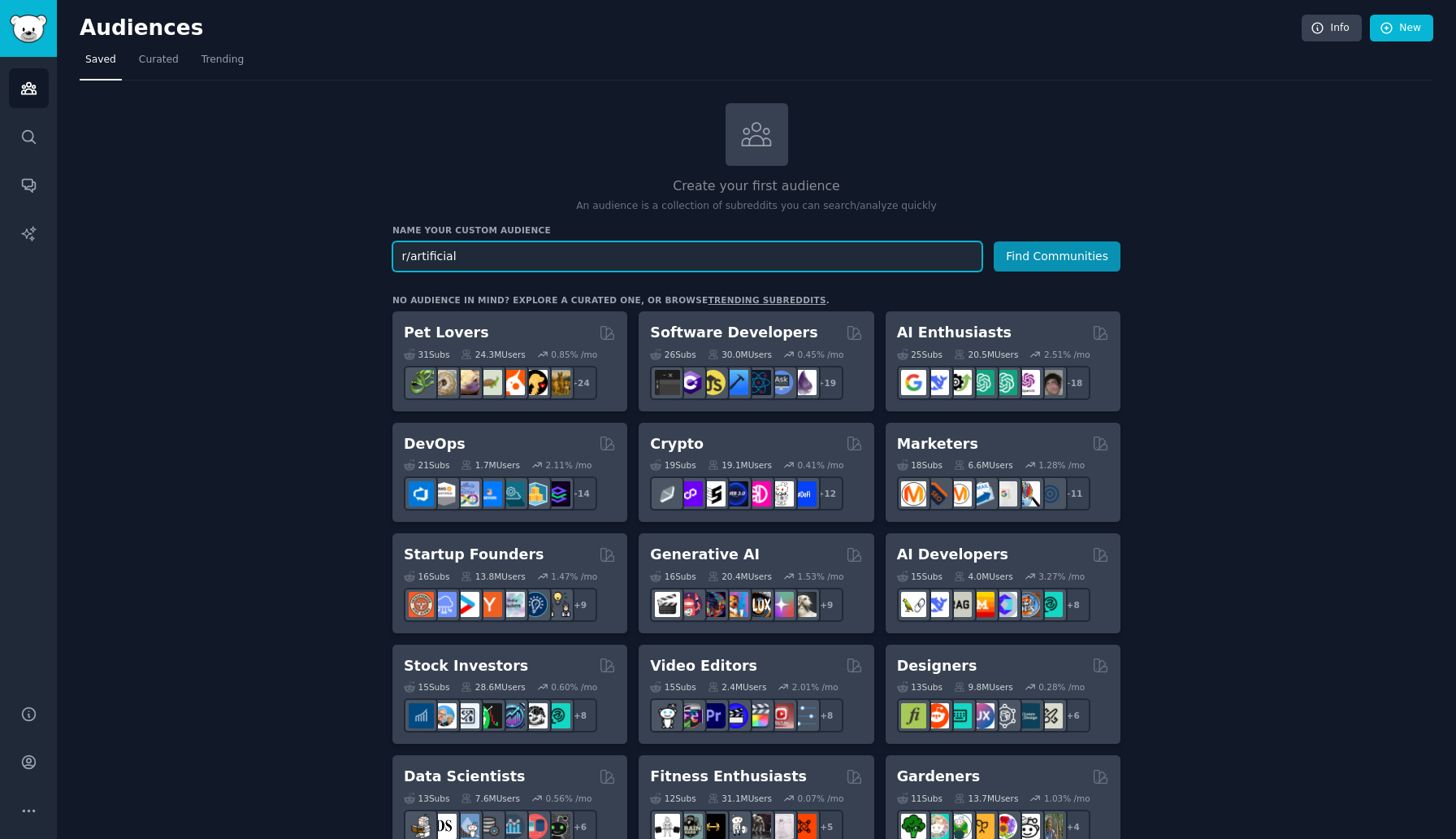
drag, startPoint x: 509, startPoint y: 247, endPoint x: 332, endPoint y: 257, distance: 177.3
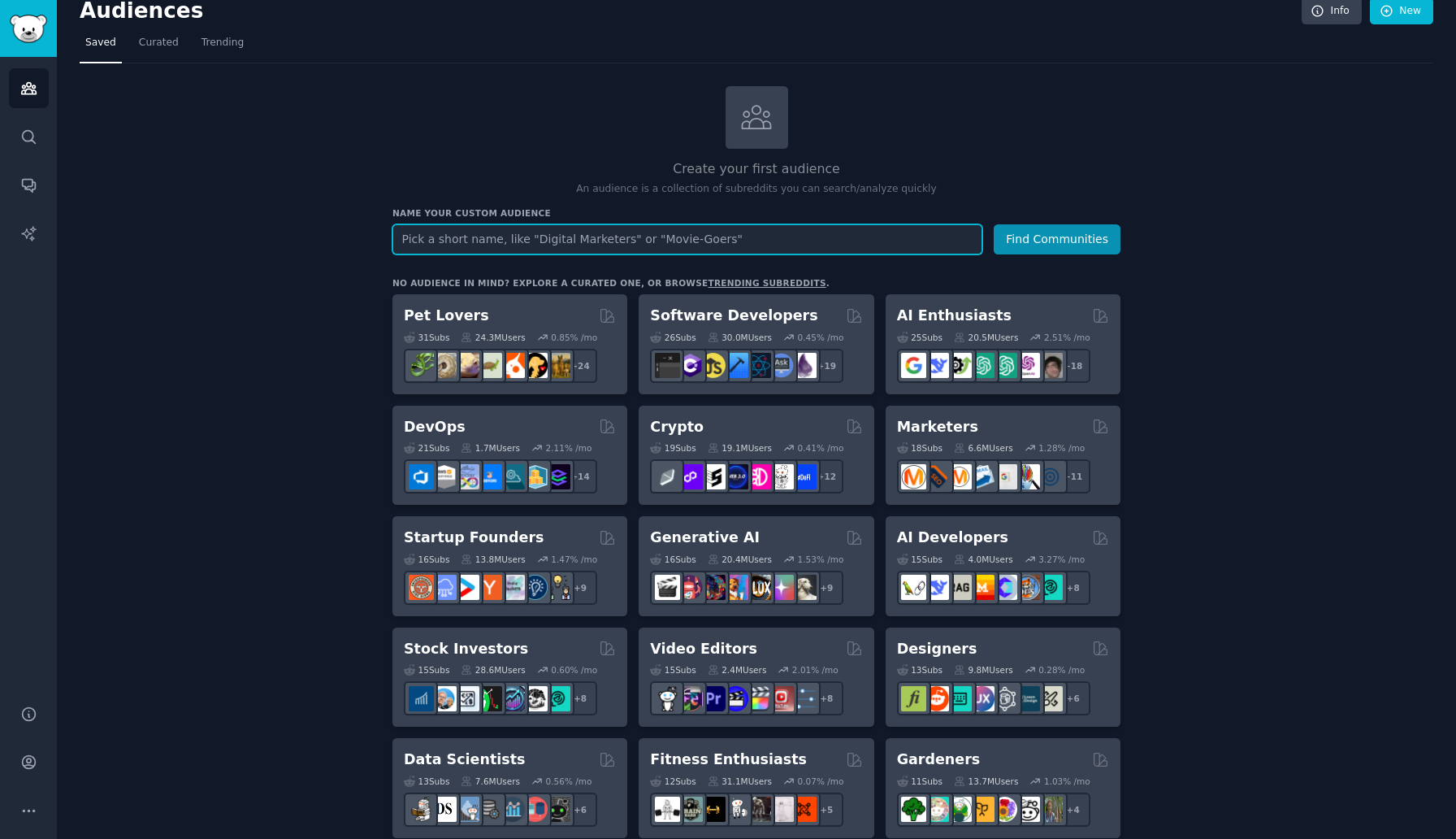
scroll to position [1, 0]
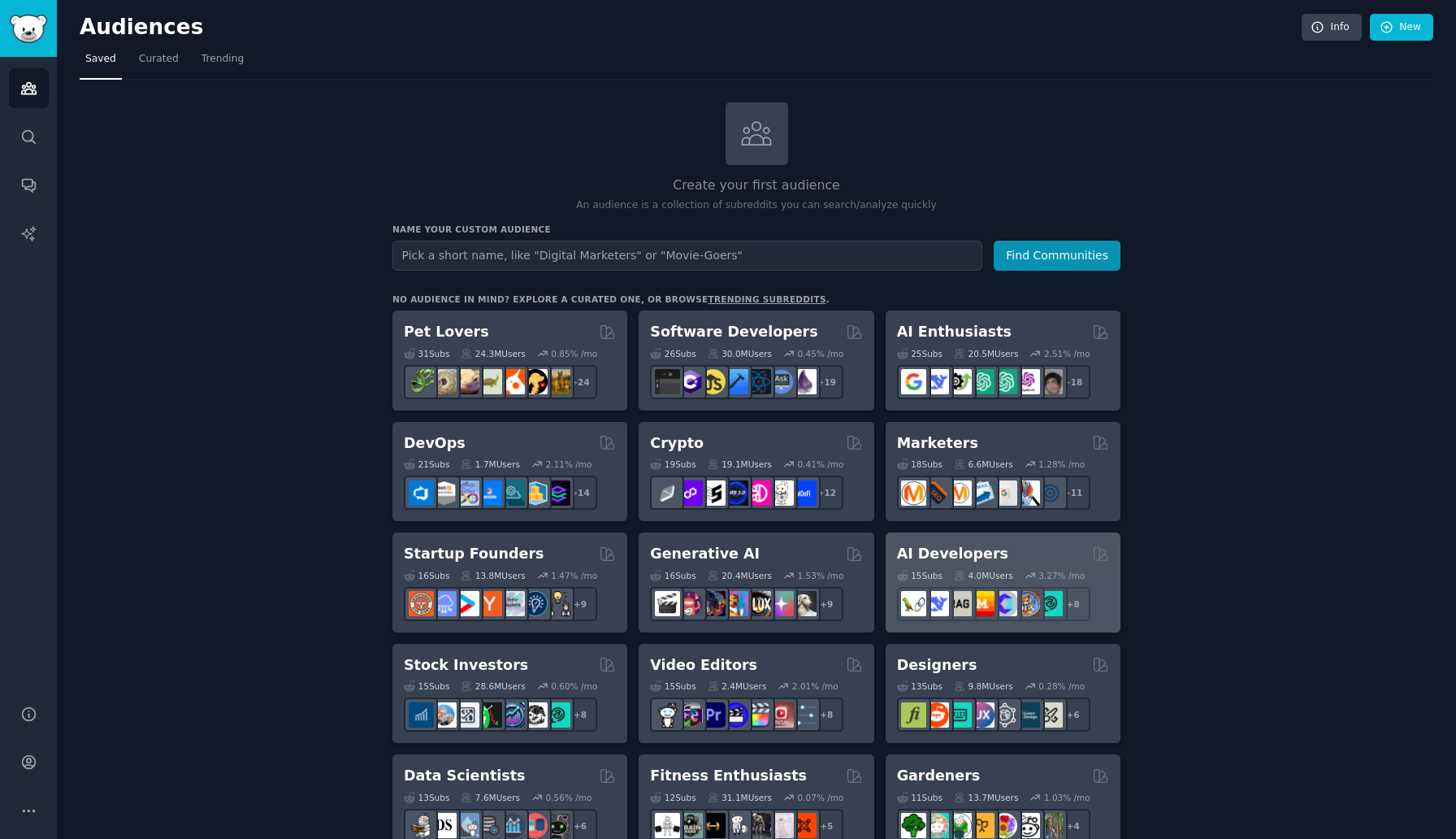
click at [1008, 545] on div "AI Developers" at bounding box center [1003, 554] width 212 height 20
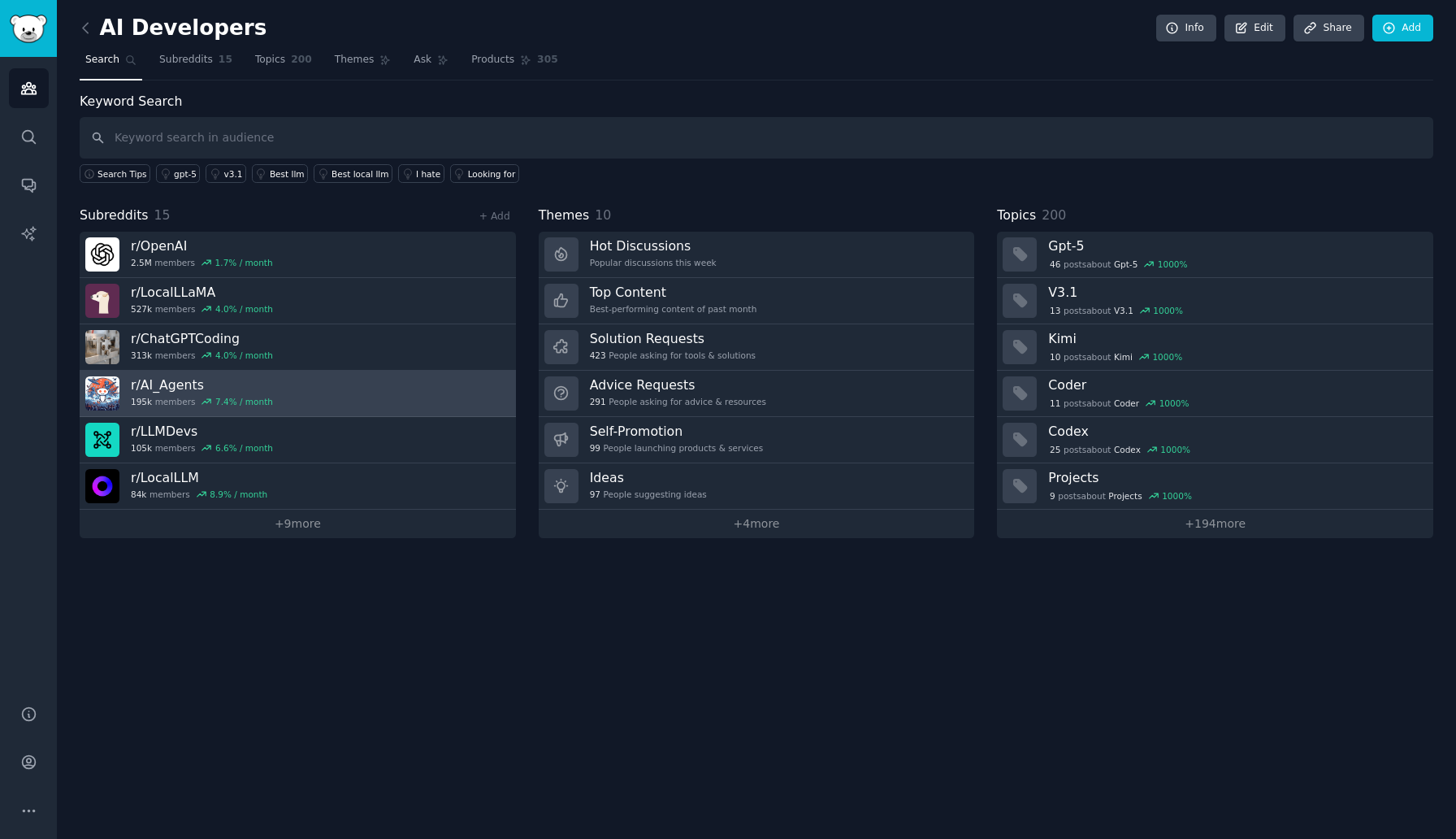
click at [280, 392] on link "r/ AI_Agents 195k members 7.4 % / month" at bounding box center [298, 393] width 436 height 46
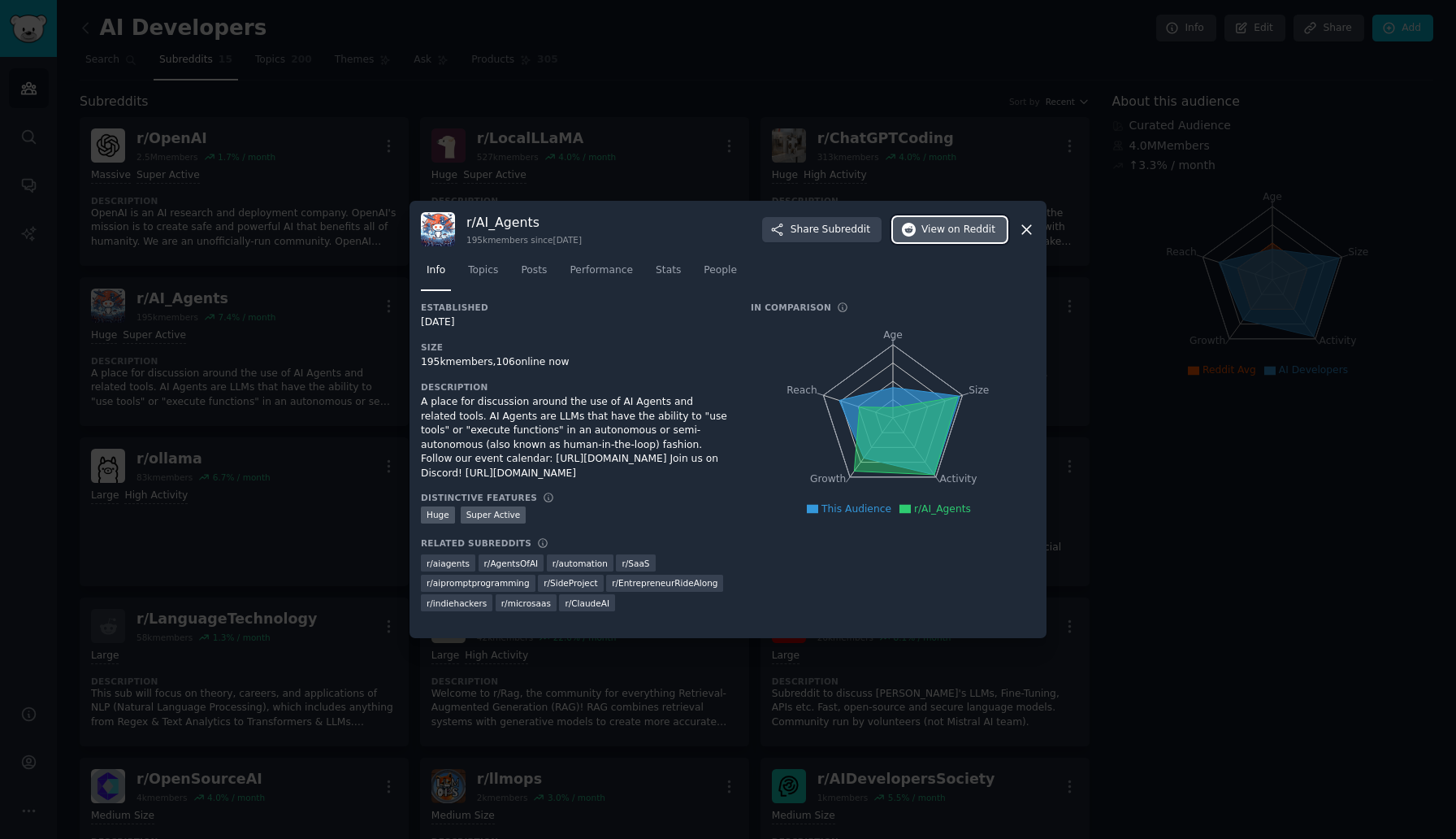
click at [943, 232] on span "View on Reddit" at bounding box center [958, 229] width 74 height 14
click at [1029, 233] on icon at bounding box center [1027, 229] width 17 height 17
